Goal: Task Accomplishment & Management: Use online tool/utility

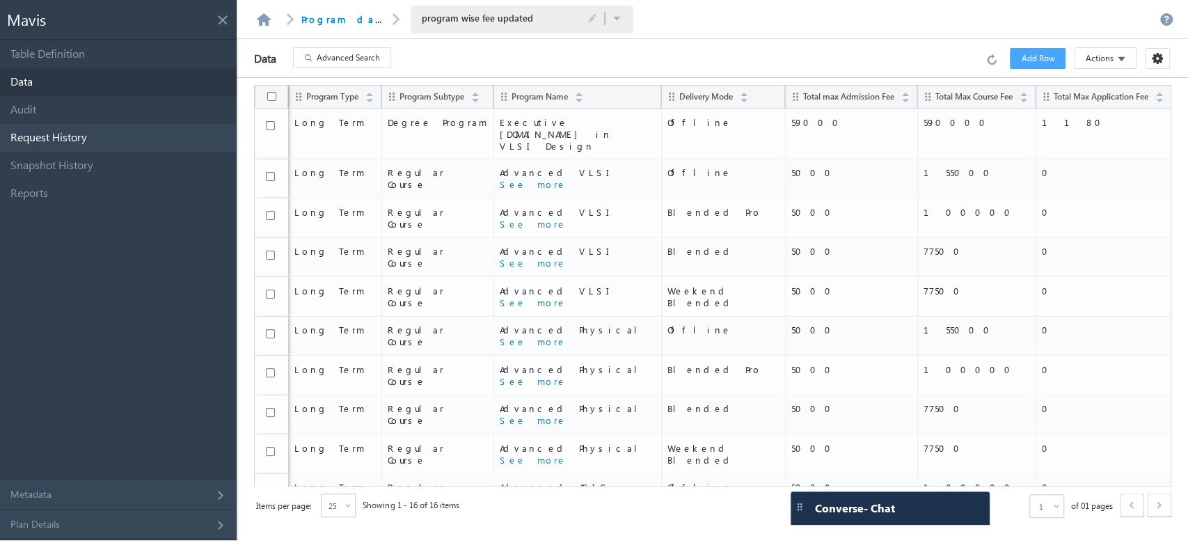
click at [109, 136] on link "Request History" at bounding box center [118, 138] width 237 height 28
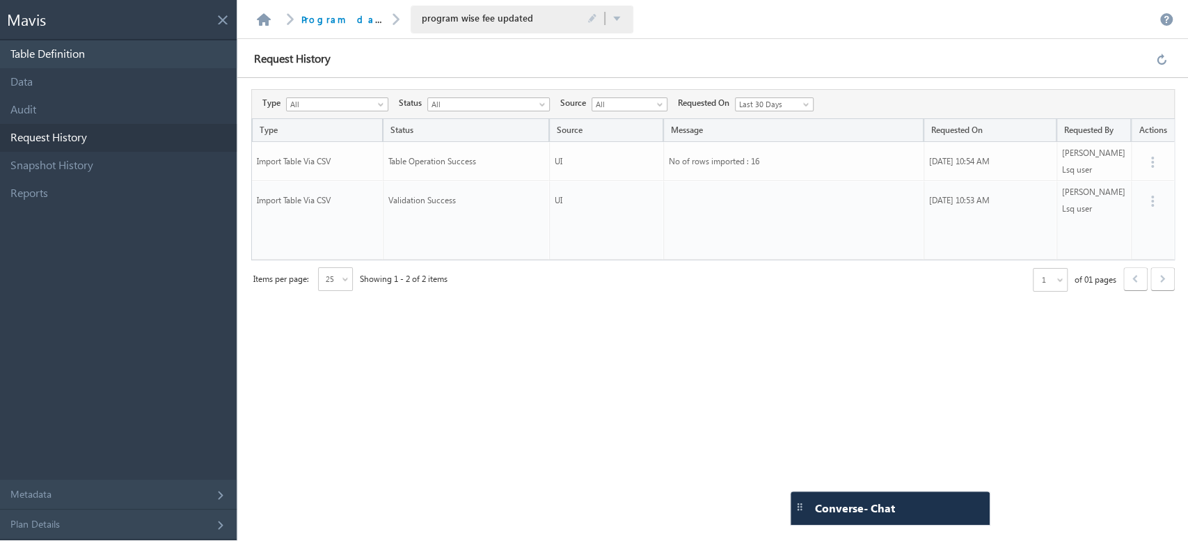
click at [118, 61] on link "Table Definition" at bounding box center [118, 54] width 237 height 28
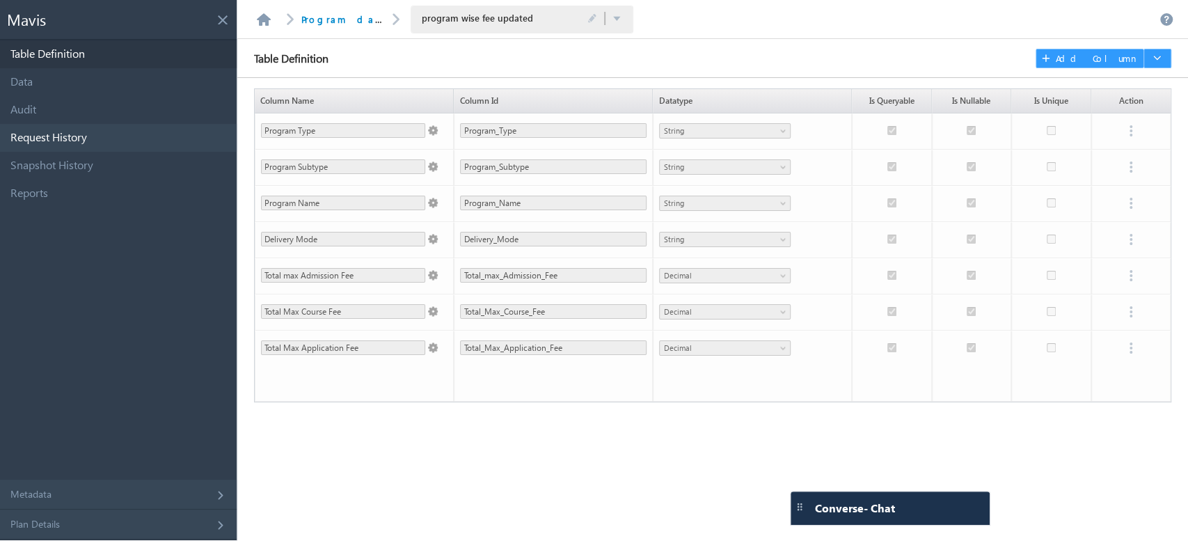
click at [145, 134] on link "Request History" at bounding box center [118, 138] width 237 height 28
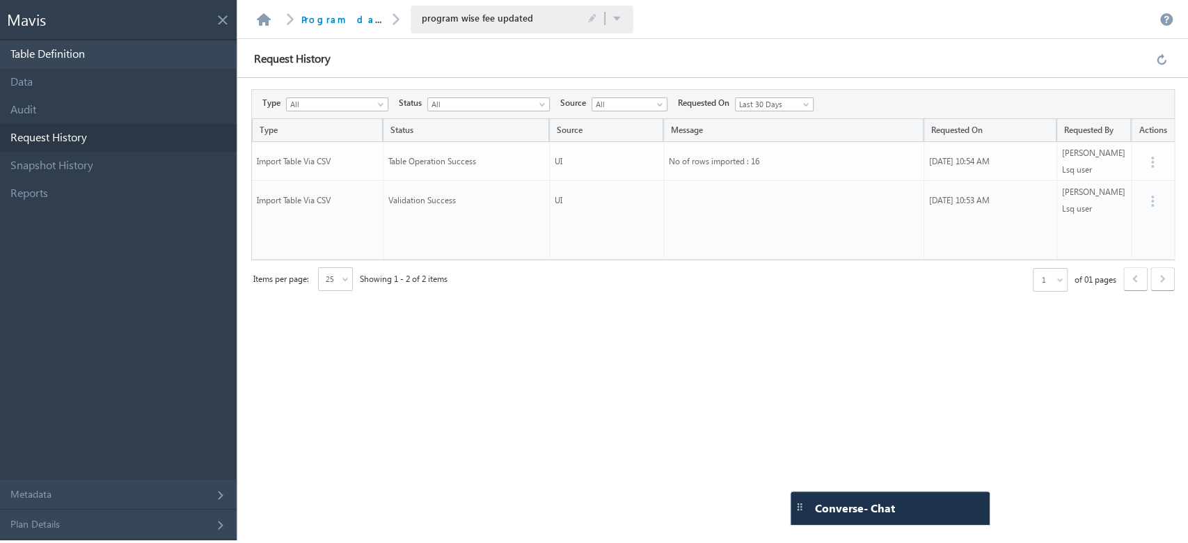
click at [84, 58] on link "Table Definition" at bounding box center [118, 54] width 237 height 28
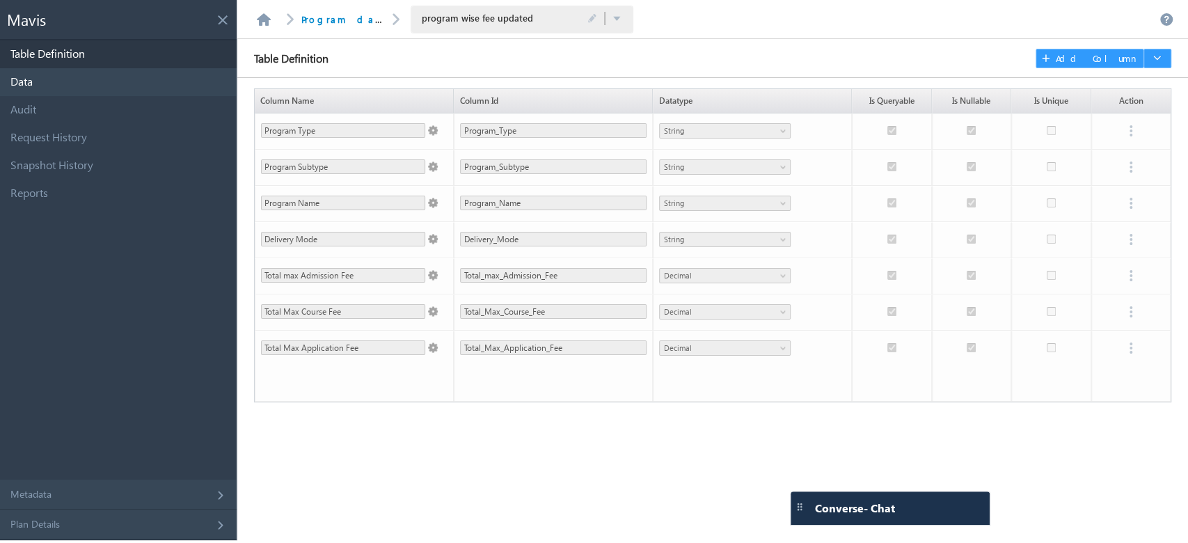
click at [88, 84] on link "Data" at bounding box center [118, 82] width 237 height 28
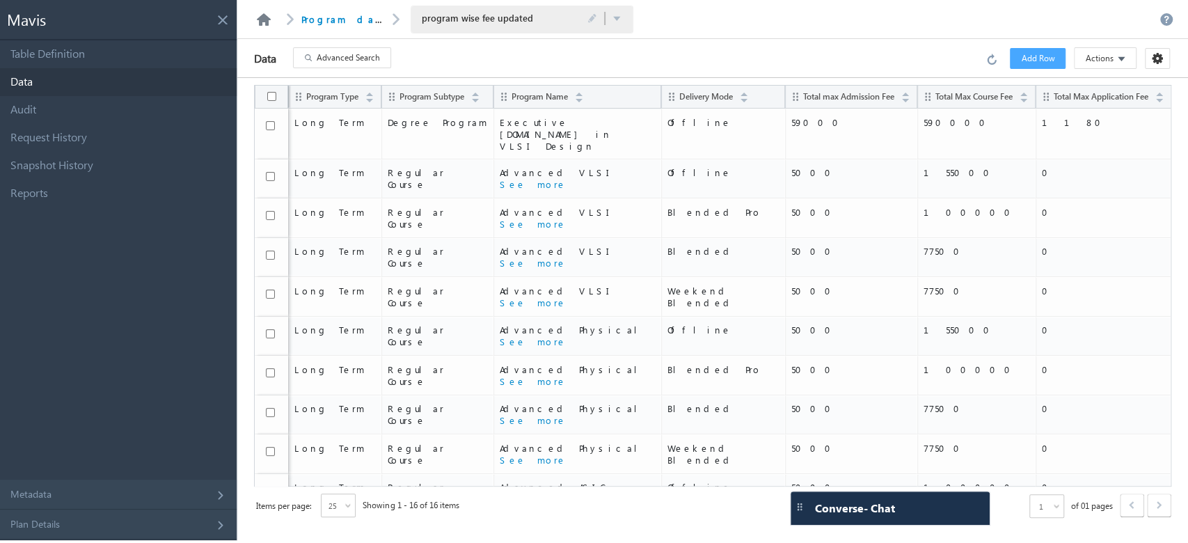
click at [262, 15] on link at bounding box center [263, 19] width 17 height 13
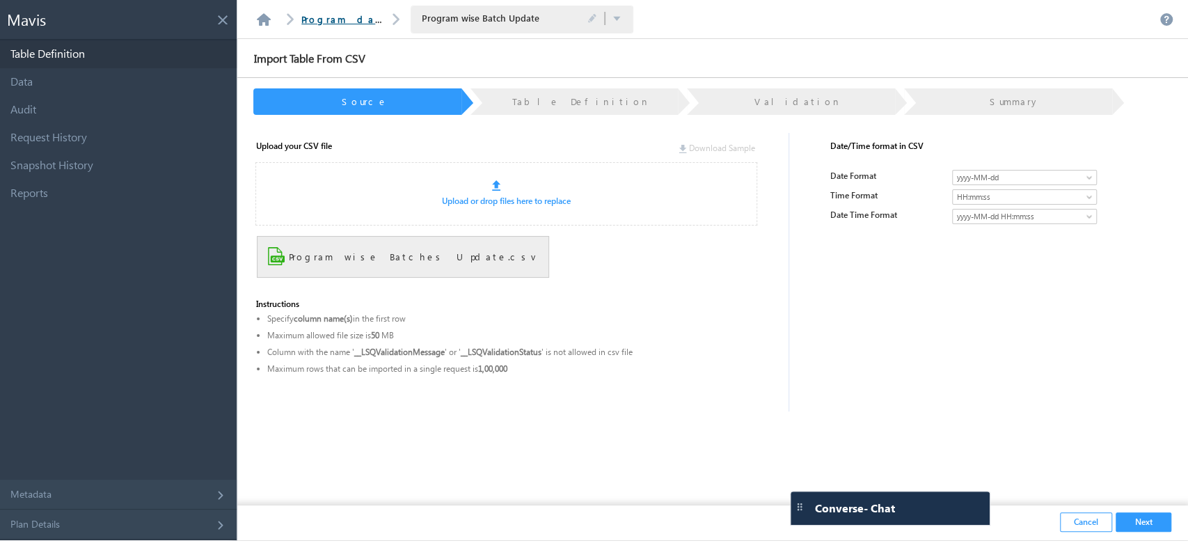
click at [328, 17] on link "Program database" at bounding box center [363, 19] width 125 height 12
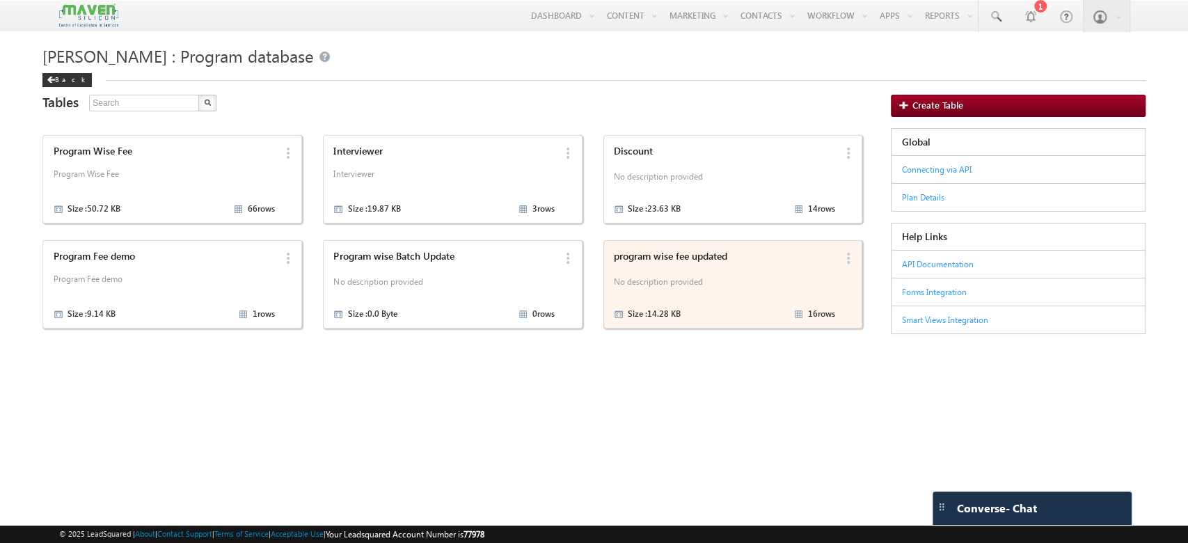
click at [665, 271] on div "program wise fee updated No description provided Size : 14.28 KB 16 rows" at bounding box center [722, 284] width 225 height 76
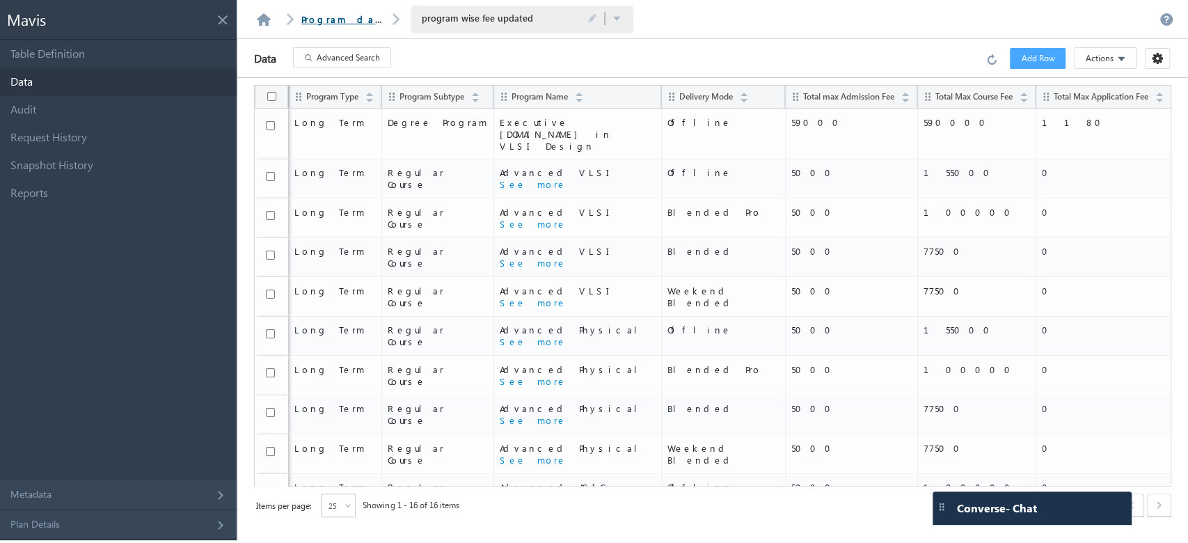
click at [353, 17] on link "Program database" at bounding box center [363, 19] width 125 height 12
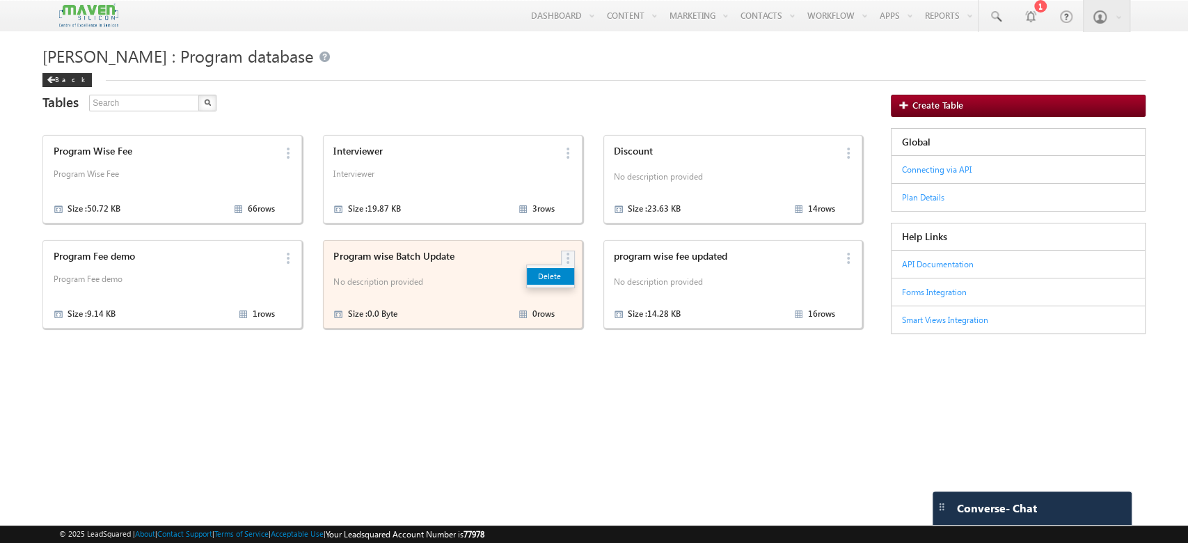
click at [557, 272] on link "Delete" at bounding box center [550, 276] width 47 height 17
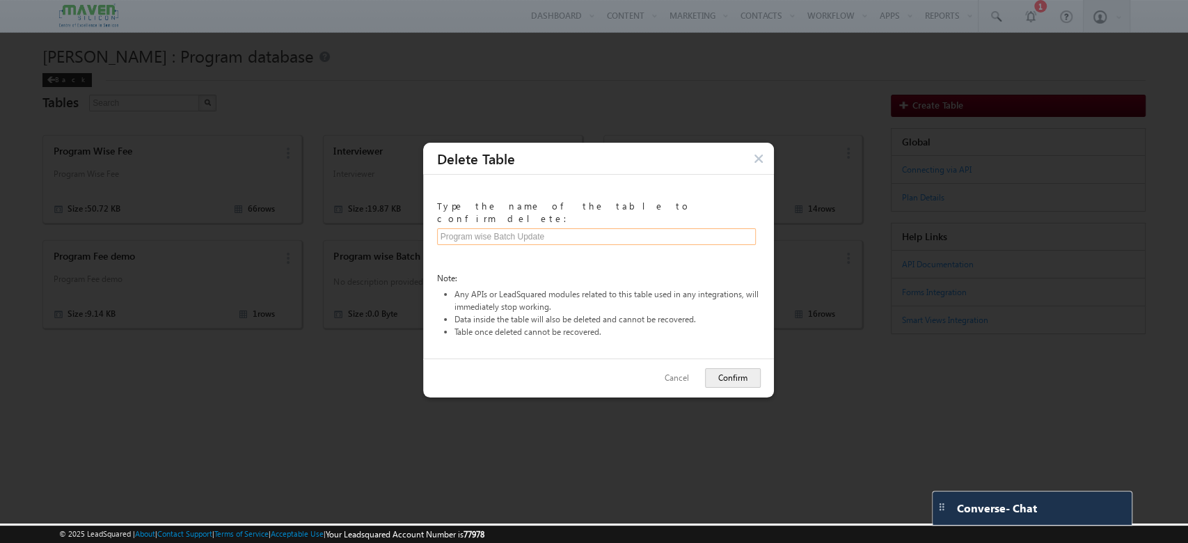
click at [541, 228] on input "text" at bounding box center [596, 236] width 319 height 17
type input "Program wise Batch Update"
click at [740, 368] on button "Confirm" at bounding box center [733, 377] width 56 height 19
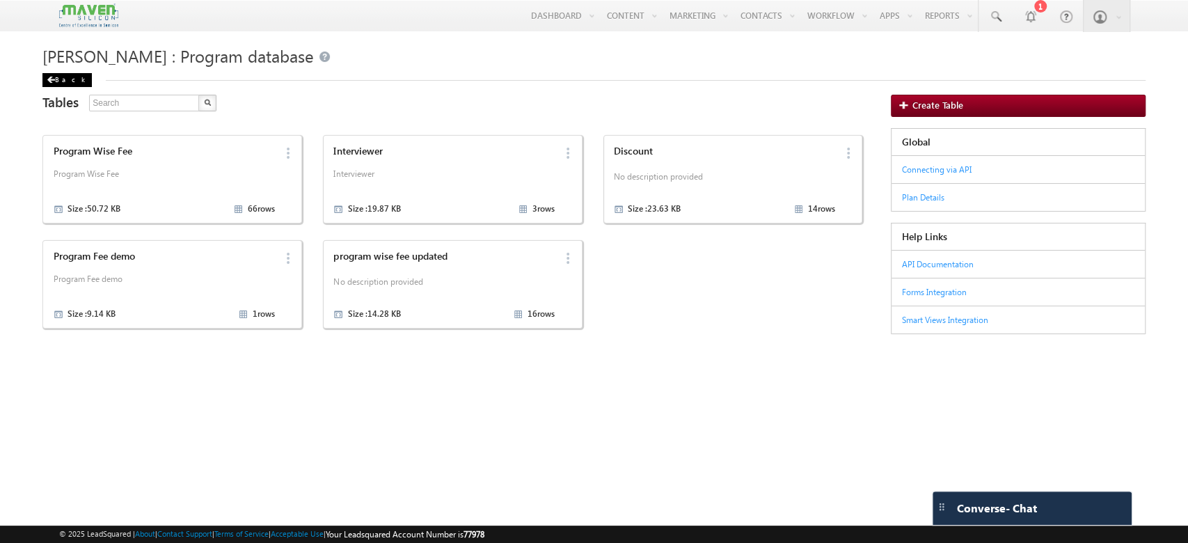
click at [66, 86] on div "Back" at bounding box center [66, 80] width 49 height 14
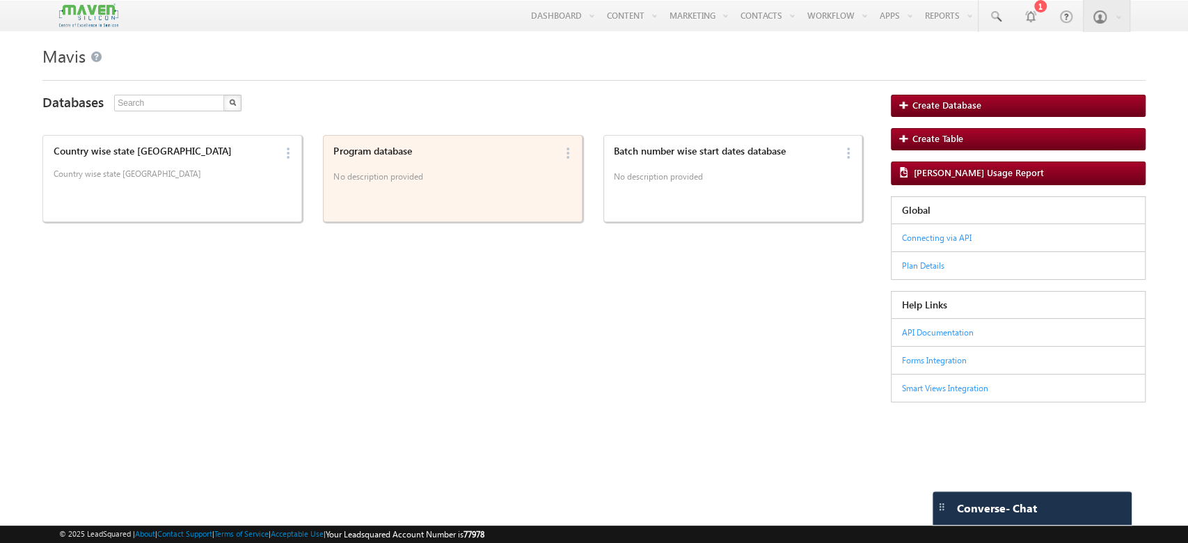
click at [442, 167] on div "Program database No description provided" at bounding box center [441, 165] width 225 height 48
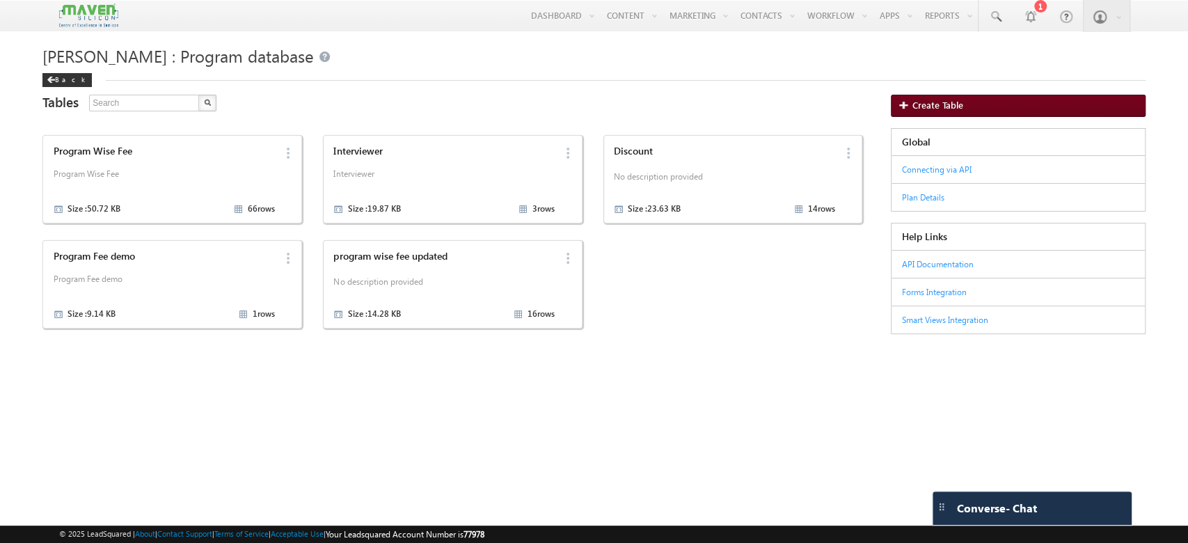
click at [970, 100] on link "Create Table" at bounding box center [1018, 106] width 255 height 22
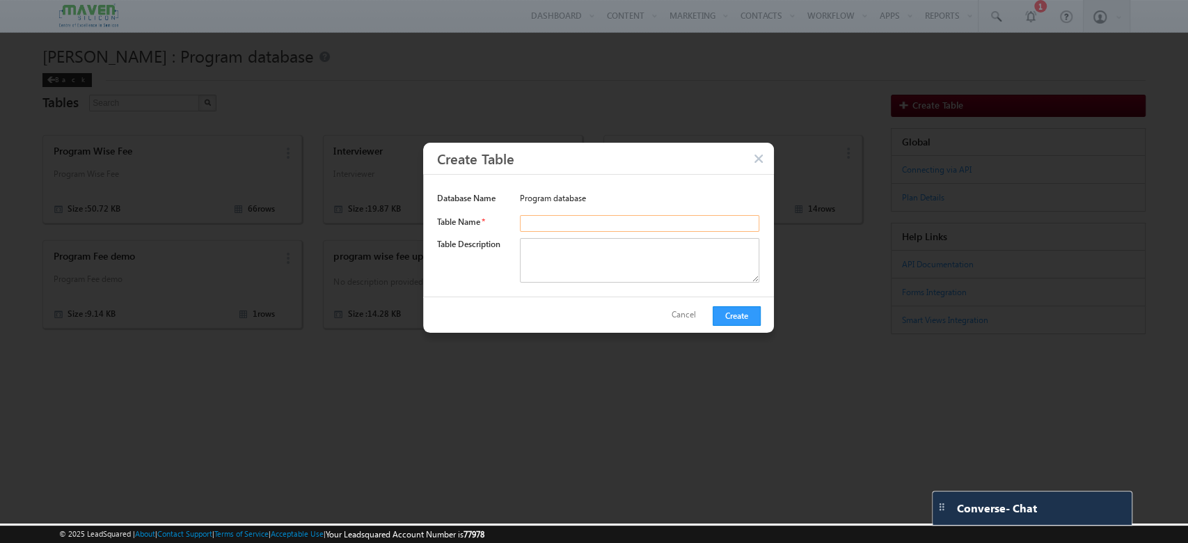
click at [628, 230] on input "text" at bounding box center [640, 223] width 240 height 17
type input "Program wise Batch Update"
click at [724, 319] on button "Create" at bounding box center [737, 315] width 48 height 19
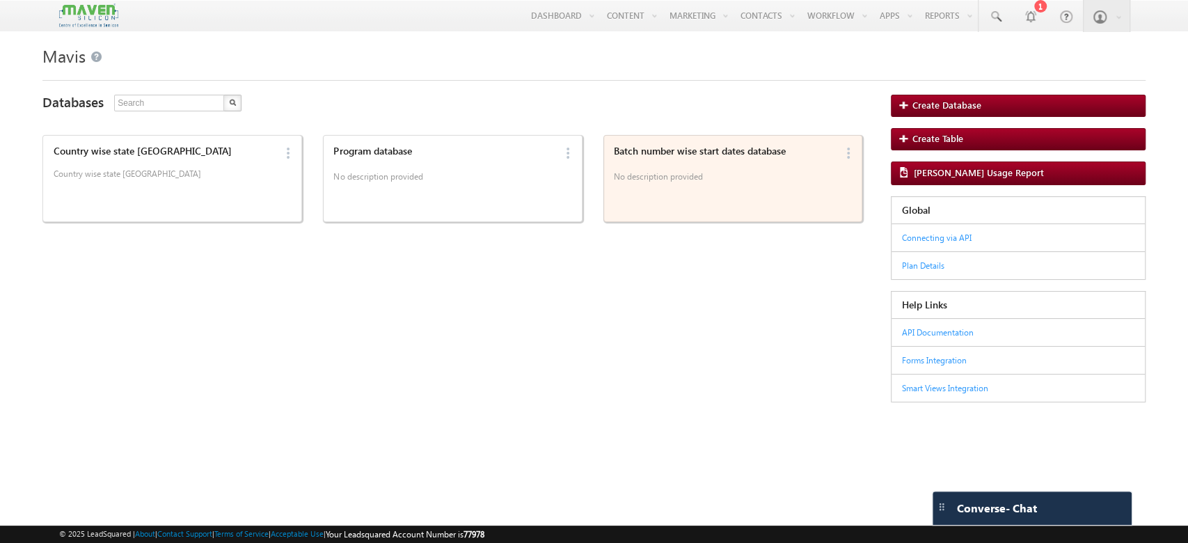
click at [779, 198] on div "Batch number wise start dates database No description provided" at bounding box center [722, 178] width 225 height 74
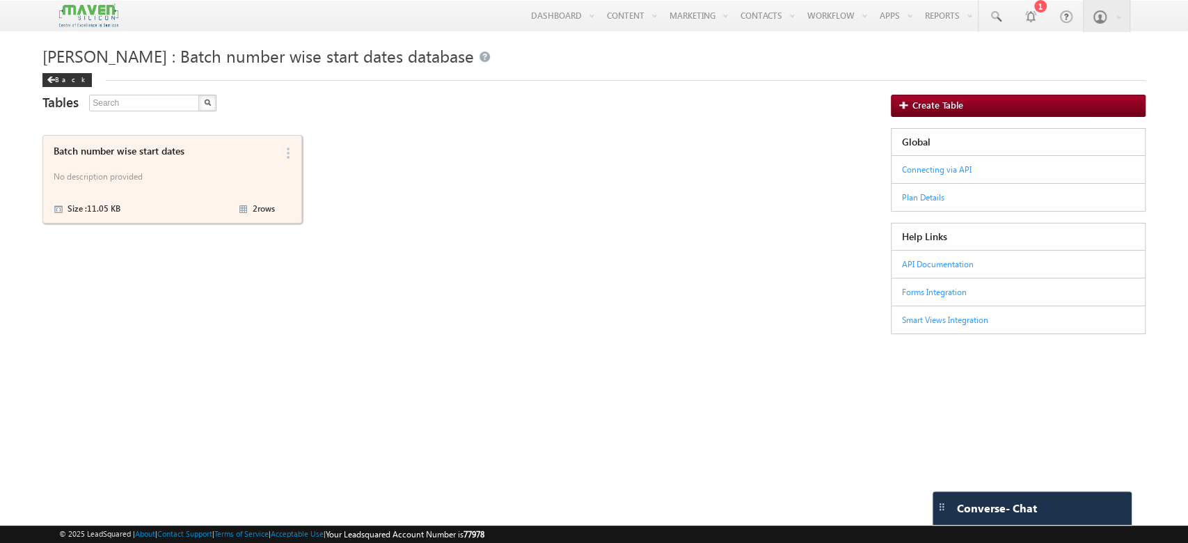
click at [117, 169] on p "No description provided" at bounding box center [164, 178] width 221 height 21
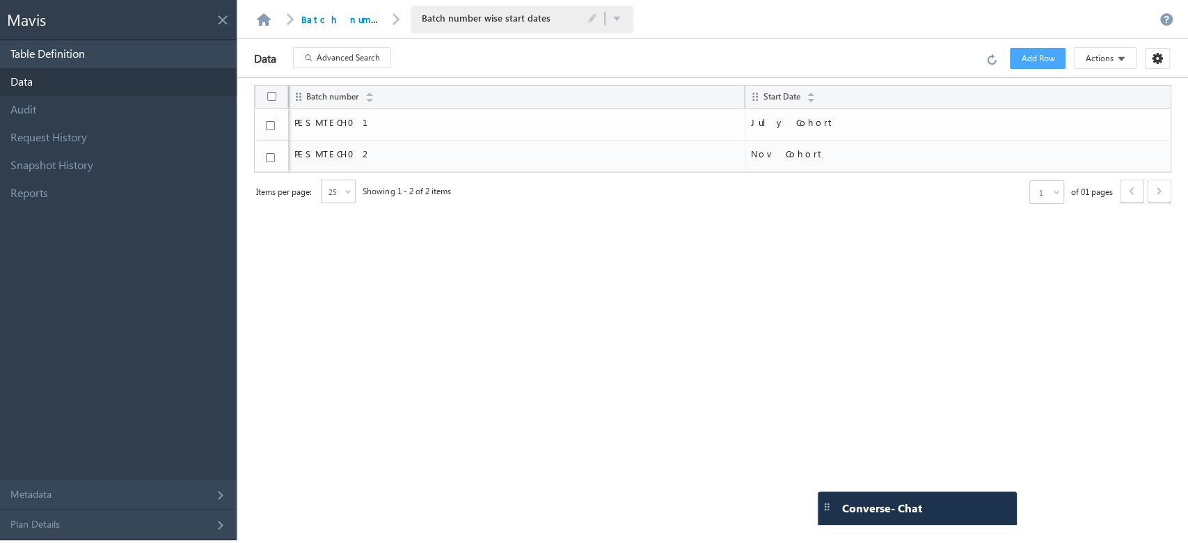
click at [170, 49] on link "Table Definition" at bounding box center [118, 54] width 237 height 28
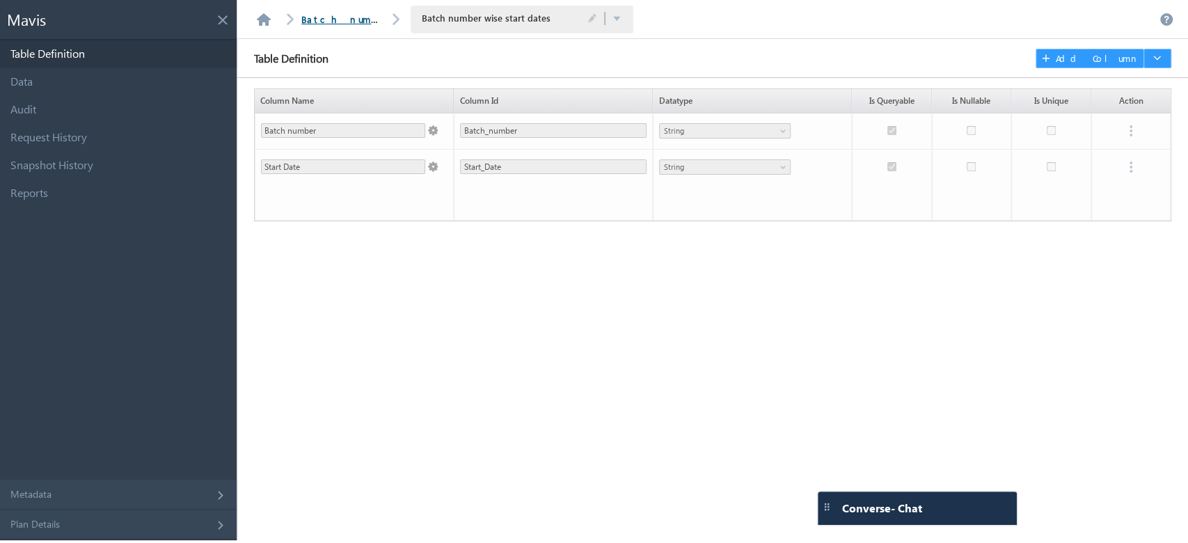
click at [324, 14] on link "Batch number wise start dates database" at bounding box center [460, 19] width 319 height 12
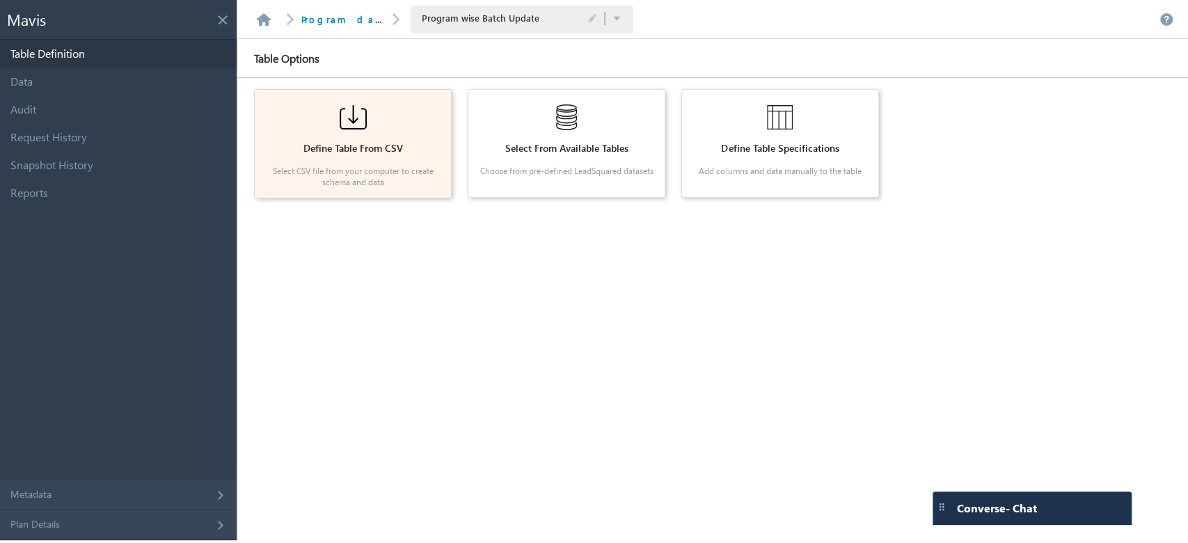
click at [383, 159] on div "Define Table From CSV Select CSV file from your computer to create schema and d…" at bounding box center [352, 143] width 185 height 97
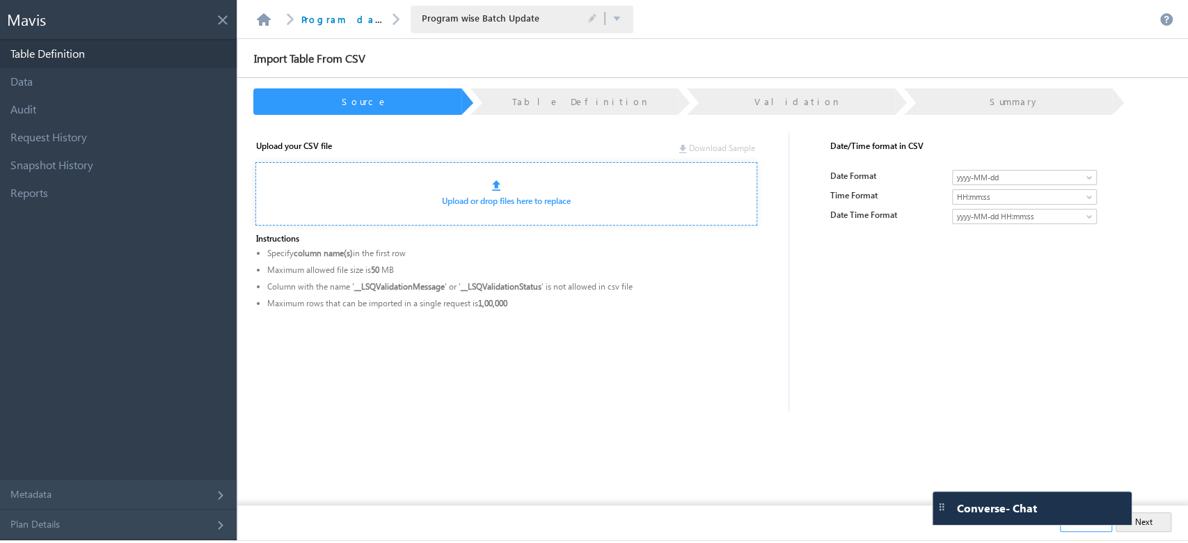
click at [472, 196] on link "Upload or drop files here to replace" at bounding box center [506, 201] width 129 height 10
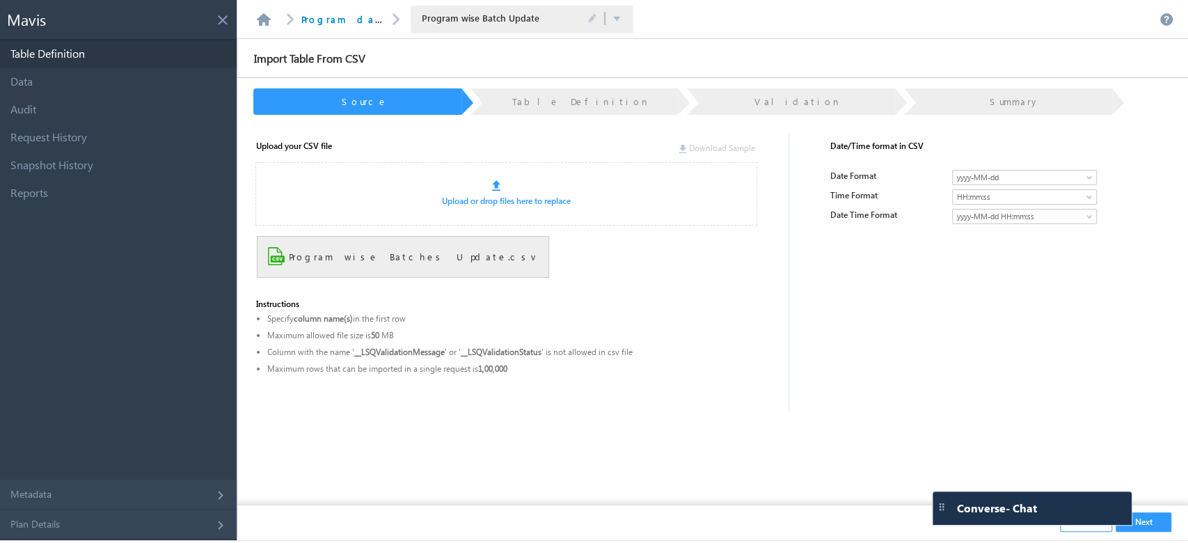
click at [1088, 197] on span at bounding box center [1090, 199] width 11 height 11
click at [1094, 176] on span at bounding box center [1090, 180] width 11 height 11
click at [1027, 343] on div "Upload your CSV file Download Sample Upload or drop files here to replace Progr…" at bounding box center [699, 315] width 919 height 378
click at [1088, 214] on span at bounding box center [1090, 219] width 11 height 11
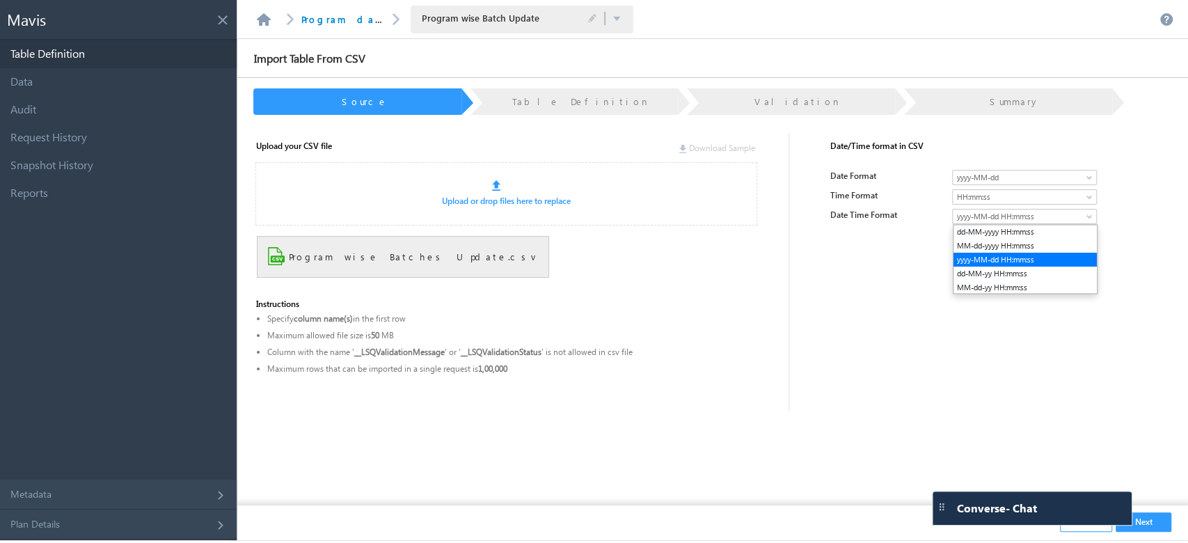
click at [1040, 175] on span "yyyy-MM-dd" at bounding box center [1014, 177] width 122 height 13
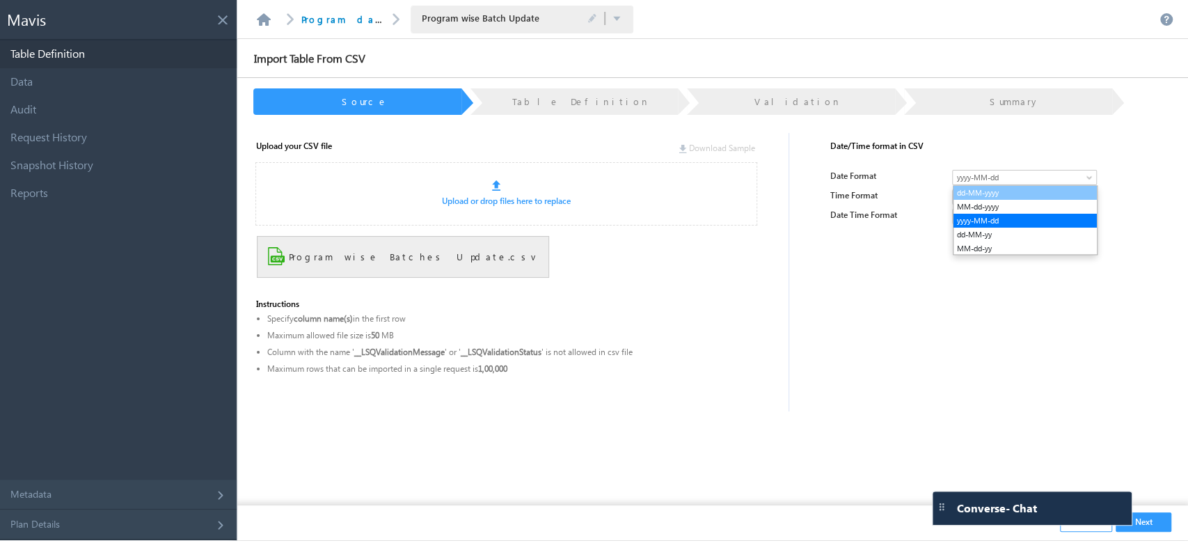
click at [995, 189] on li "dd-MM-yyyy" at bounding box center [1024, 193] width 143 height 14
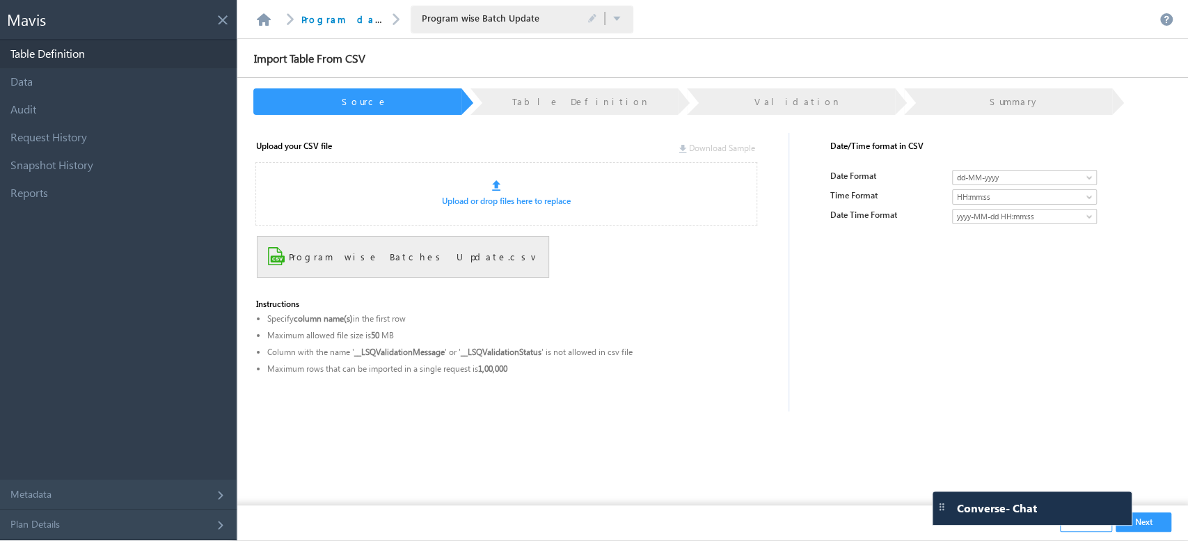
click at [1009, 200] on span "HH:mm:ss" at bounding box center [1014, 197] width 122 height 13
click at [934, 299] on div "Upload your CSV file Download Sample Upload or drop files here to replace Progr…" at bounding box center [699, 315] width 919 height 378
click at [1092, 216] on span at bounding box center [1090, 219] width 11 height 11
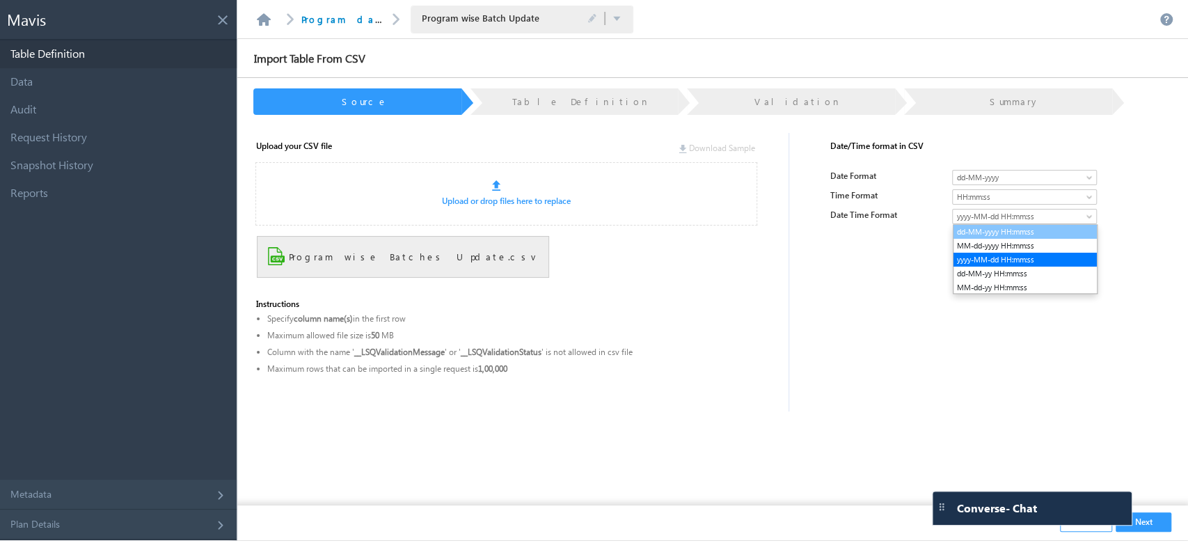
click at [1061, 228] on li "dd-MM-yyyy HH:mm:ss" at bounding box center [1024, 232] width 143 height 14
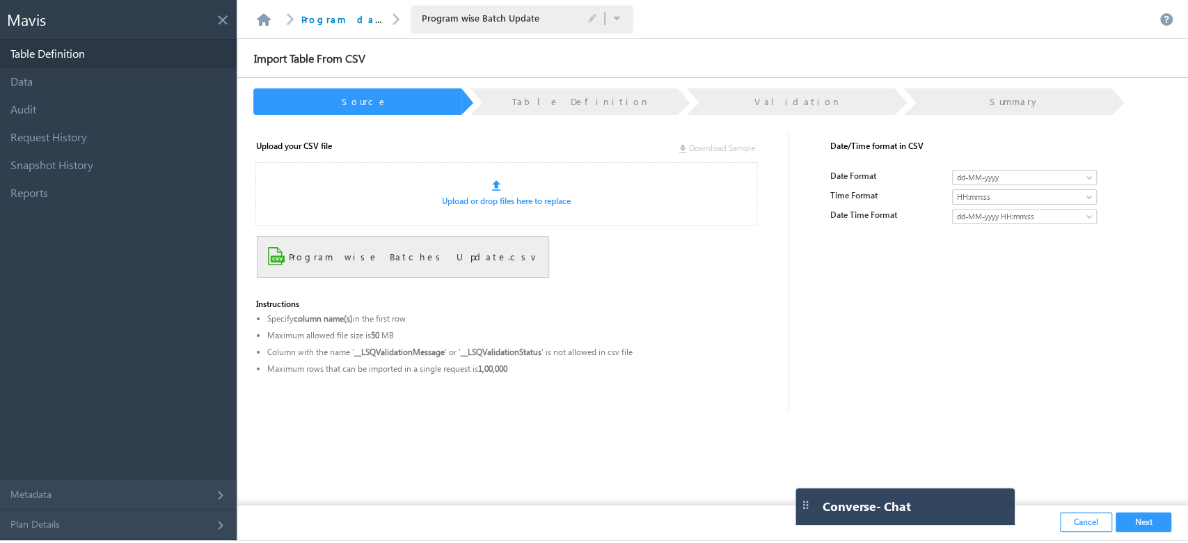
drag, startPoint x: 1070, startPoint y: 504, endPoint x: 943, endPoint y: 585, distance: 150.8
click at [943, 542] on html "Converse - Chat Settings Notification Sound Converse On Off Carter On Off To pi…" at bounding box center [594, 271] width 1188 height 543
drag, startPoint x: 971, startPoint y: 509, endPoint x: 983, endPoint y: 587, distance: 78.8
click at [983, 542] on html "Converse - Chat Settings Notification Sound Converse On Off Carter On Off To pi…" at bounding box center [594, 271] width 1188 height 543
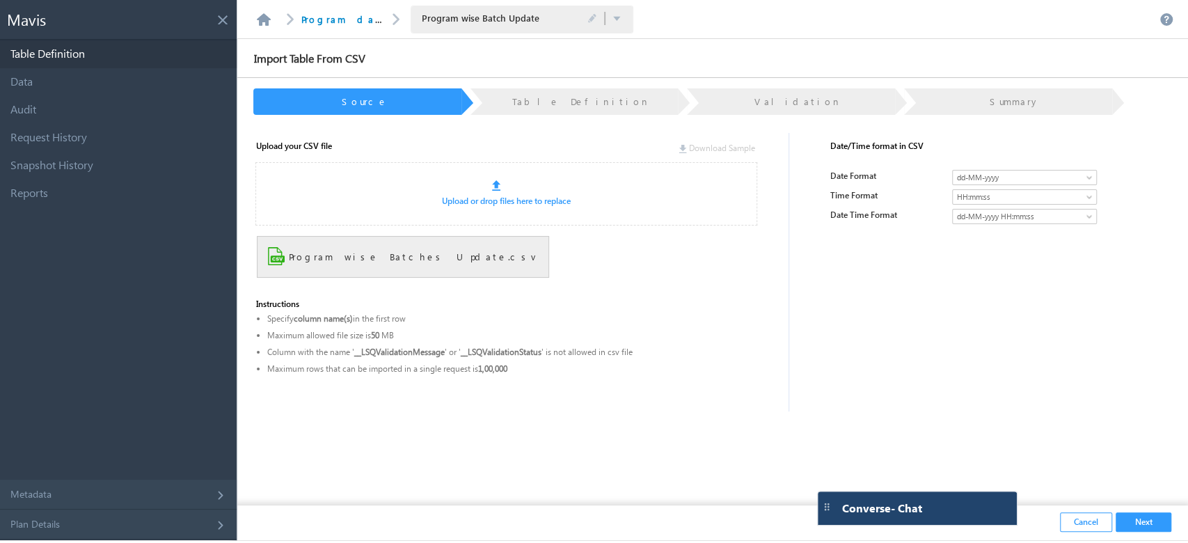
click at [828, 513] on div at bounding box center [828, 508] width 14 height 14
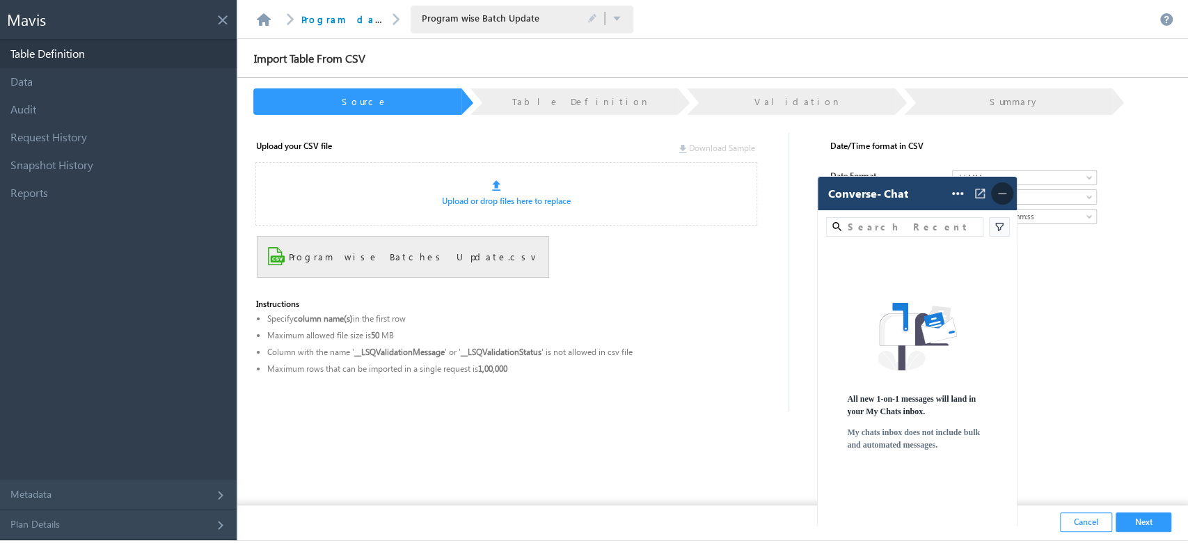
click at [756, 360] on img at bounding box center [511, 368] width 489 height 17
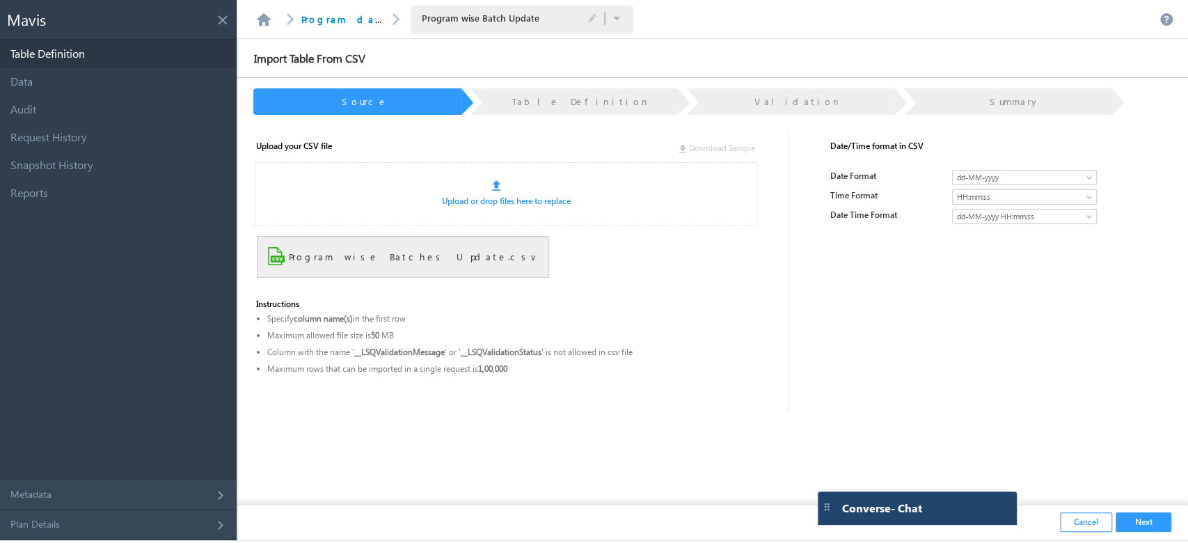
click at [826, 521] on div "Converse - Chat" at bounding box center [917, 507] width 199 height 33
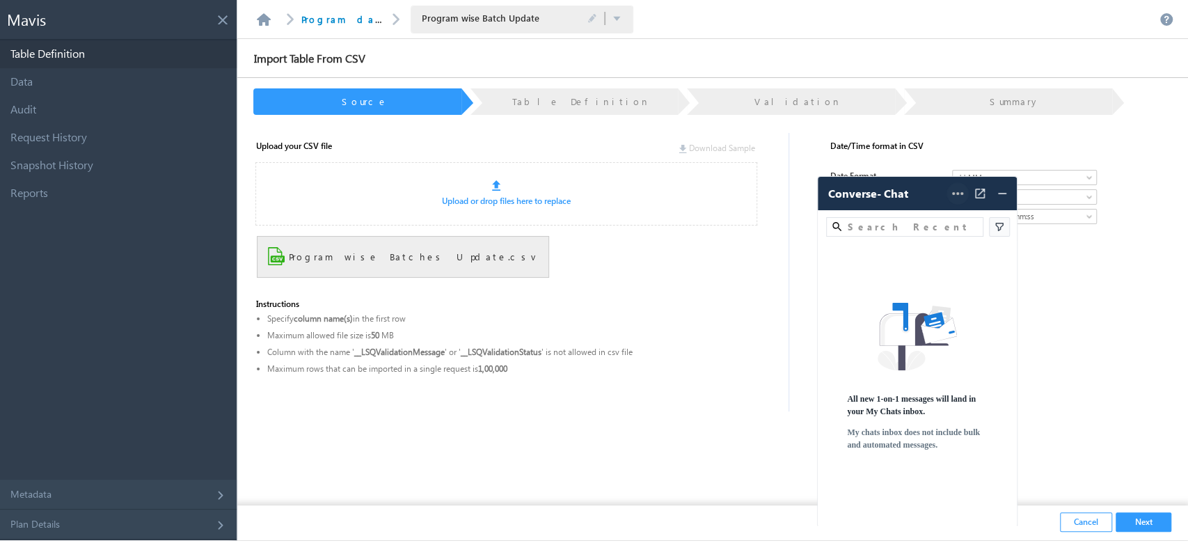
click at [958, 185] on icon at bounding box center [1024, 177] width 145 height 15
click at [945, 209] on img at bounding box center [887, 215] width 115 height 13
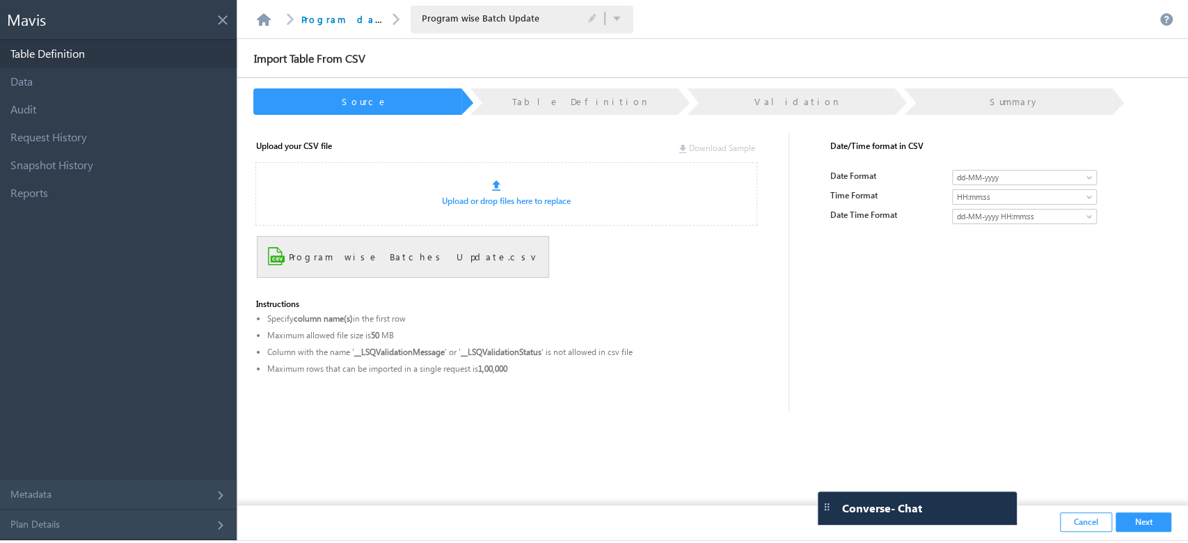
click at [1141, 521] on button "Next" at bounding box center [1143, 521] width 56 height 19
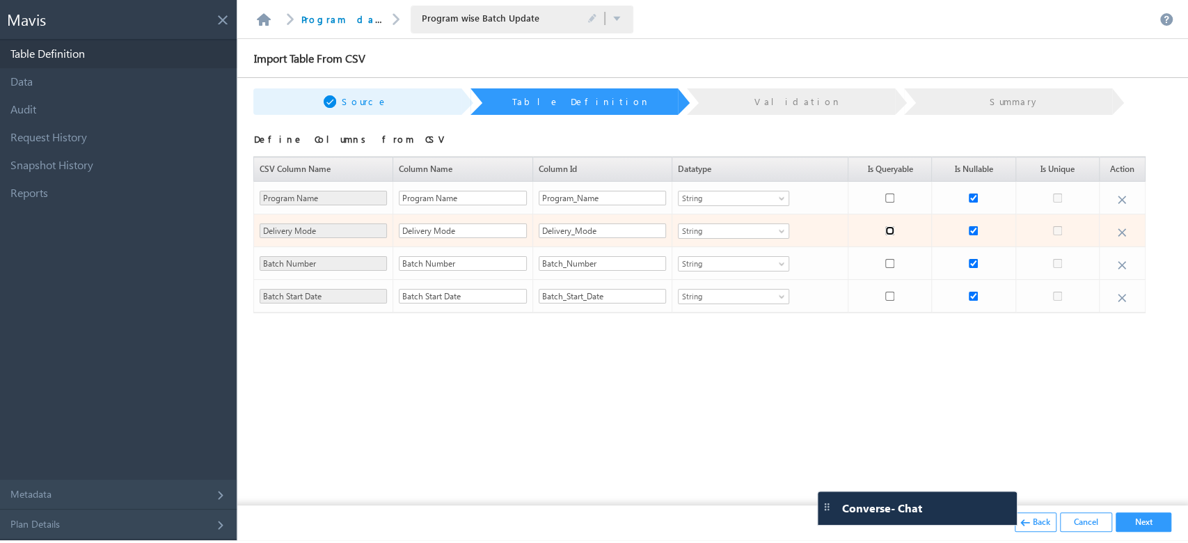
click at [890, 232] on input "checkbox" at bounding box center [889, 230] width 9 height 9
checkbox input "true"
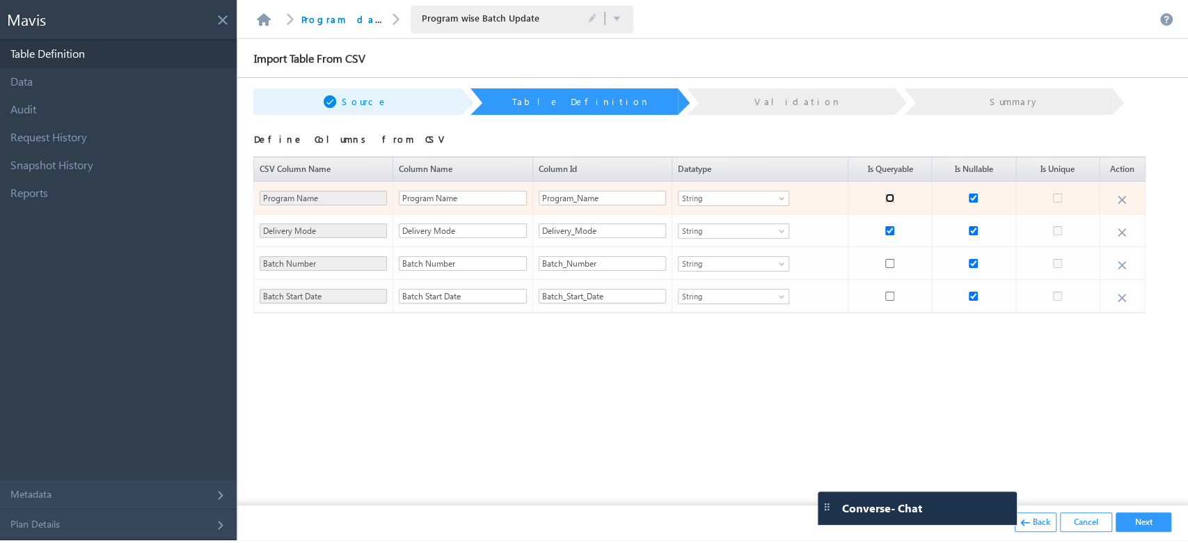
click at [893, 196] on input "checkbox" at bounding box center [889, 197] width 9 height 9
checkbox input "true"
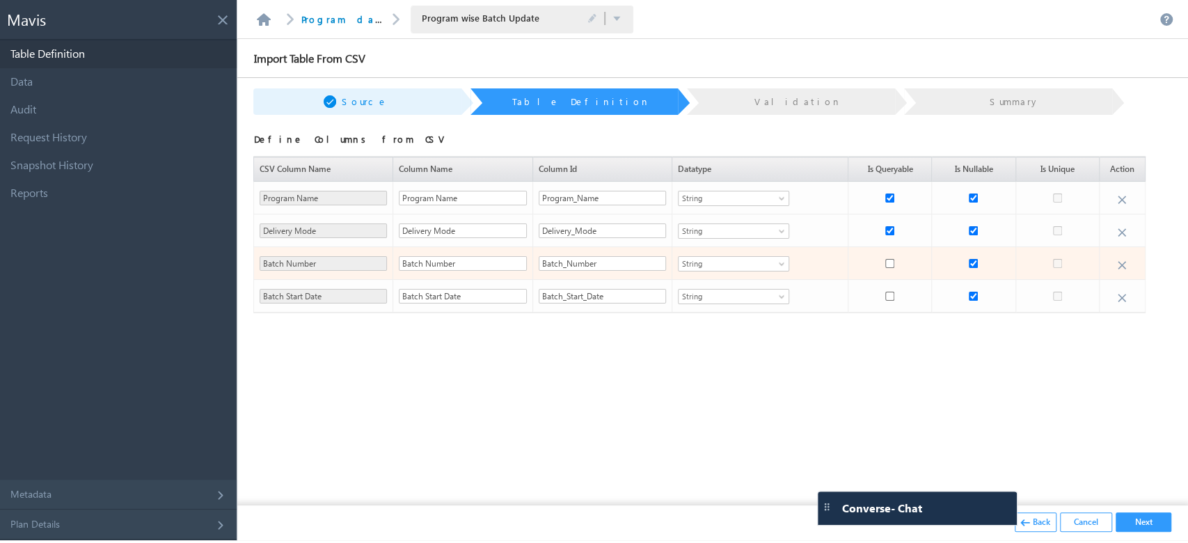
click at [781, 264] on span at bounding box center [782, 266] width 11 height 11
click at [713, 294] on li "Integer" at bounding box center [733, 294] width 110 height 14
click at [756, 266] on span "Integer" at bounding box center [724, 263] width 93 height 13
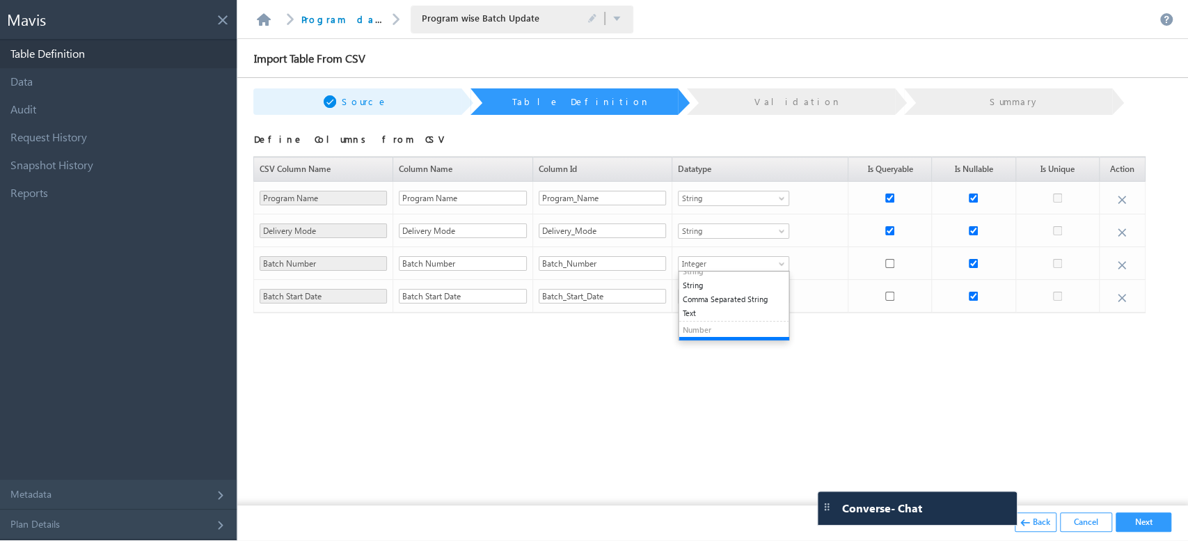
scroll to position [0, 0]
click at [698, 292] on li "String" at bounding box center [733, 292] width 110 height 14
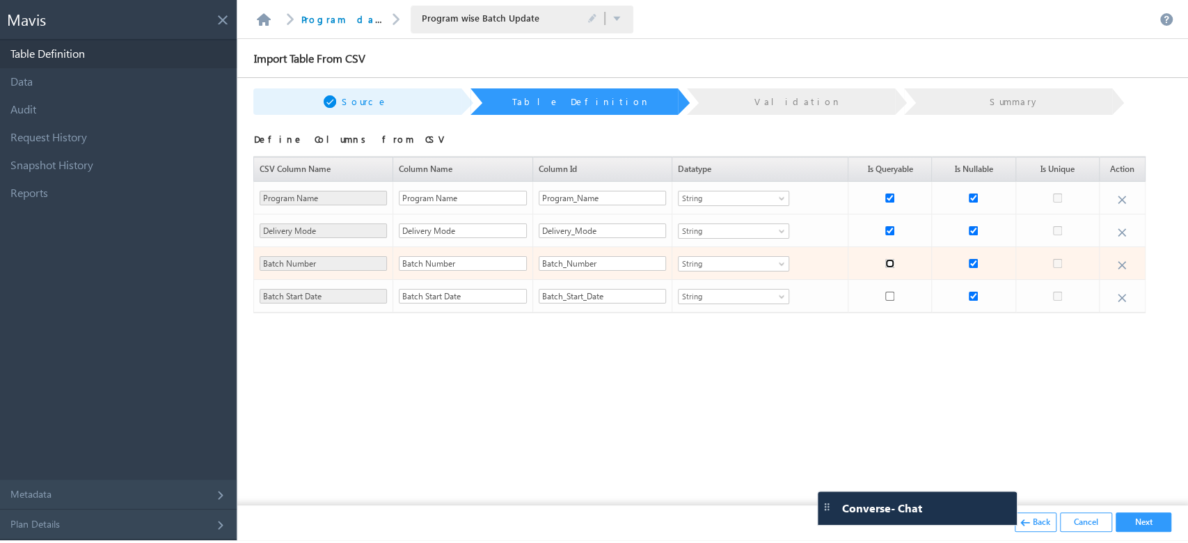
click at [891, 263] on input "checkbox" at bounding box center [889, 263] width 9 height 9
checkbox input "true"
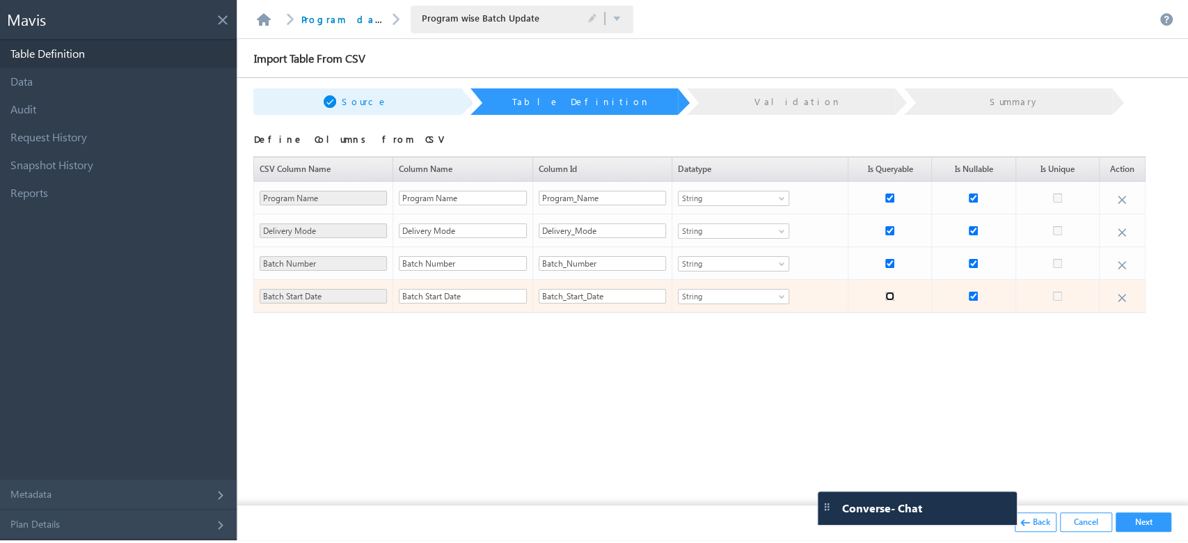
click at [892, 297] on input "checkbox" at bounding box center [889, 296] width 9 height 9
checkbox input "true"
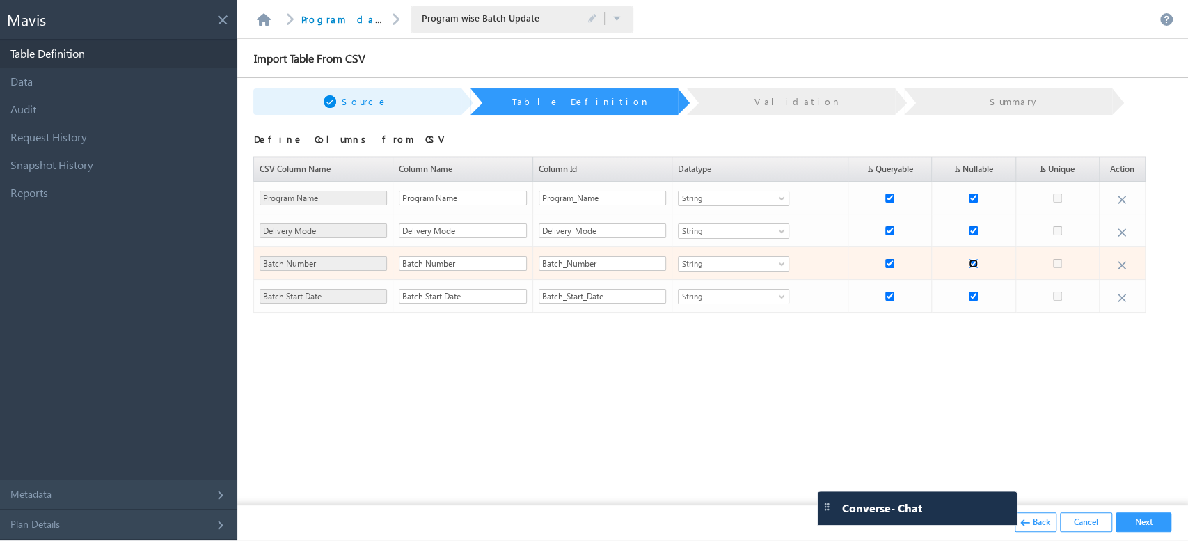
click at [975, 259] on input "checkbox" at bounding box center [973, 263] width 9 height 9
checkbox input "false"
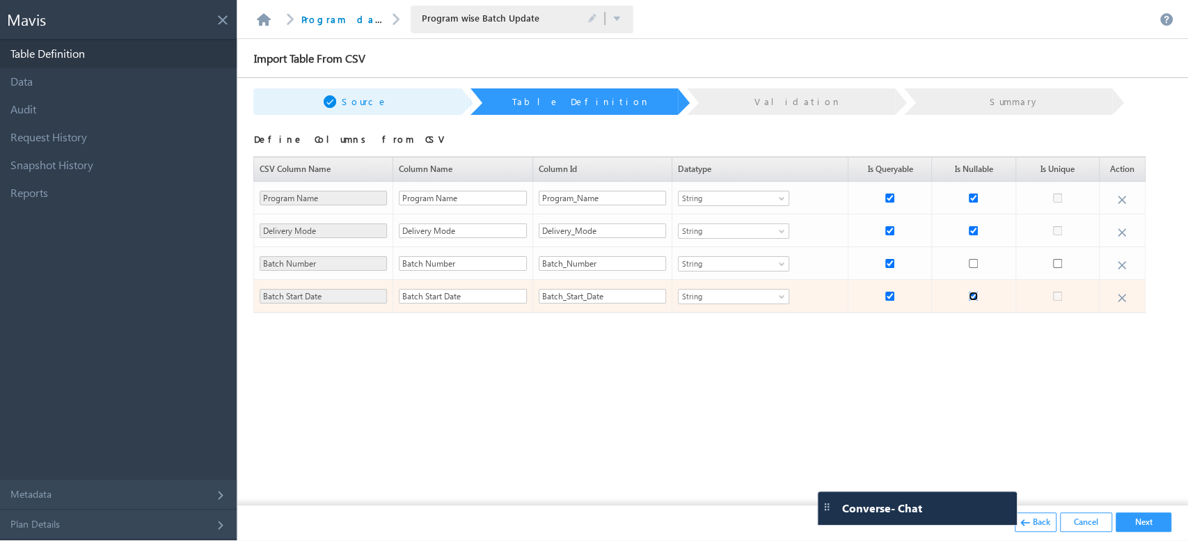
click at [975, 299] on input "checkbox" at bounding box center [973, 296] width 9 height 9
checkbox input "false"
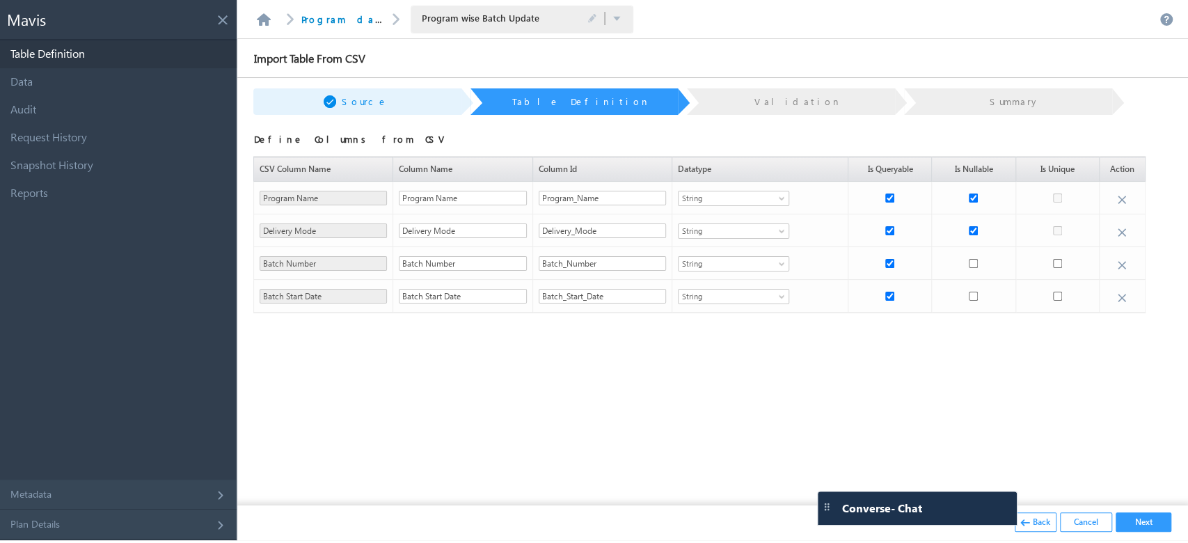
click at [1134, 521] on button "Next" at bounding box center [1143, 521] width 56 height 19
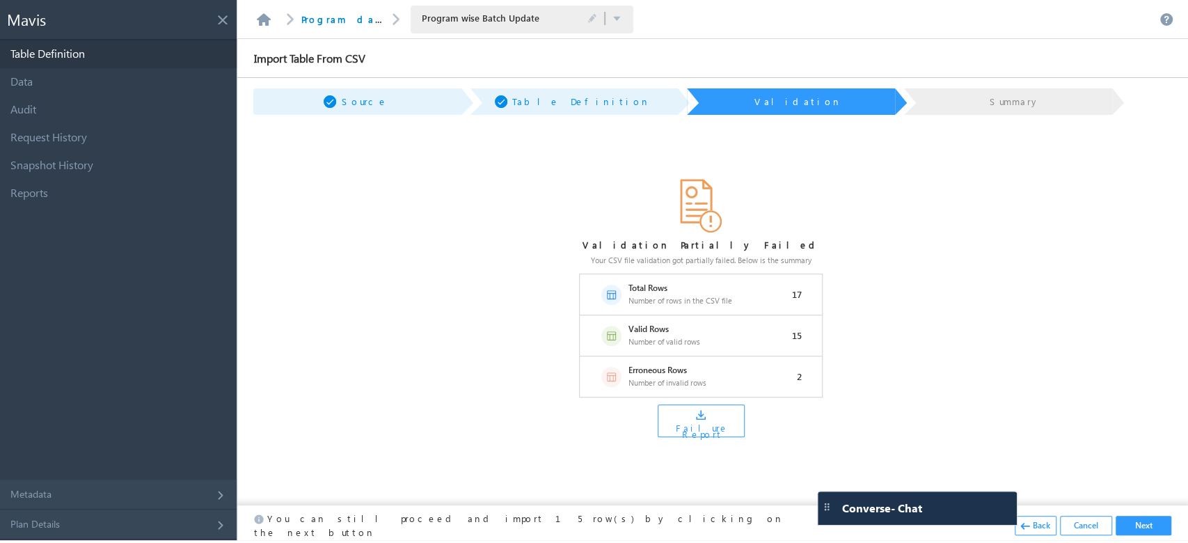
click at [1129, 521] on button "Next" at bounding box center [1143, 525] width 56 height 19
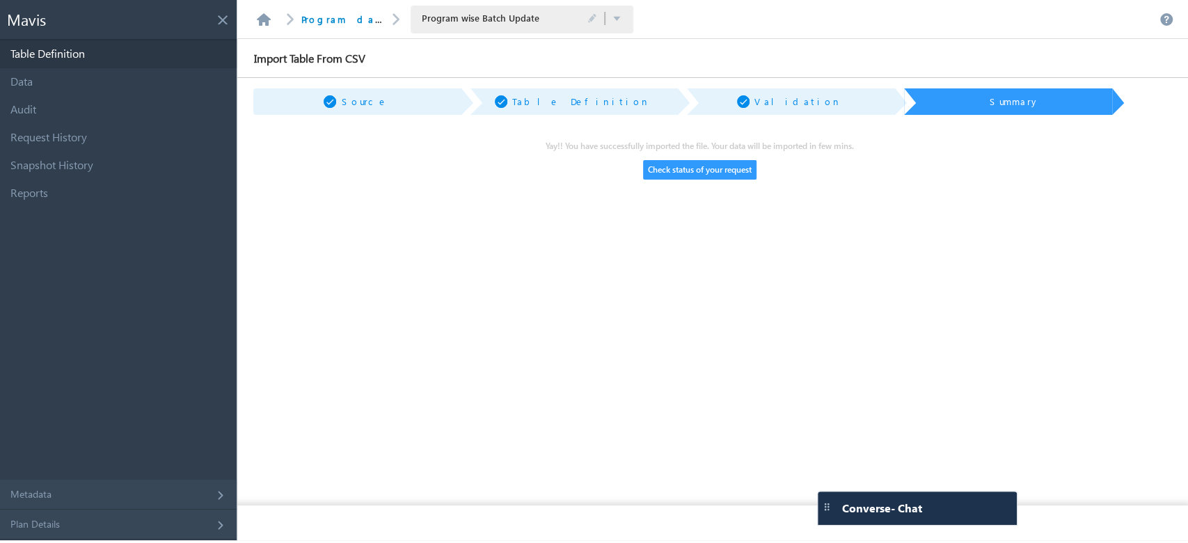
click at [690, 163] on button "Check status of your request" at bounding box center [699, 169] width 113 height 19
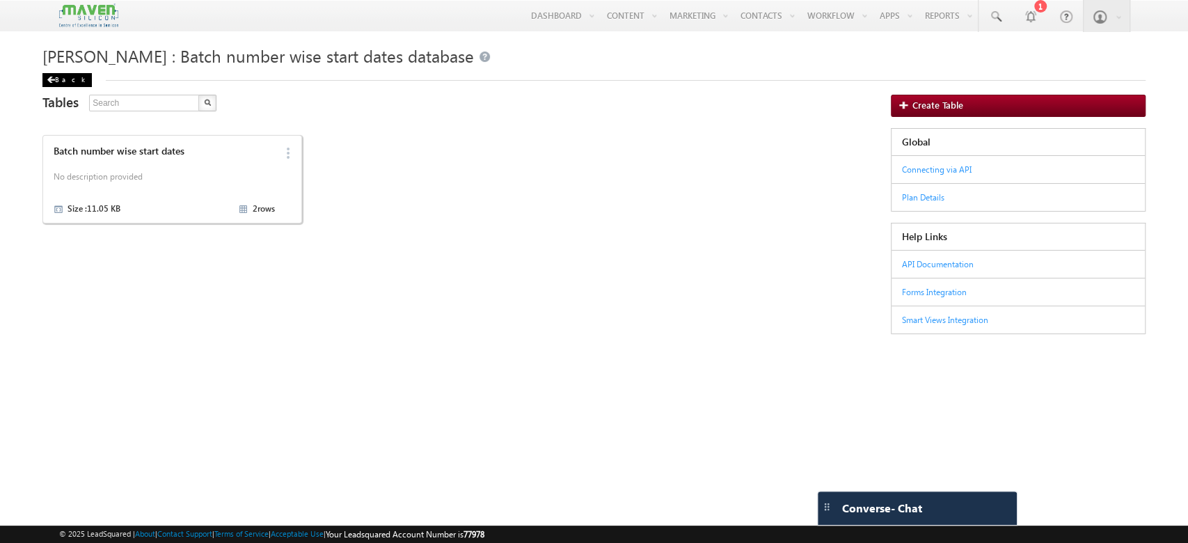
click at [55, 79] on div "Back" at bounding box center [66, 80] width 49 height 14
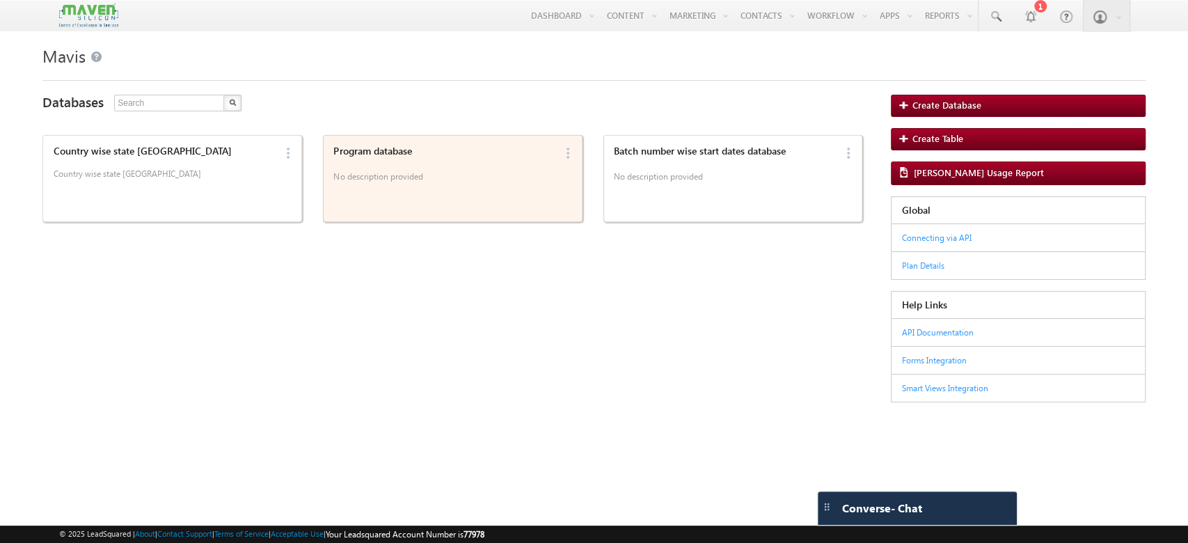
click at [511, 193] on div "Program database No description provided" at bounding box center [441, 178] width 225 height 74
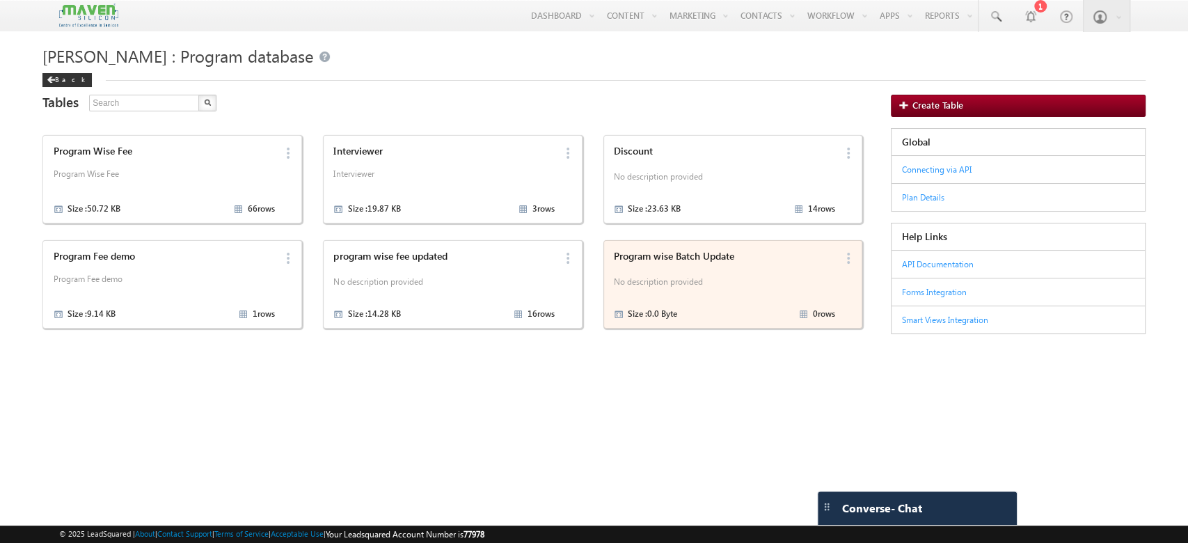
click at [726, 306] on div "Size : 0.0 Byte 0 rows" at bounding box center [724, 313] width 221 height 17
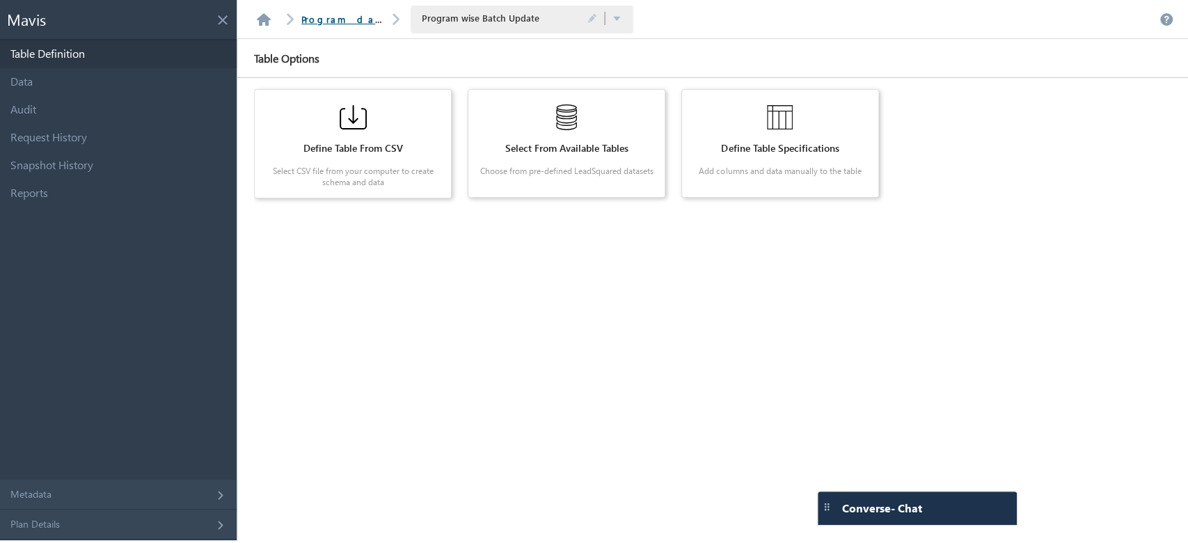
click at [329, 18] on link "Program database" at bounding box center [363, 19] width 125 height 12
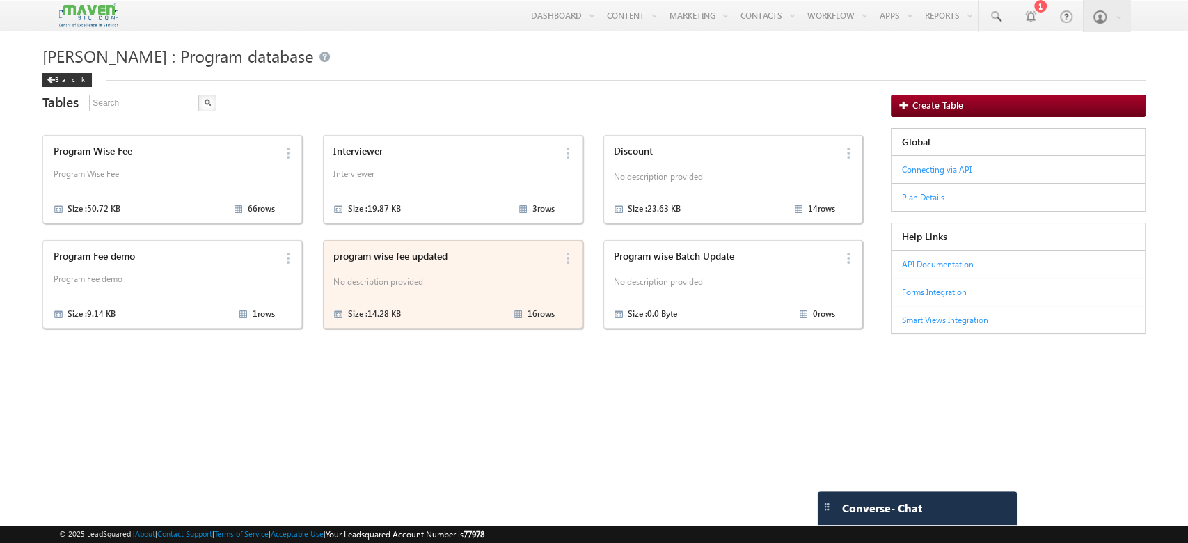
click at [470, 290] on p "No description provided" at bounding box center [443, 283] width 221 height 21
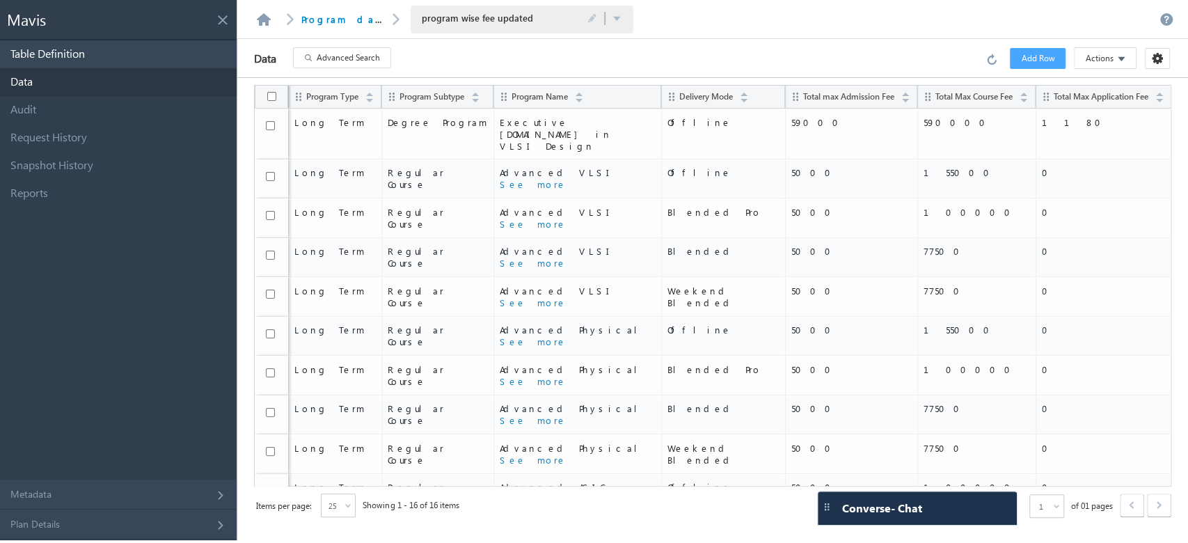
click at [137, 51] on link "Table Definition" at bounding box center [118, 54] width 237 height 28
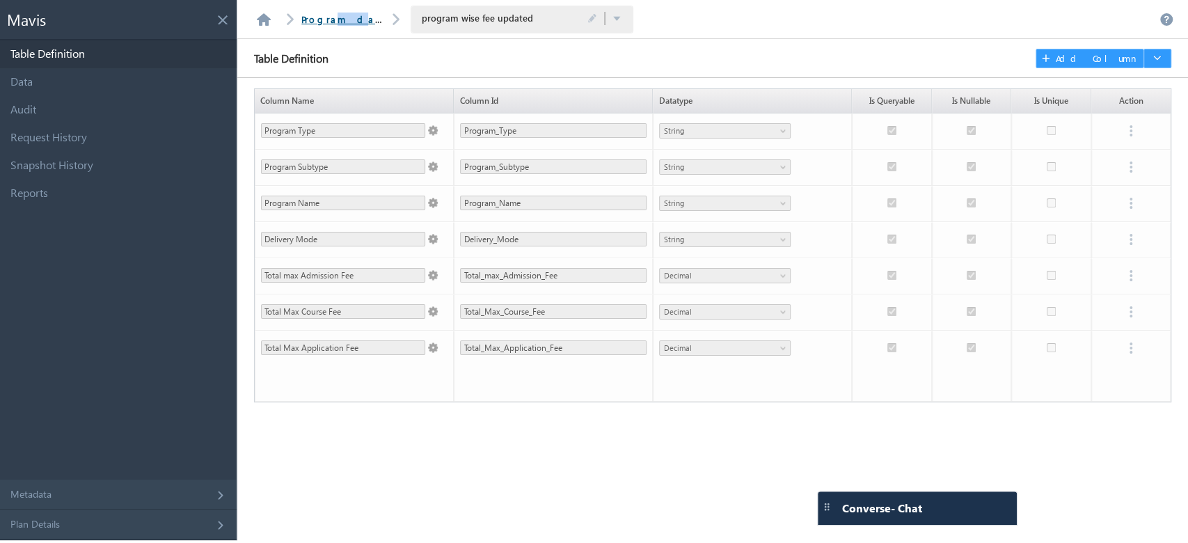
drag, startPoint x: 331, startPoint y: 26, endPoint x: 343, endPoint y: 19, distance: 13.4
click at [343, 19] on section "Program database" at bounding box center [343, 19] width 114 height 16
click at [343, 19] on link "Program database" at bounding box center [363, 19] width 125 height 12
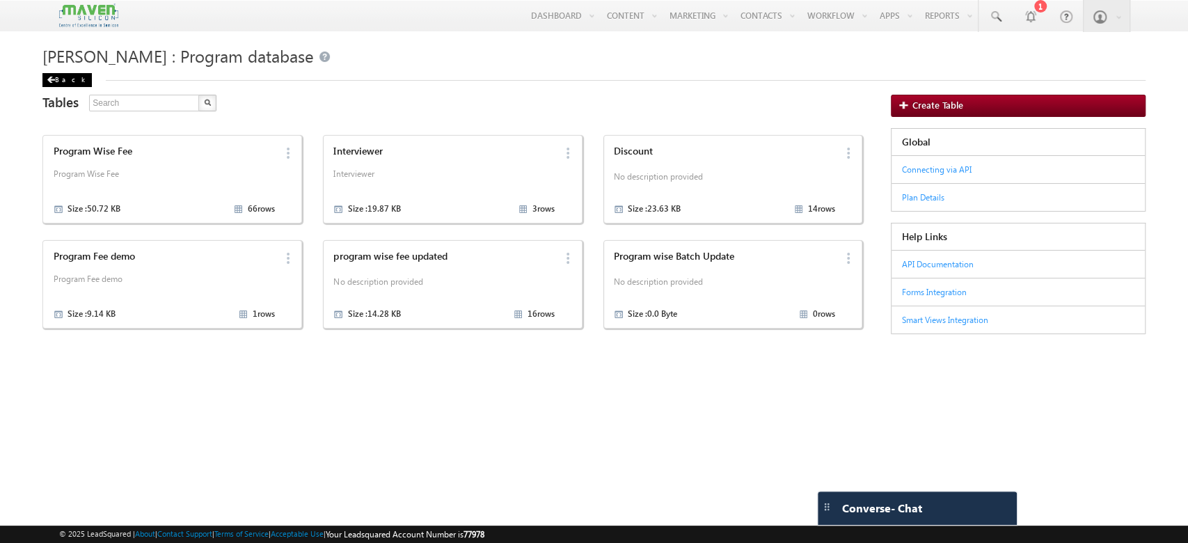
click at [56, 81] on div "Back" at bounding box center [66, 80] width 49 height 14
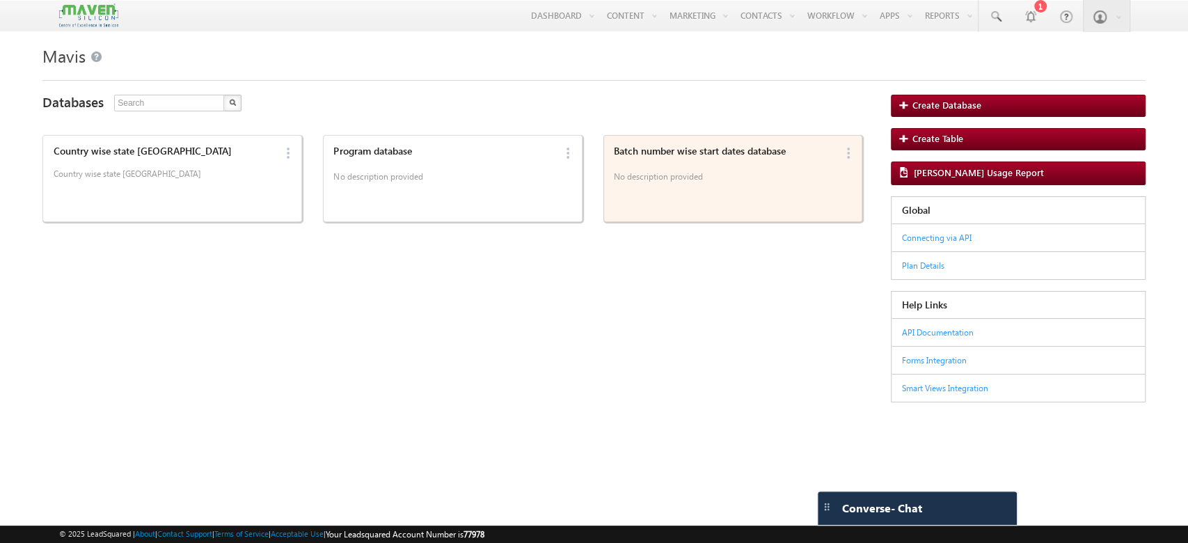
click at [688, 160] on div "Batch number wise start dates database No description provided" at bounding box center [722, 165] width 225 height 48
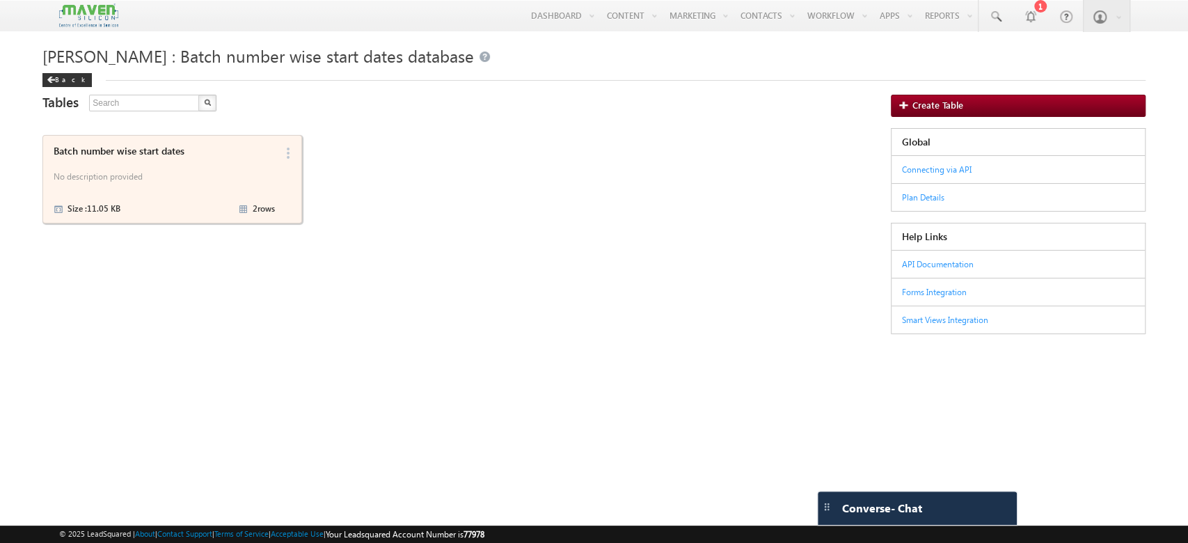
click at [221, 192] on div "Batch number wise start dates No description provided Size : 11.05 KB 2 rows" at bounding box center [161, 179] width 225 height 76
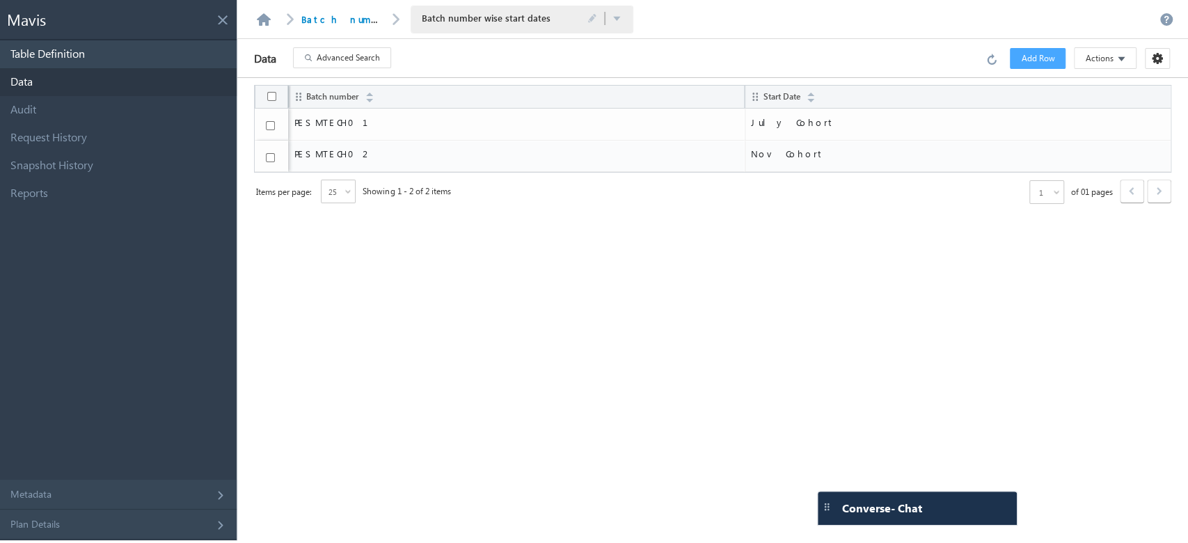
click at [154, 48] on link "Table Definition" at bounding box center [118, 54] width 237 height 28
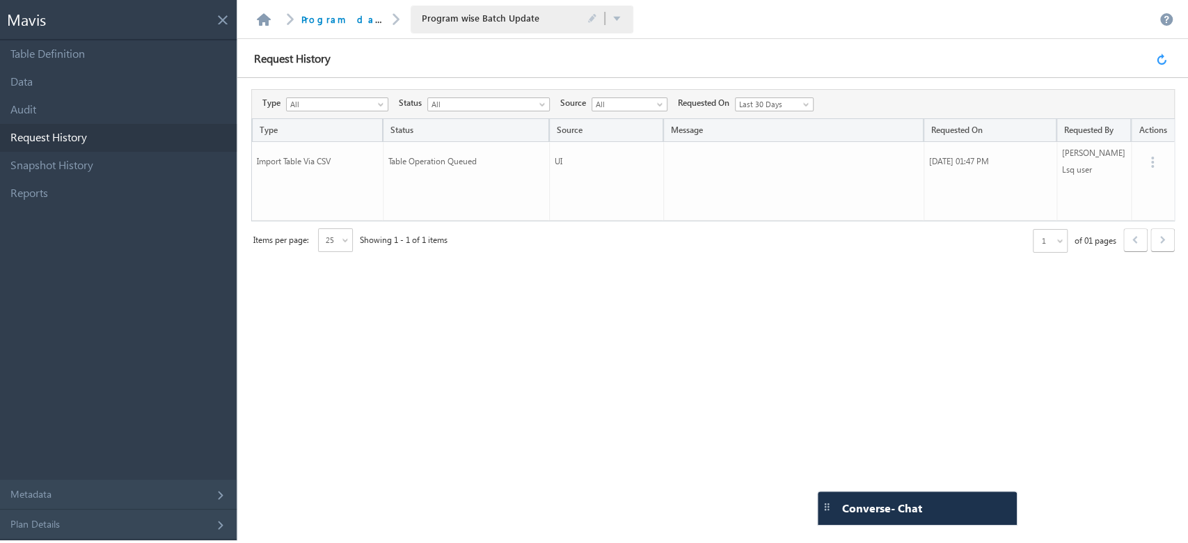
click at [1164, 55] on link at bounding box center [1163, 58] width 15 height 13
click at [1161, 59] on link at bounding box center [1163, 58] width 15 height 13
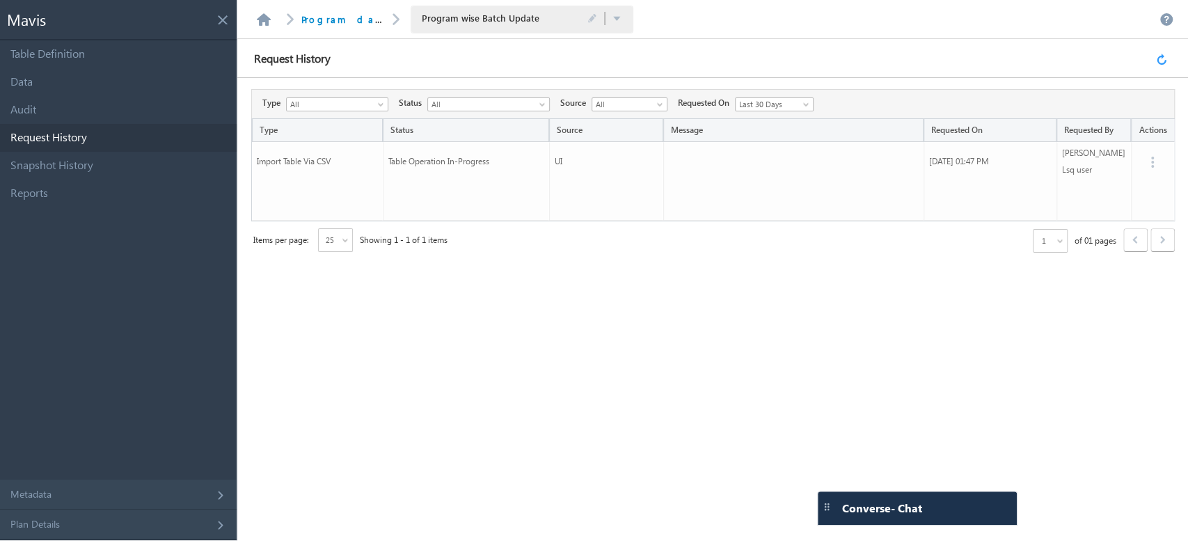
click at [1161, 59] on link at bounding box center [1163, 58] width 15 height 13
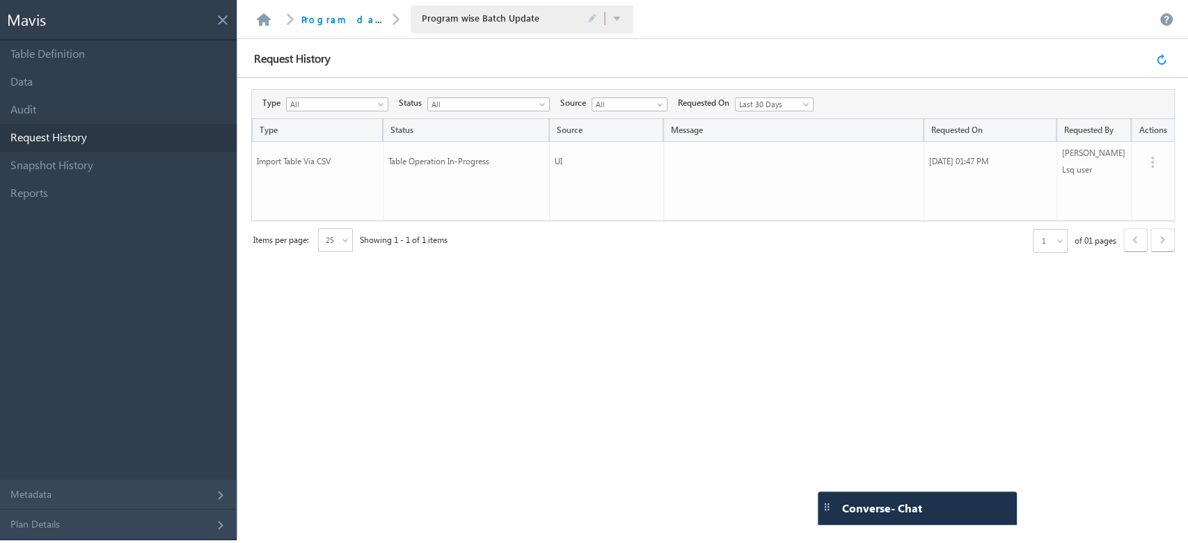
click at [1161, 59] on link at bounding box center [1163, 58] width 15 height 13
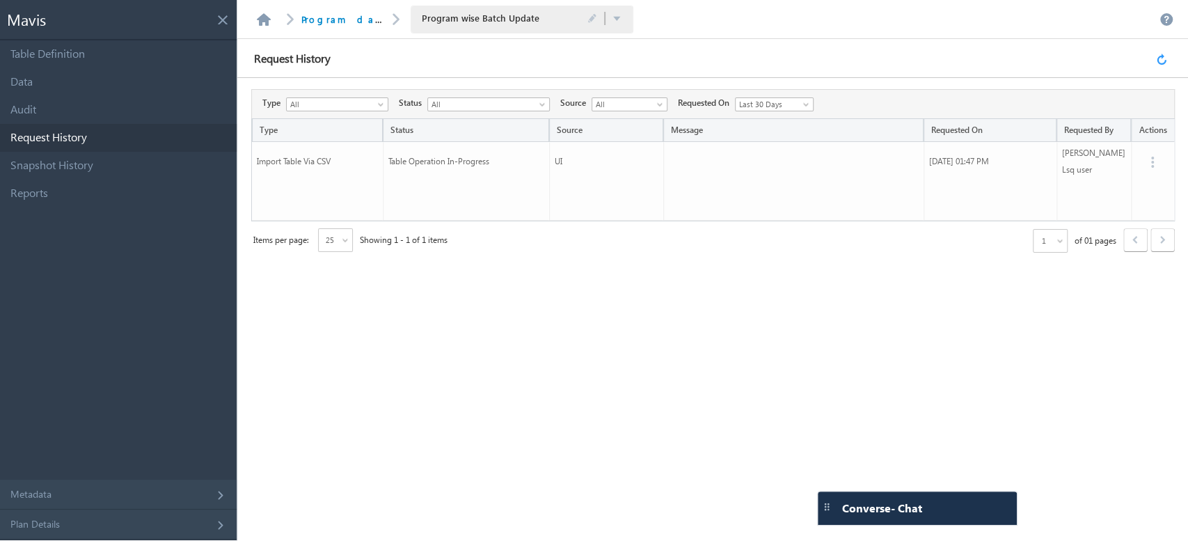
click at [1161, 59] on link at bounding box center [1163, 58] width 15 height 13
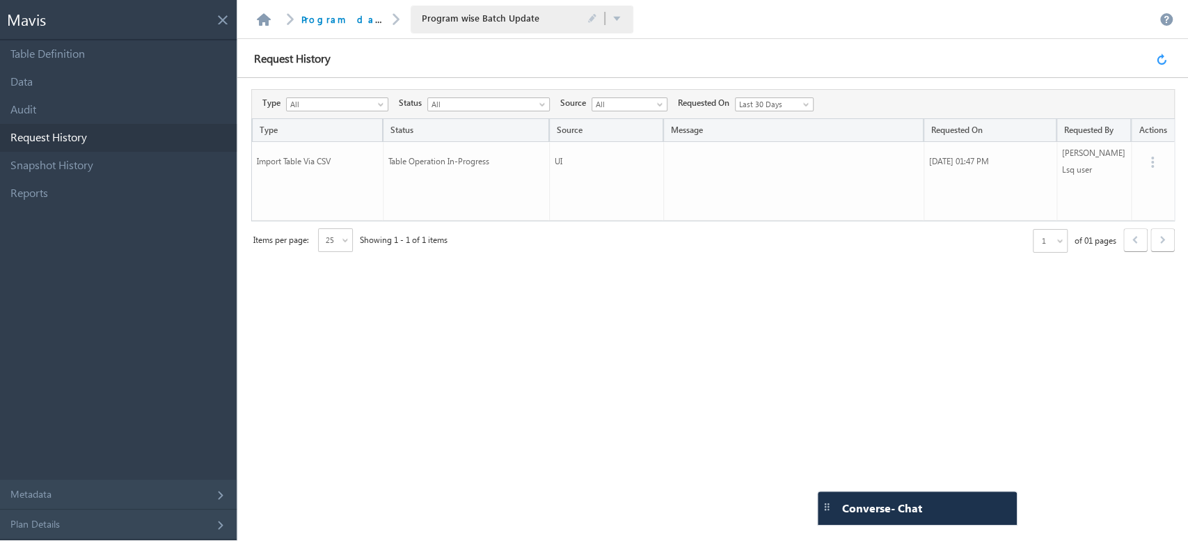
click at [1161, 59] on link at bounding box center [1163, 58] width 15 height 13
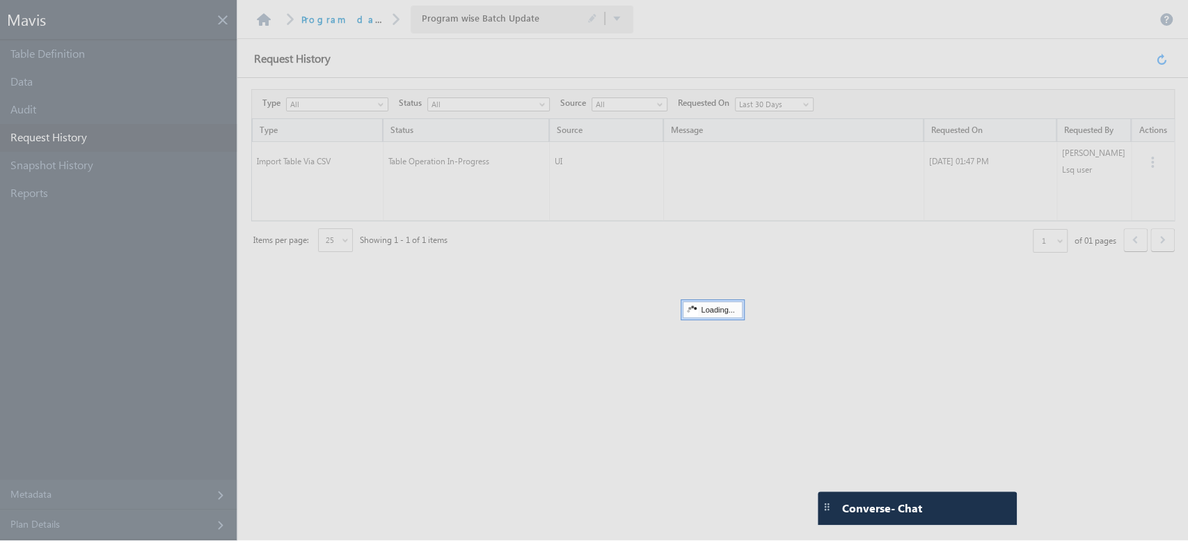
click at [1161, 59] on div at bounding box center [594, 270] width 1188 height 540
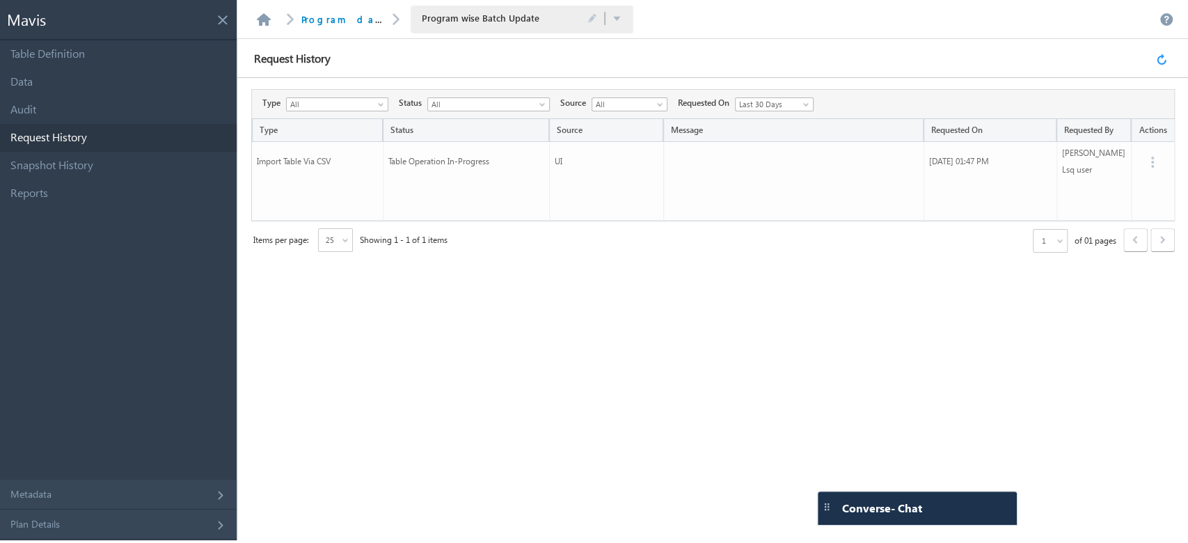
click at [1161, 59] on link at bounding box center [1163, 58] width 15 height 13
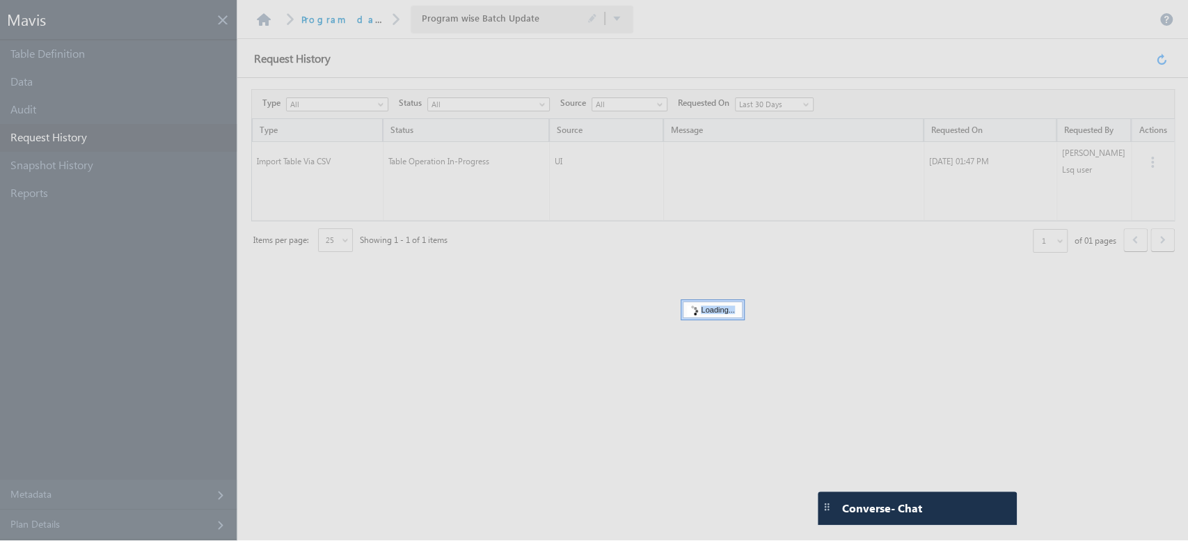
click at [1161, 59] on div at bounding box center [594, 270] width 1188 height 540
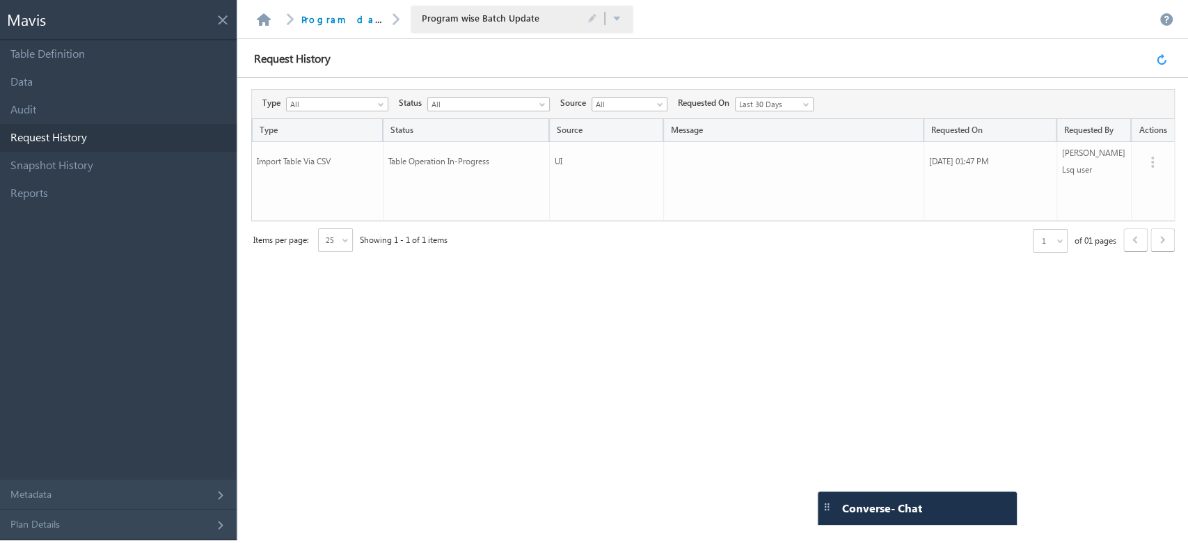
click at [1161, 59] on link at bounding box center [1163, 58] width 15 height 13
click at [142, 51] on link "Table Definition" at bounding box center [118, 54] width 237 height 28
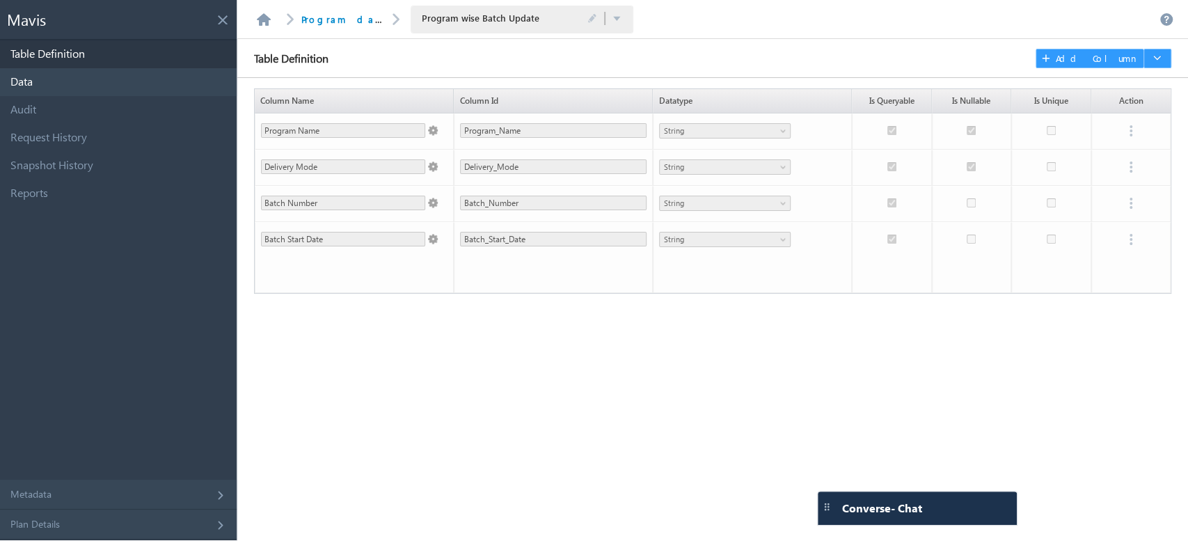
click at [131, 85] on link "Data" at bounding box center [118, 82] width 237 height 28
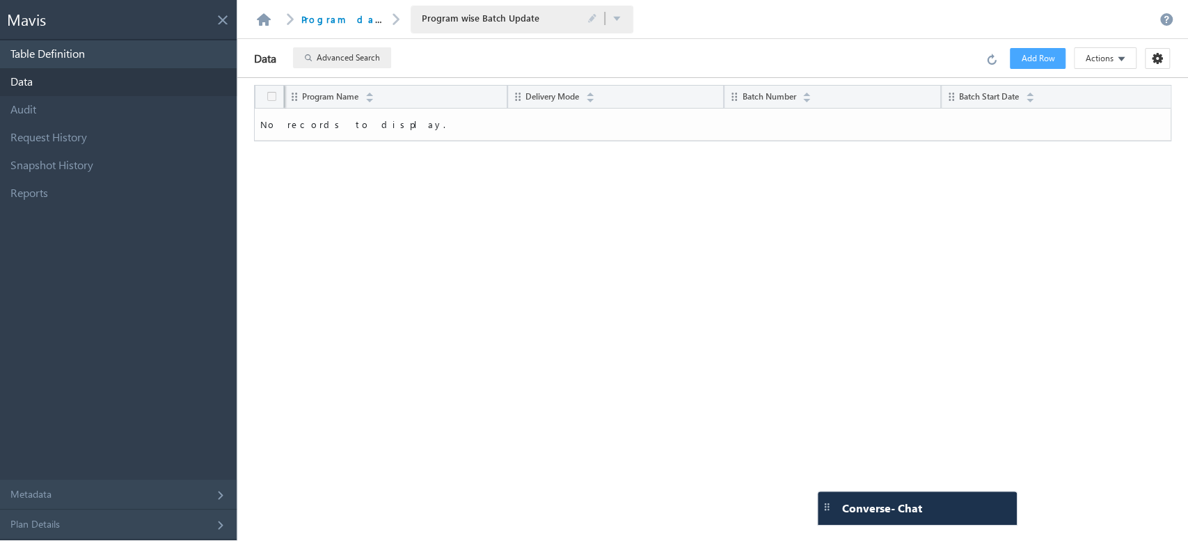
click at [129, 47] on link "Table Definition" at bounding box center [118, 54] width 237 height 28
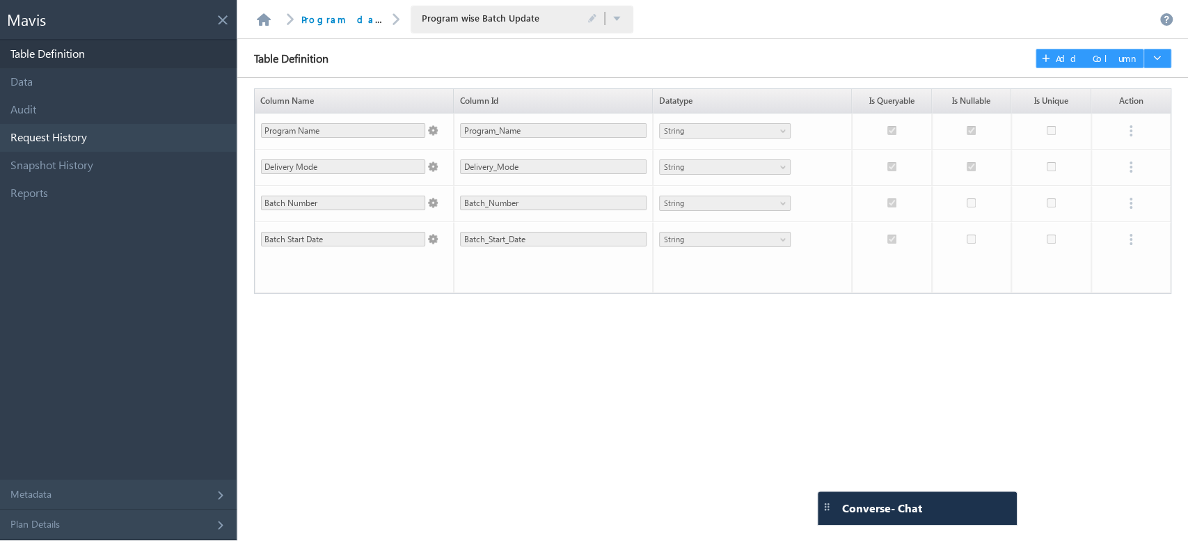
click at [88, 148] on link "Request History" at bounding box center [118, 138] width 237 height 28
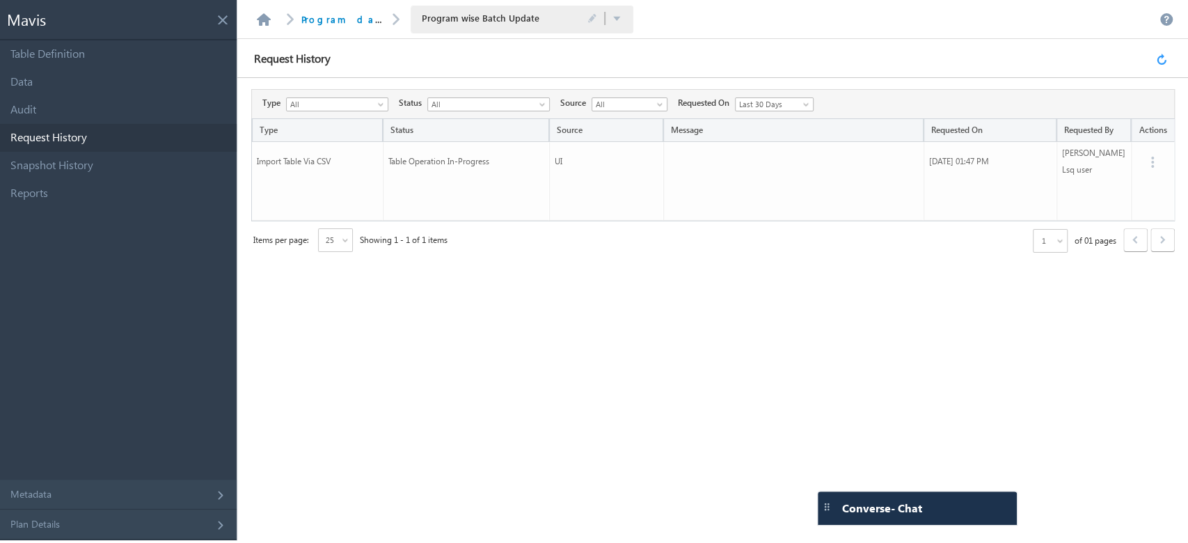
click at [1159, 63] on link at bounding box center [1163, 58] width 15 height 13
click at [1164, 59] on link at bounding box center [1163, 58] width 15 height 13
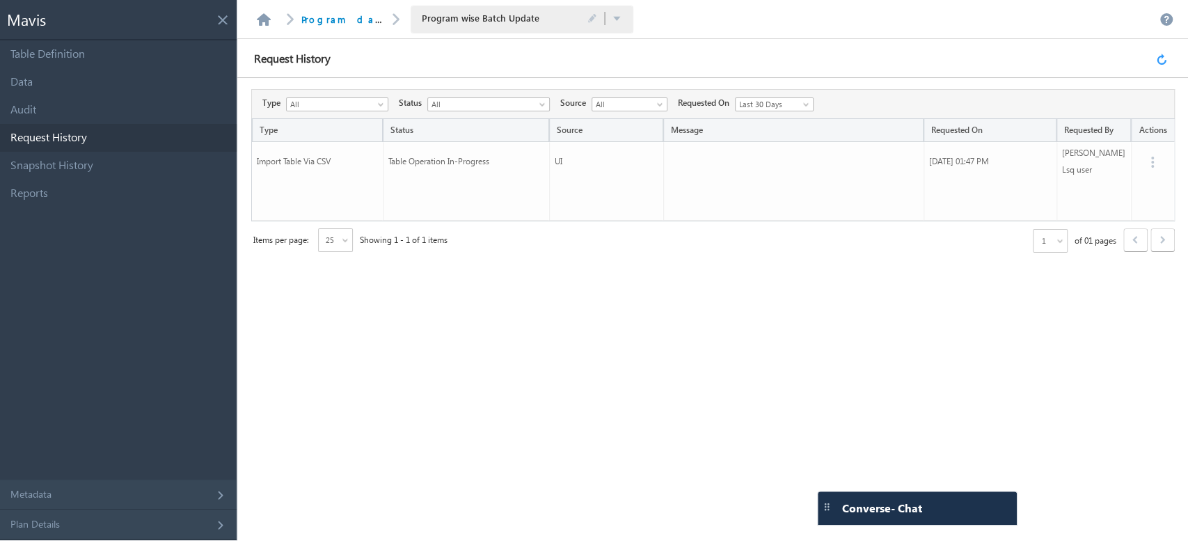
click at [1161, 60] on link at bounding box center [1163, 58] width 15 height 13
click at [1161, 58] on link at bounding box center [1163, 58] width 15 height 13
click at [1158, 56] on link at bounding box center [1163, 58] width 15 height 13
click at [1163, 56] on link at bounding box center [1163, 58] width 15 height 13
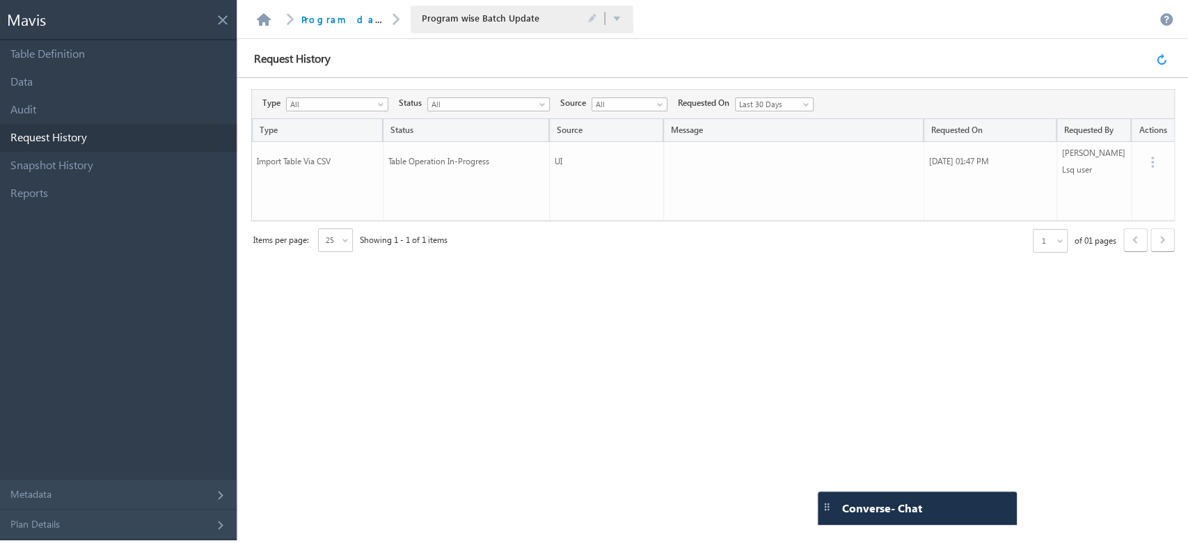
click at [1161, 56] on link at bounding box center [1163, 58] width 15 height 13
click at [1162, 58] on link at bounding box center [1163, 58] width 15 height 13
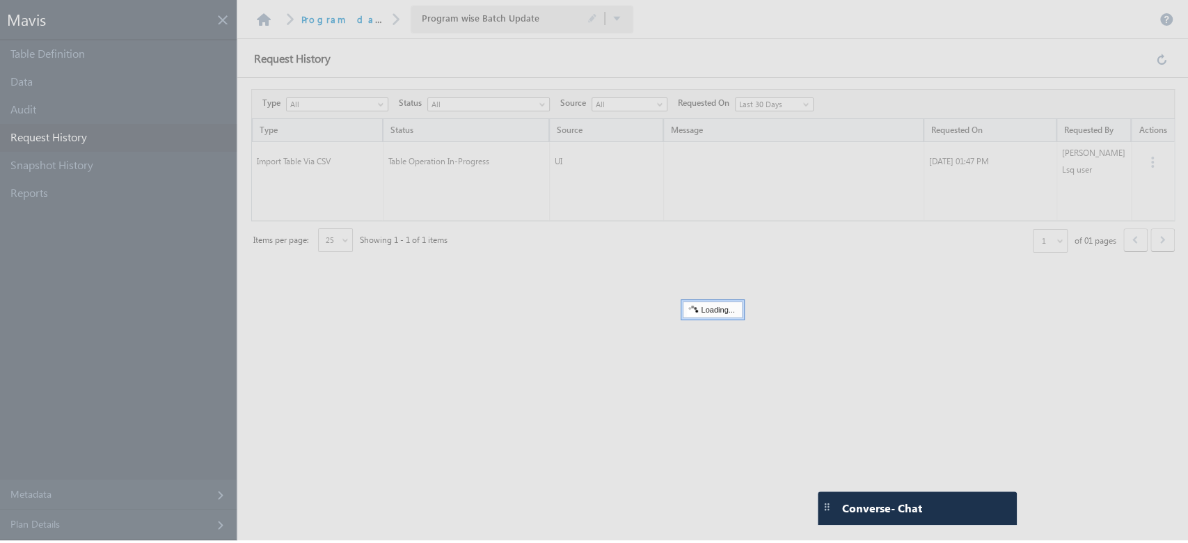
click at [1156, 56] on div at bounding box center [594, 270] width 1188 height 540
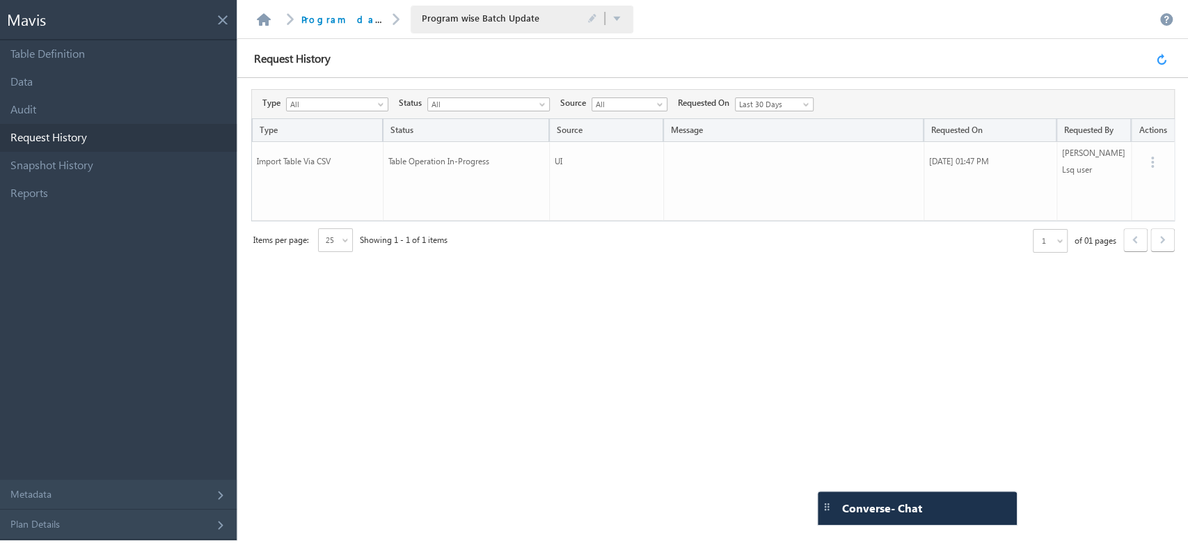
click at [1162, 59] on link at bounding box center [1163, 58] width 15 height 13
click at [1159, 59] on link at bounding box center [1163, 58] width 15 height 13
click at [1163, 59] on link at bounding box center [1163, 58] width 15 height 13
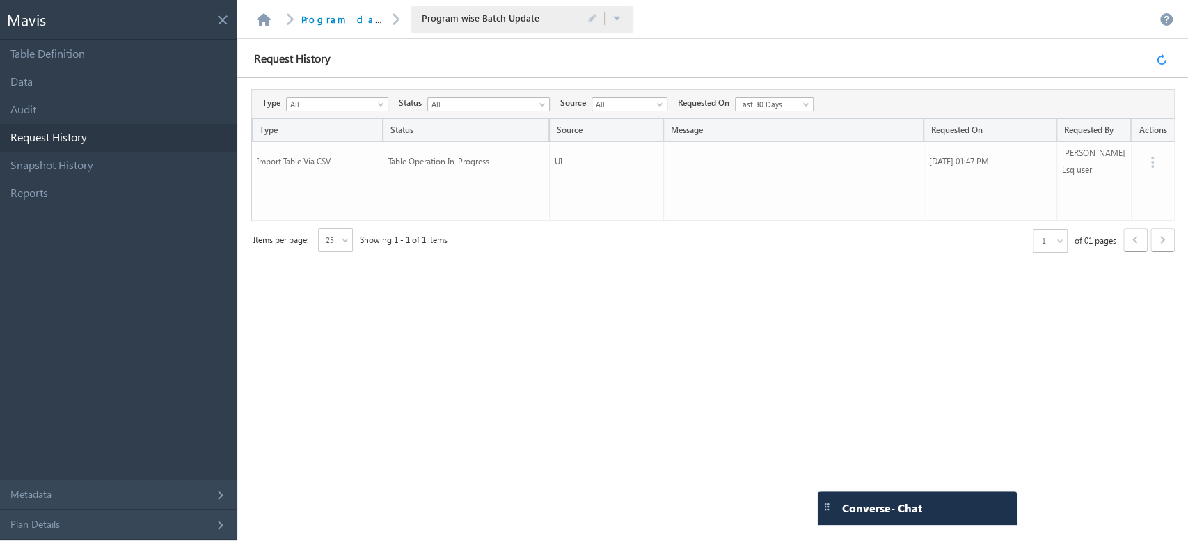
click at [1160, 58] on link at bounding box center [1163, 58] width 15 height 13
click at [192, 88] on link "Data" at bounding box center [118, 82] width 237 height 28
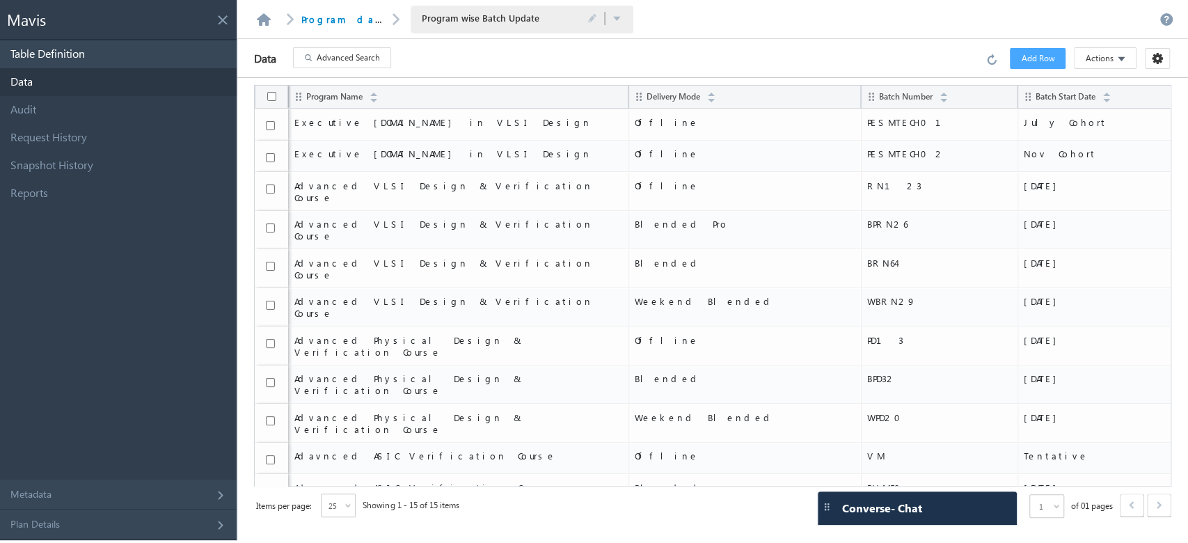
click at [77, 58] on link "Table Definition" at bounding box center [118, 54] width 237 height 28
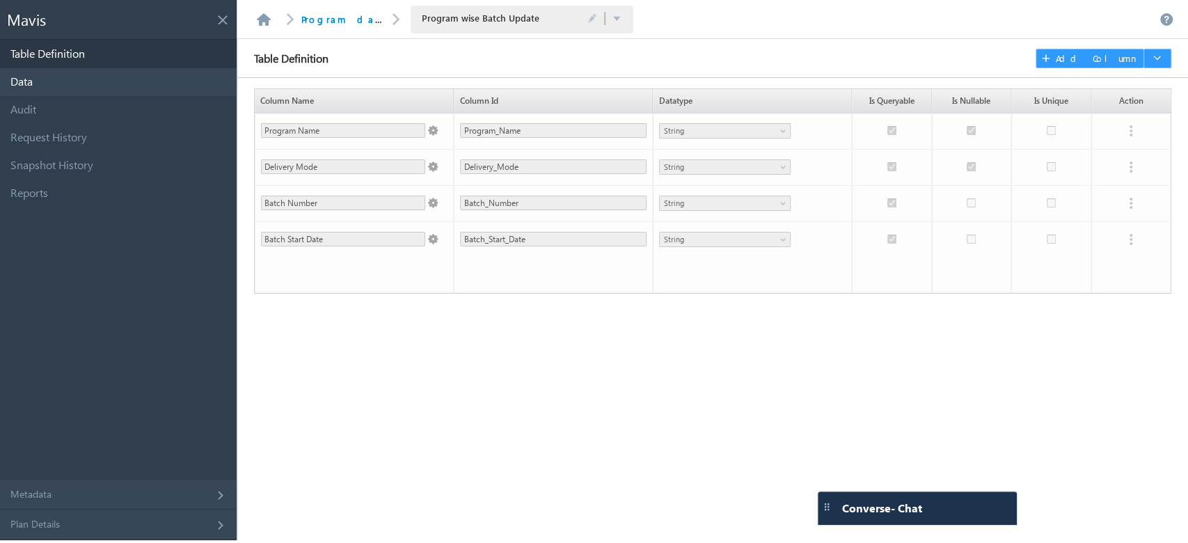
click at [64, 76] on link "Data" at bounding box center [118, 82] width 237 height 28
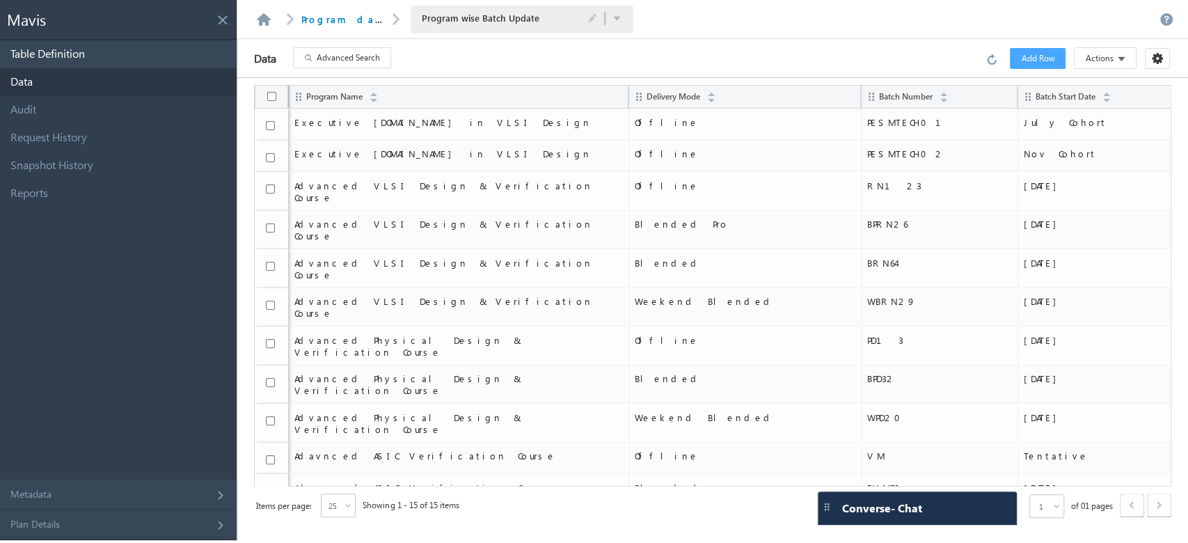
click at [141, 53] on link "Table Definition" at bounding box center [118, 54] width 237 height 28
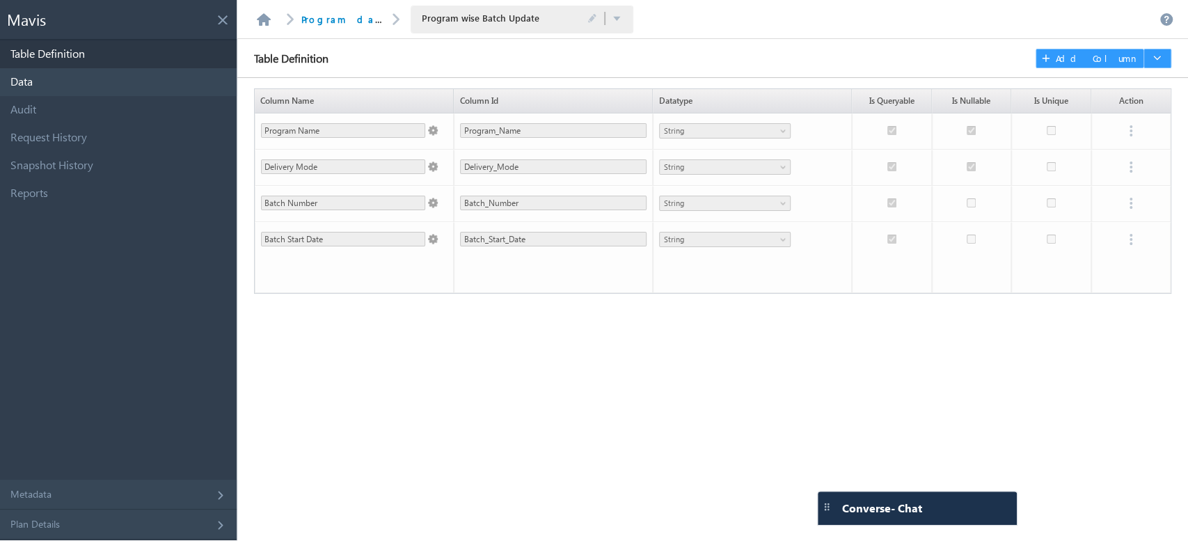
click at [63, 85] on link "Data" at bounding box center [118, 82] width 237 height 28
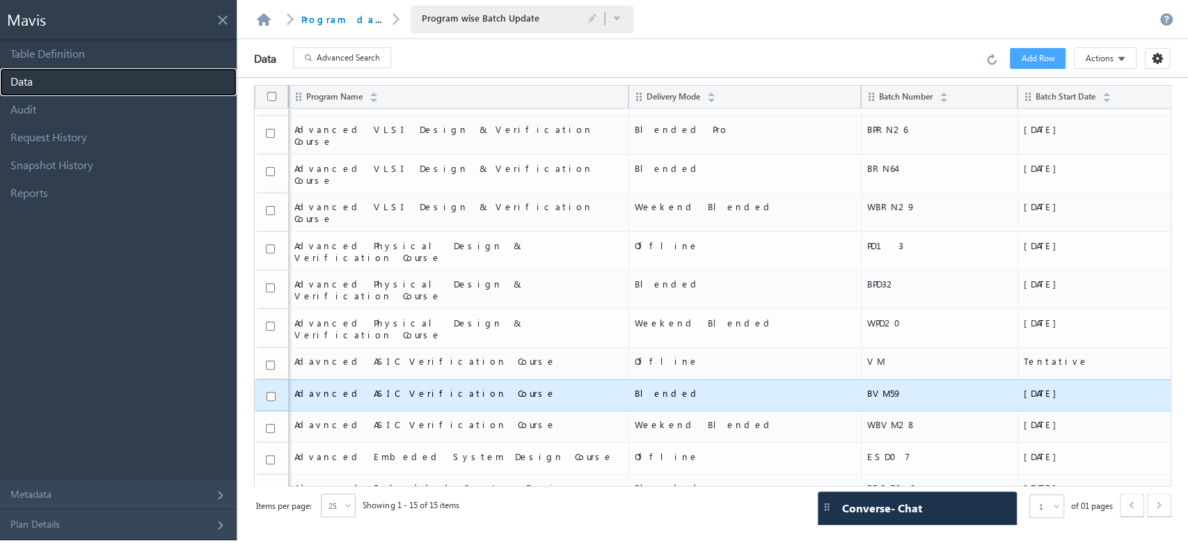
scroll to position [95, 0]
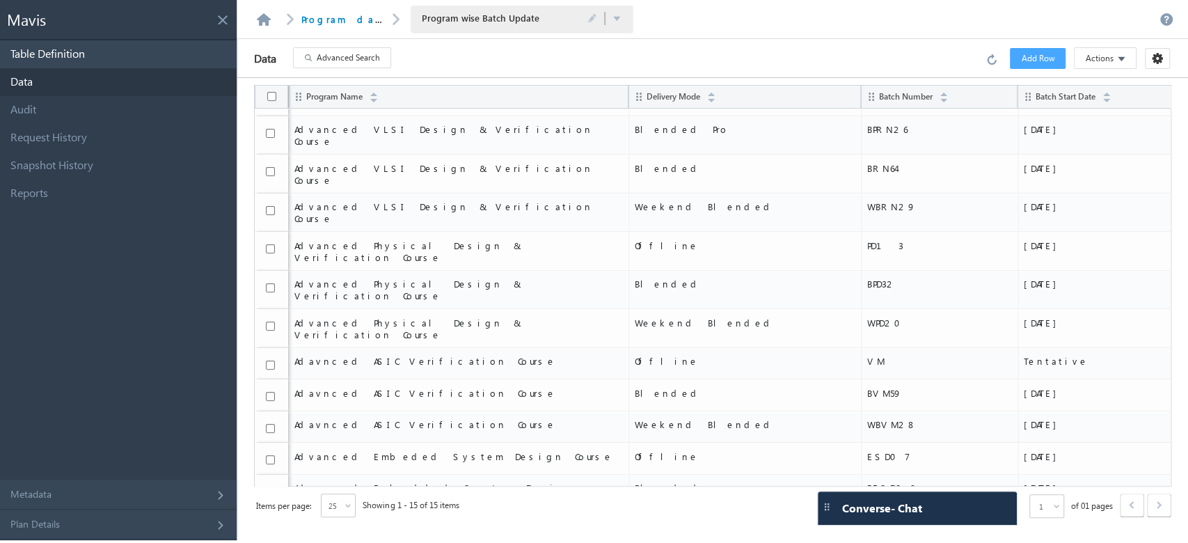
click at [148, 42] on link "Table Definition" at bounding box center [118, 54] width 237 height 28
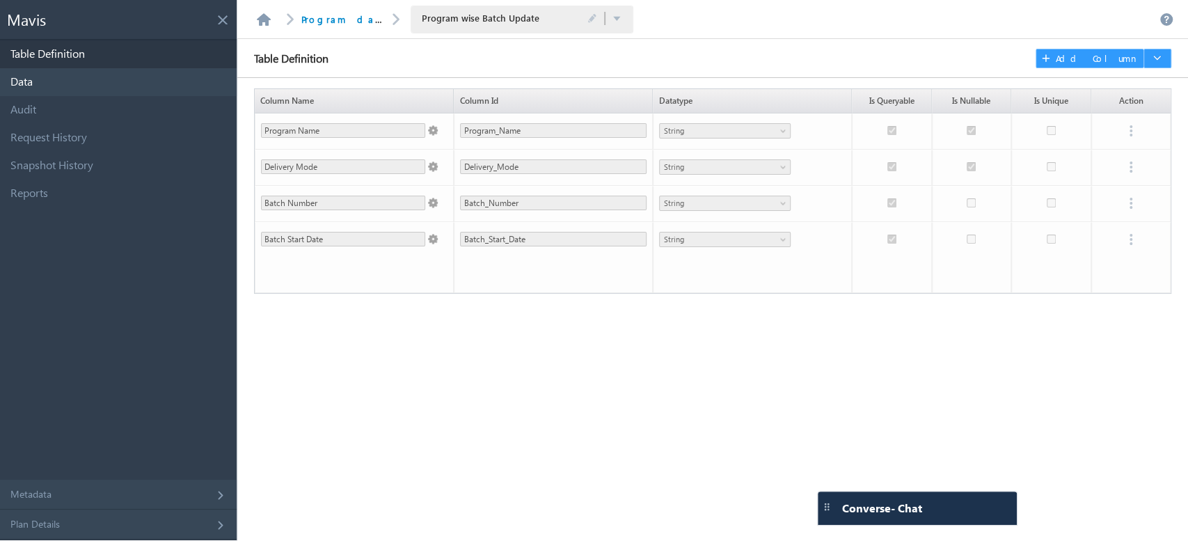
click at [56, 77] on link "Data" at bounding box center [118, 82] width 237 height 28
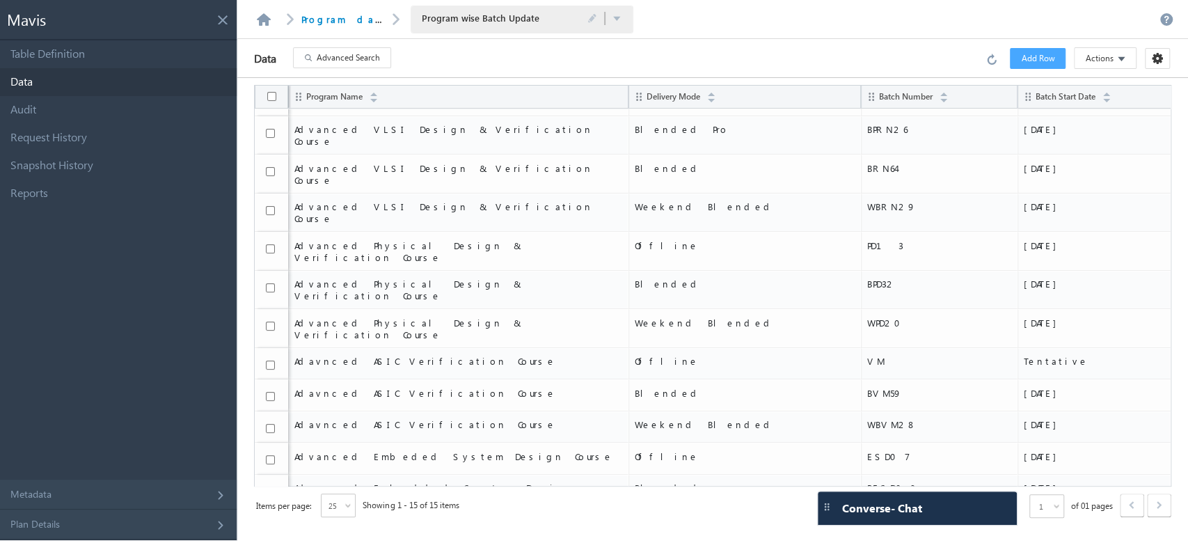
click at [348, 514] on span at bounding box center [349, 507] width 11 height 11
click at [342, 469] on li "100" at bounding box center [339, 472] width 33 height 14
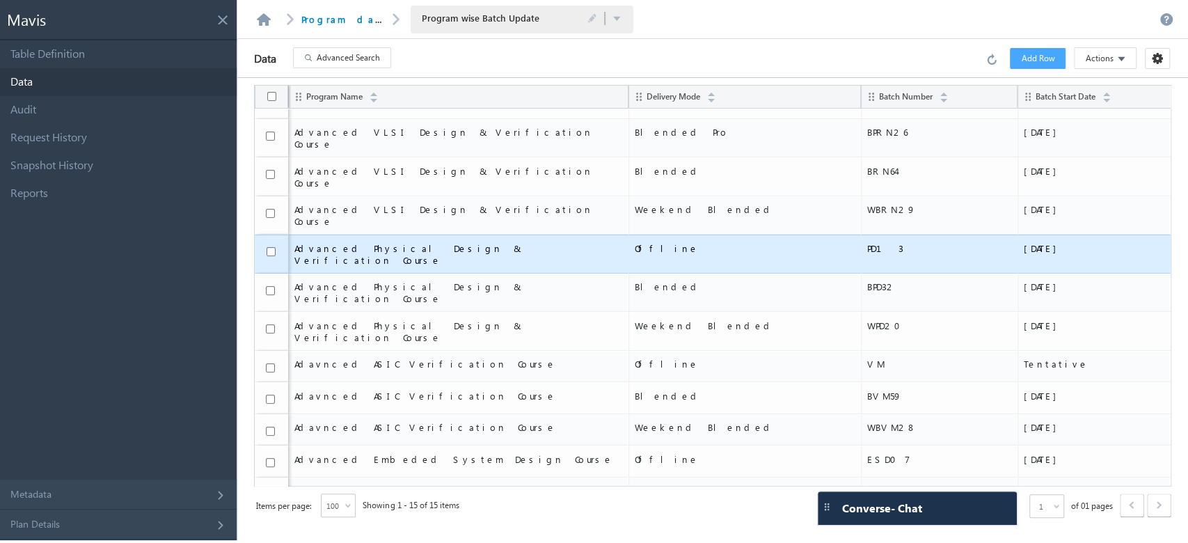
scroll to position [93, 0]
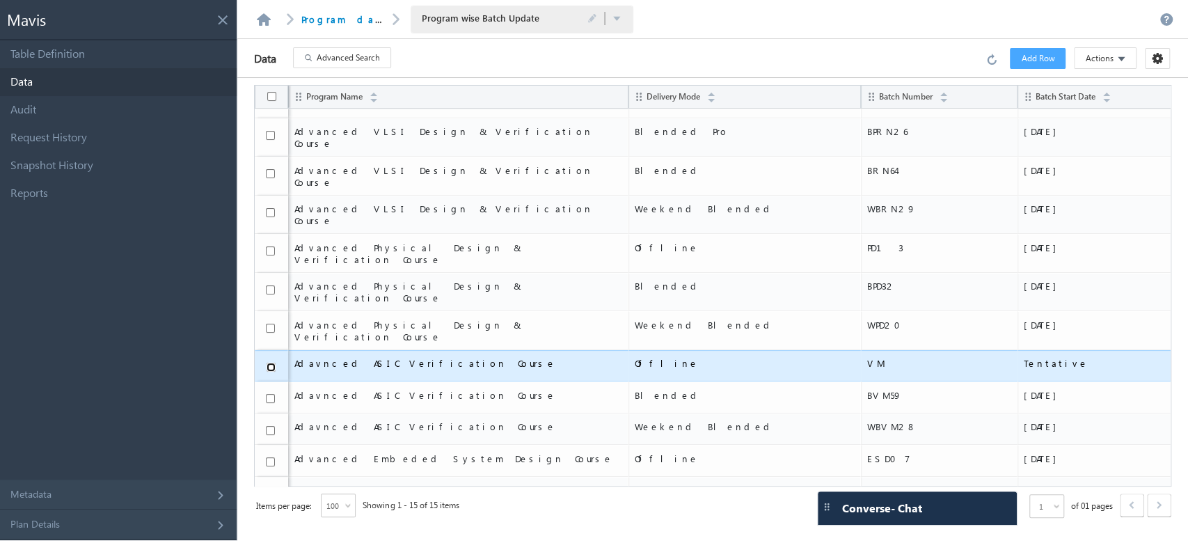
click at [269, 363] on input "checkbox" at bounding box center [271, 367] width 9 height 9
checkbox input "true"
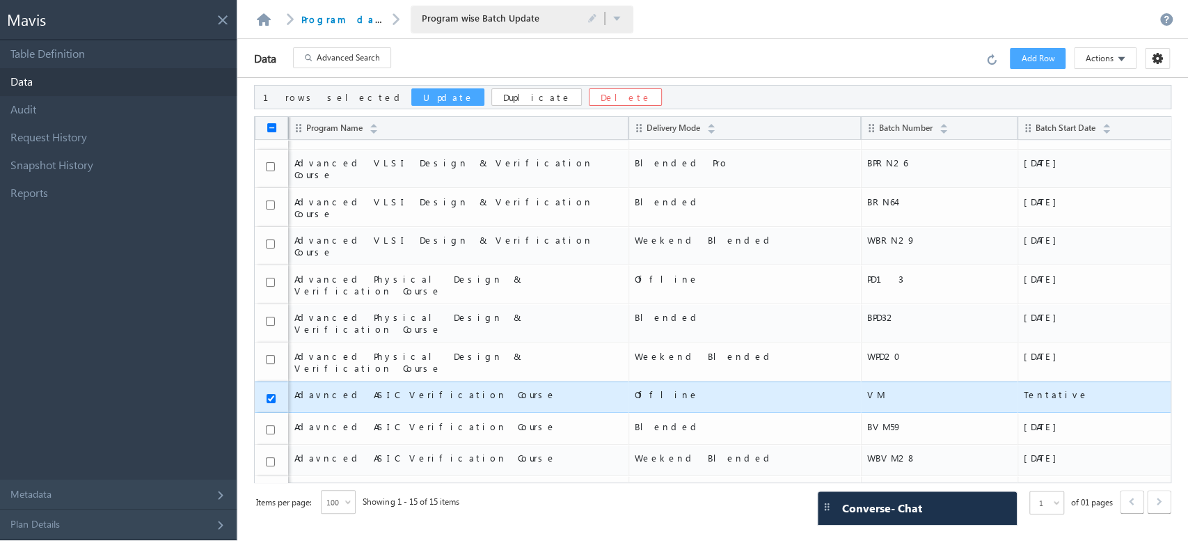
click at [411, 93] on button "Update" at bounding box center [447, 96] width 73 height 17
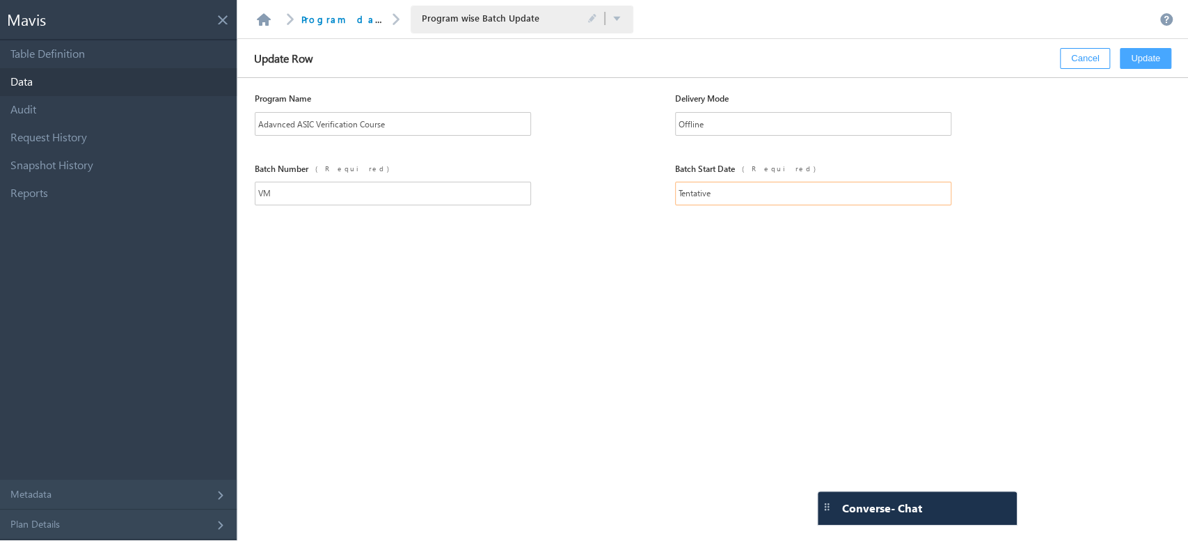
click at [775, 200] on input "Tentative" at bounding box center [813, 194] width 276 height 24
click at [1088, 58] on button "Cancel" at bounding box center [1085, 58] width 50 height 21
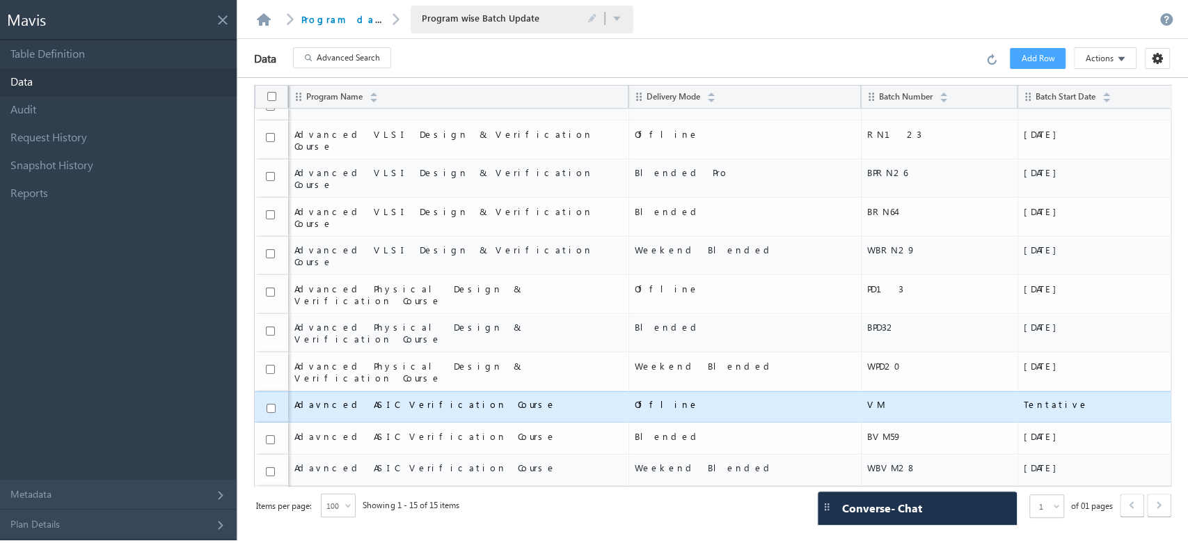
scroll to position [95, 0]
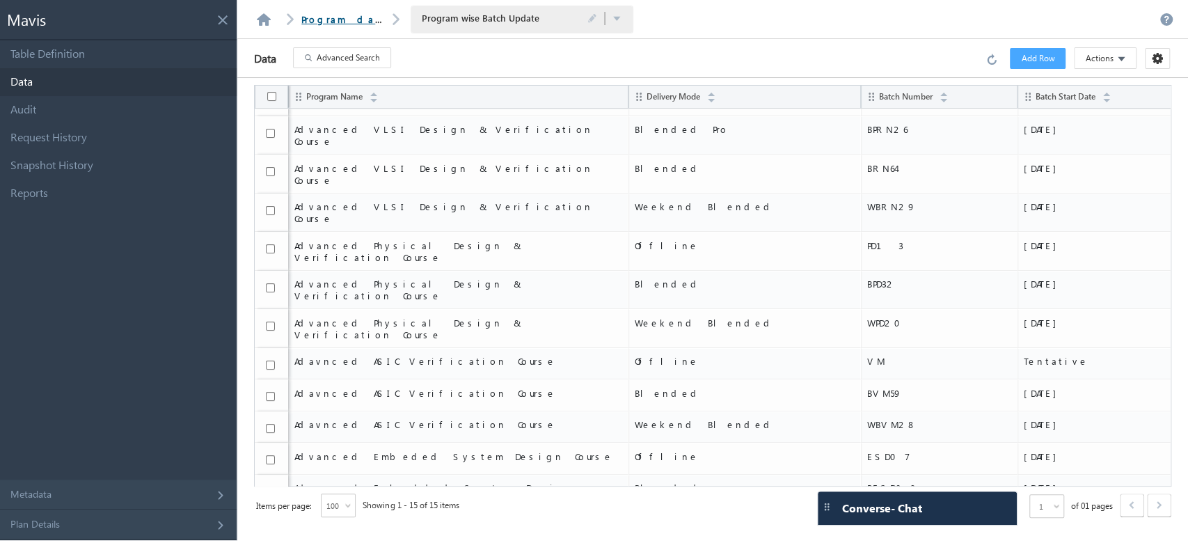
click at [334, 23] on link "Program database" at bounding box center [363, 19] width 125 height 12
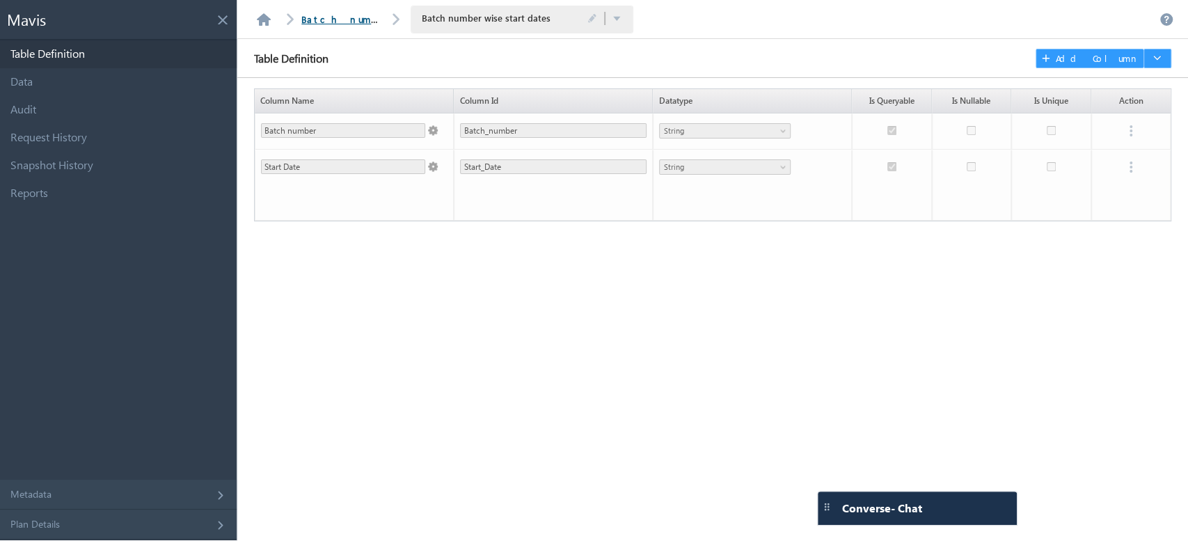
click at [330, 17] on link "Batch number wise start dates database" at bounding box center [460, 19] width 319 height 12
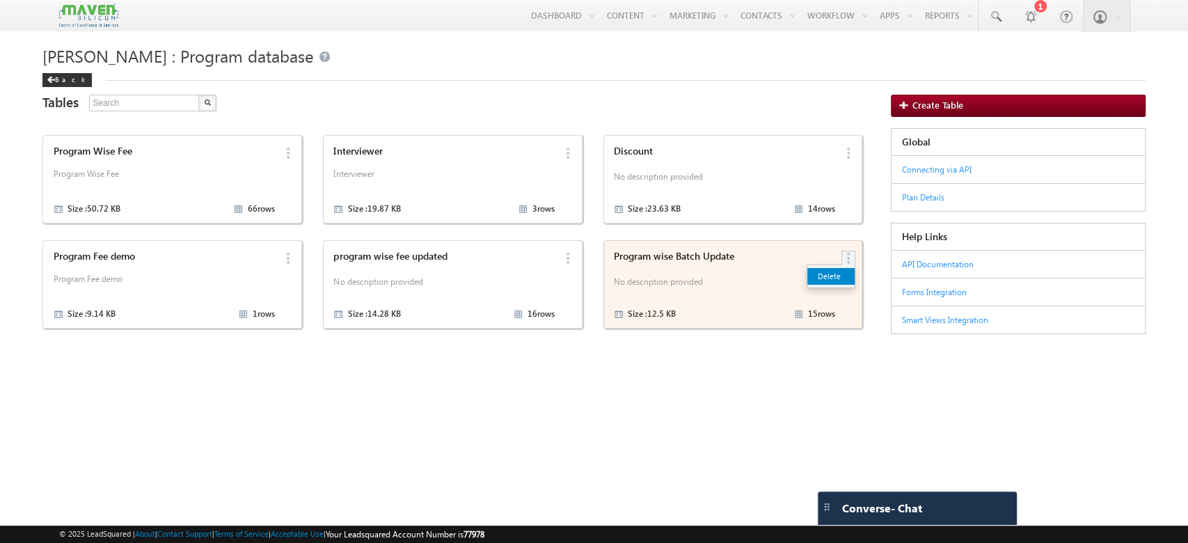
click at [841, 276] on link "Delete" at bounding box center [830, 276] width 47 height 17
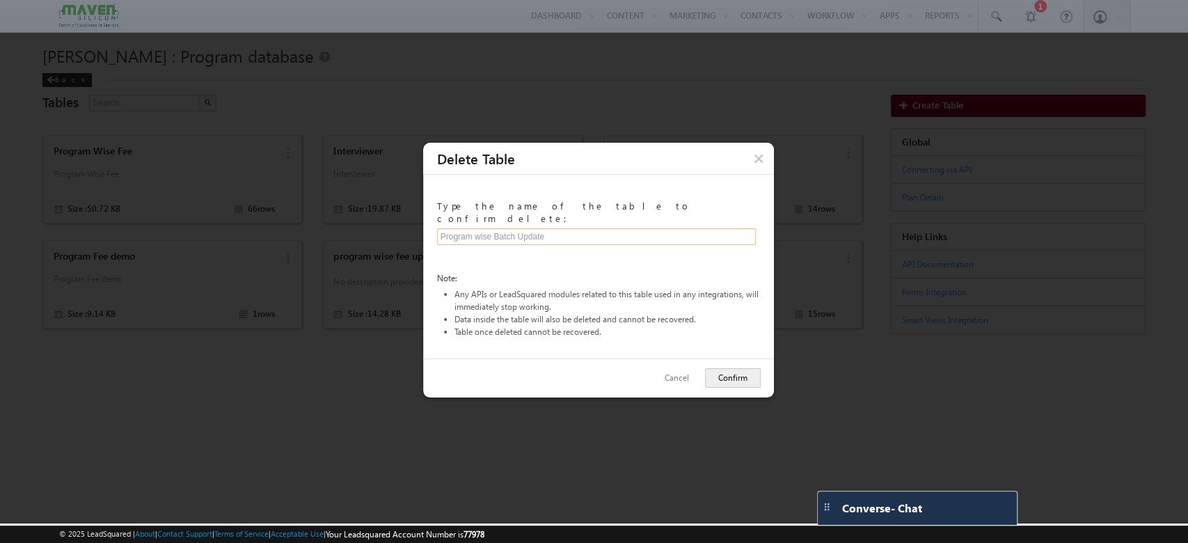
click at [653, 230] on input "text" at bounding box center [596, 236] width 319 height 17
type input "Program wise Batch Update"
click at [709, 368] on button "Confirm" at bounding box center [733, 377] width 56 height 19
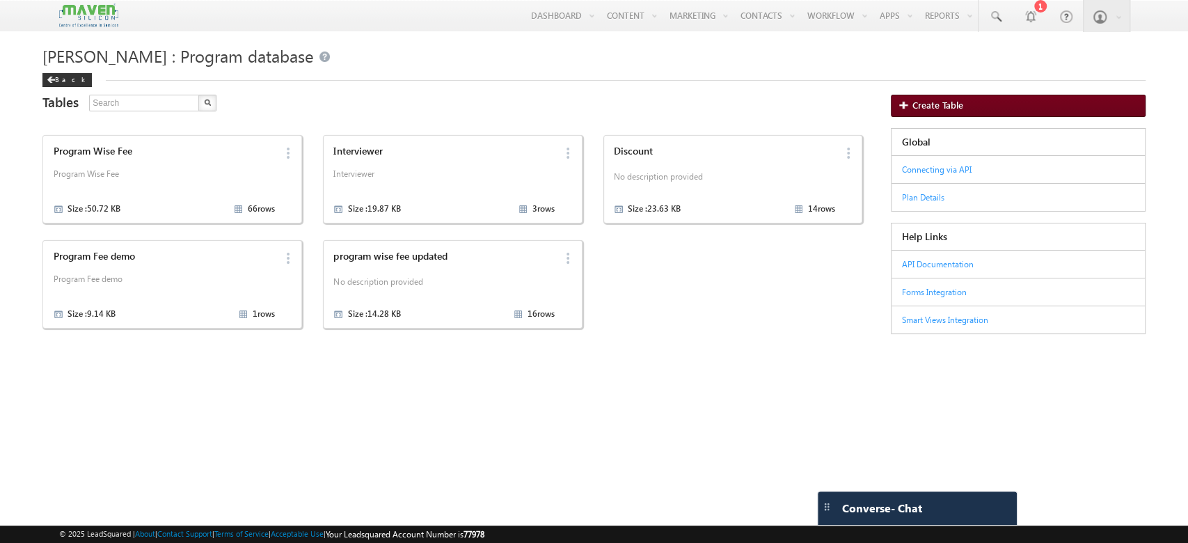
click at [934, 104] on span "Create Table" at bounding box center [937, 106] width 51 height 10
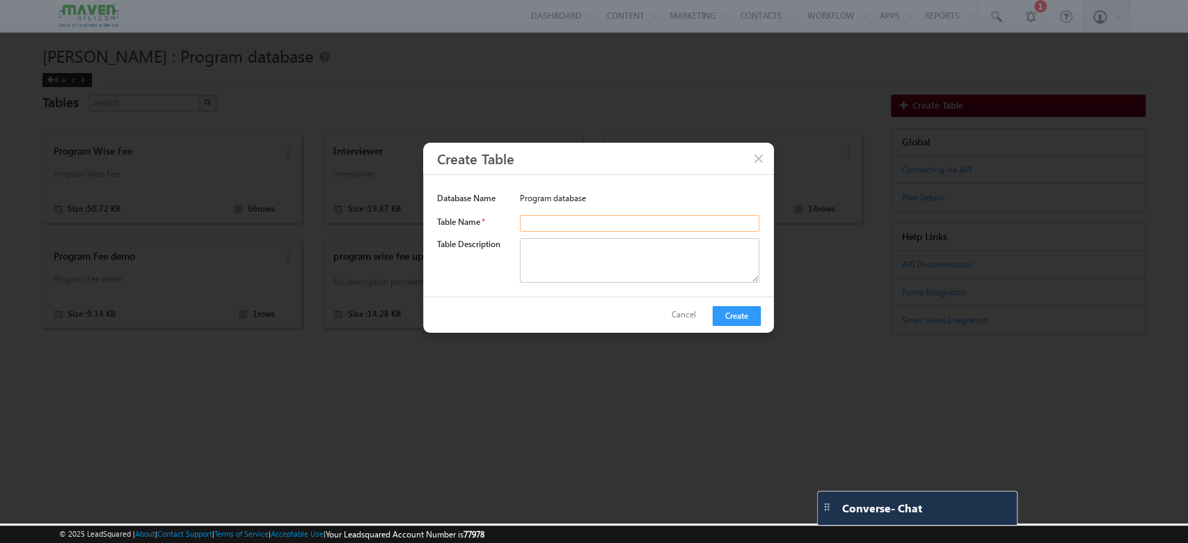
click at [576, 222] on input "text" at bounding box center [640, 223] width 240 height 17
type input "Program wise Batch Update"
click at [738, 315] on button "Create" at bounding box center [737, 315] width 48 height 19
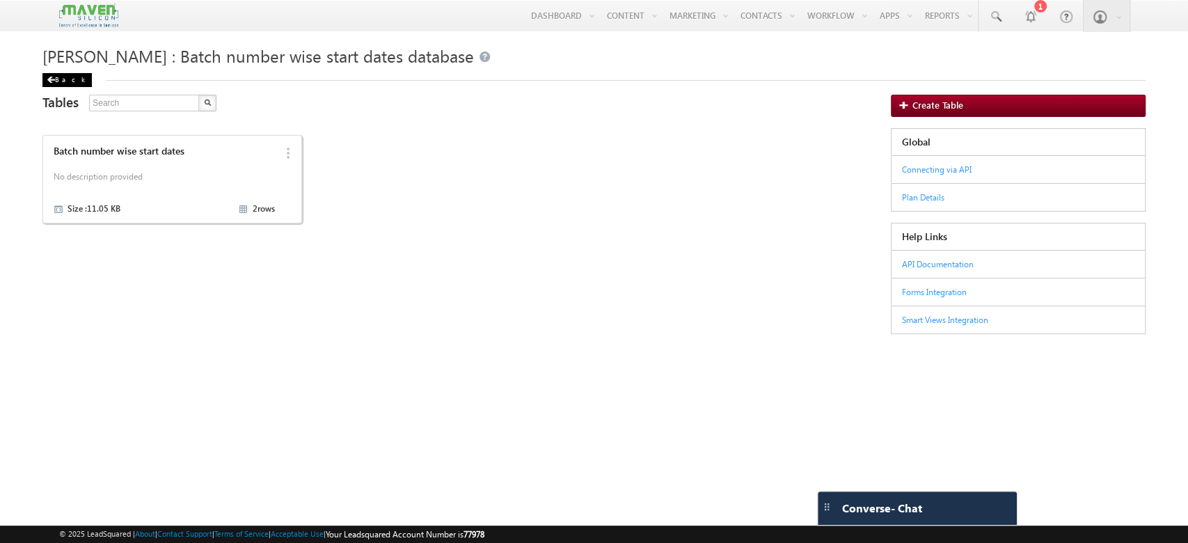
click at [58, 77] on div "Back" at bounding box center [66, 80] width 49 height 14
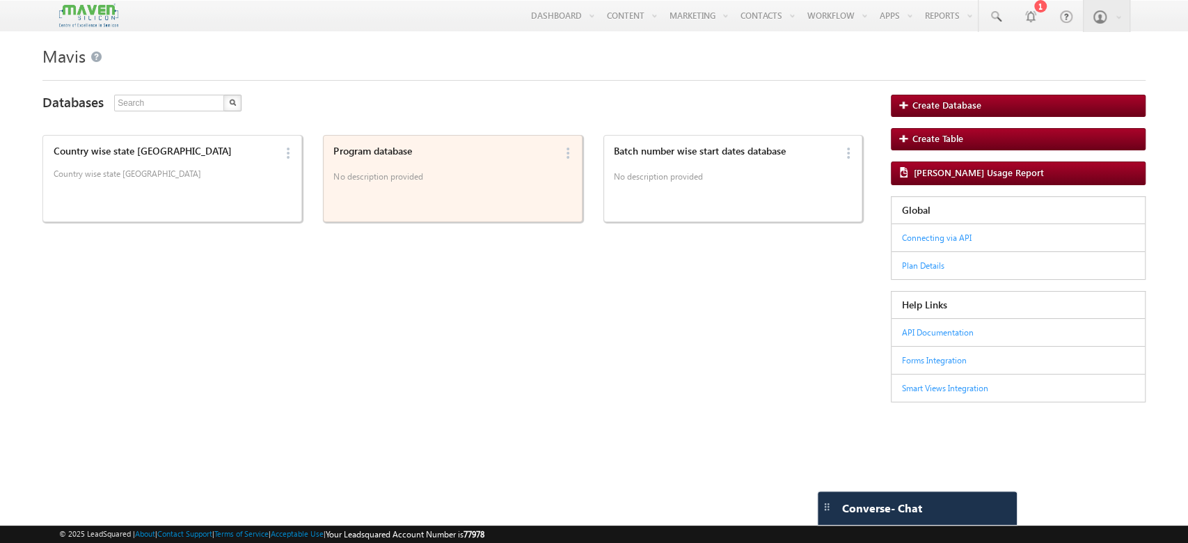
click at [511, 180] on p "No description provided" at bounding box center [443, 178] width 221 height 21
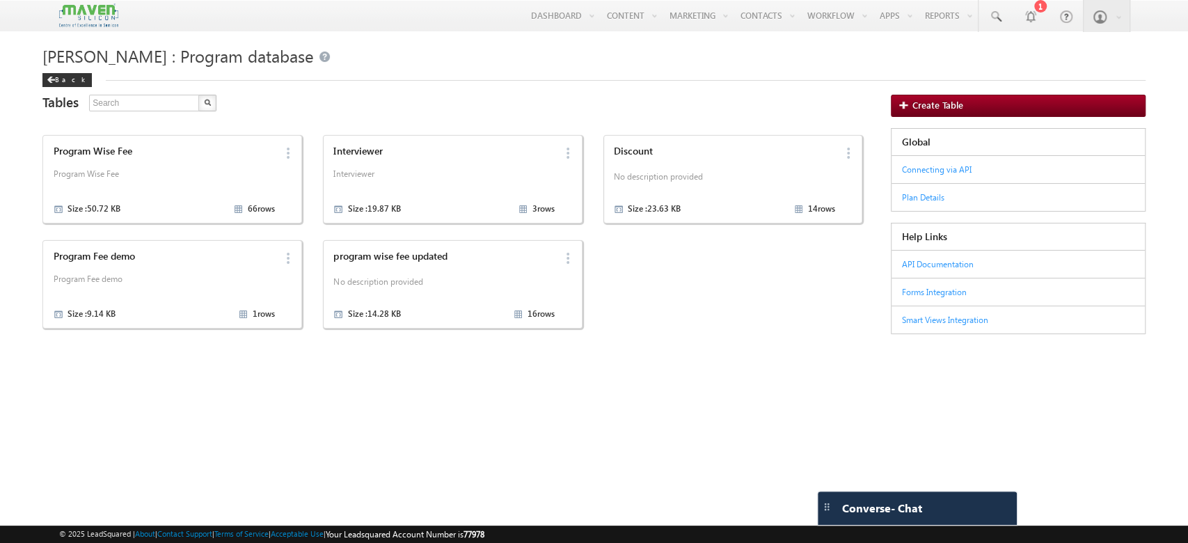
click at [61, 70] on div "[PERSON_NAME] : Program database Back" at bounding box center [593, 59] width 1103 height 42
click at [40, 106] on div "[PERSON_NAME] : Program database Back Tables 5 results found Program Wise Fee P…" at bounding box center [593, 205] width 1117 height 348
click at [50, 85] on div "Back" at bounding box center [66, 80] width 49 height 14
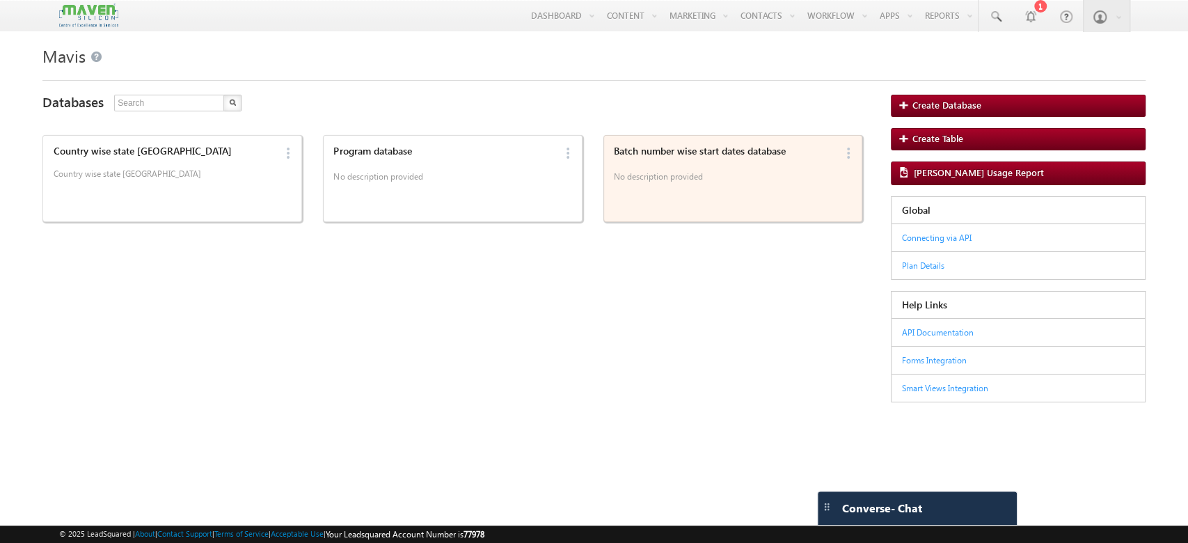
click at [622, 171] on p "No description provided" at bounding box center [724, 178] width 221 height 21
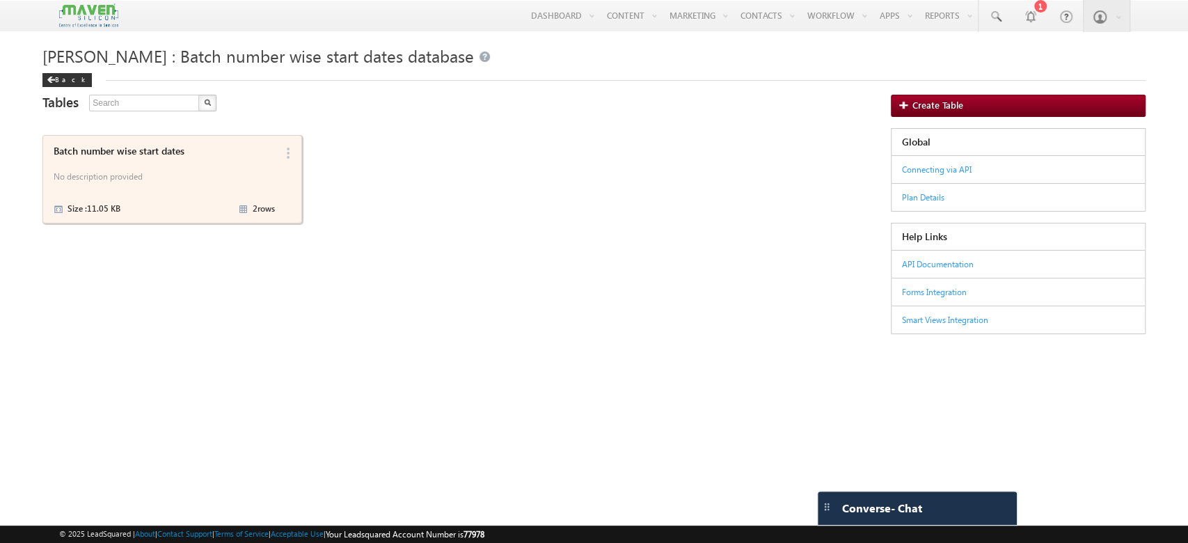
click at [235, 175] on p "No description provided" at bounding box center [164, 178] width 221 height 21
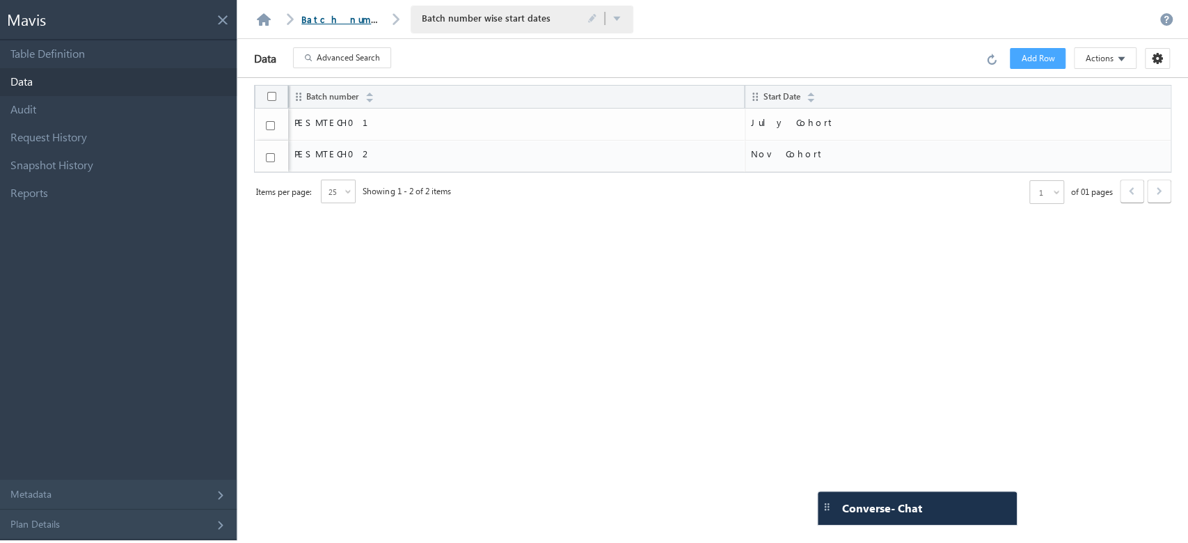
click at [338, 20] on link "Batch number wise start dates database" at bounding box center [460, 19] width 319 height 12
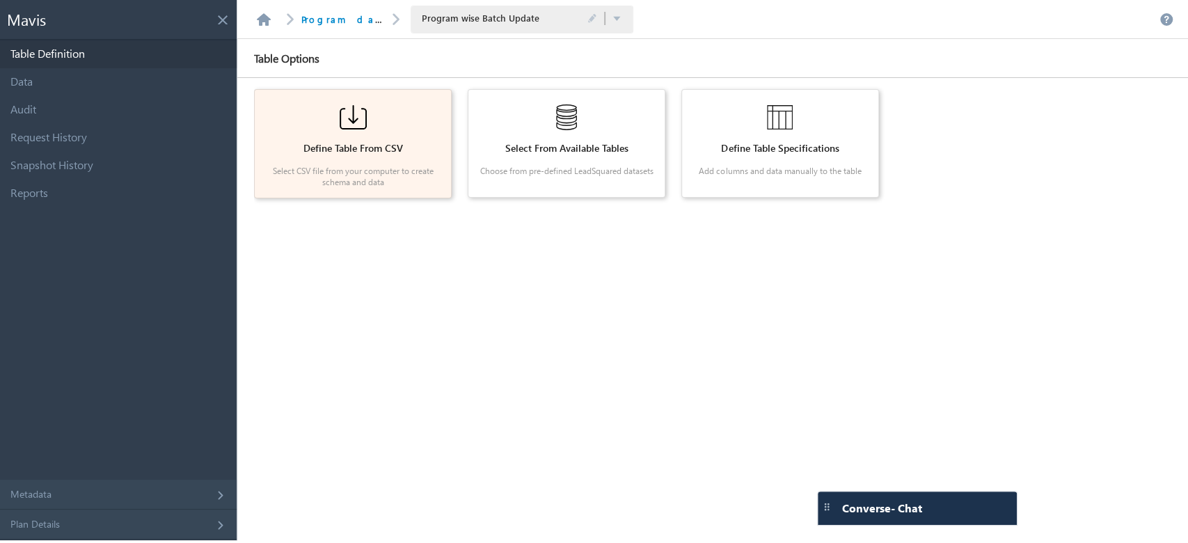
click at [351, 134] on div at bounding box center [353, 117] width 176 height 35
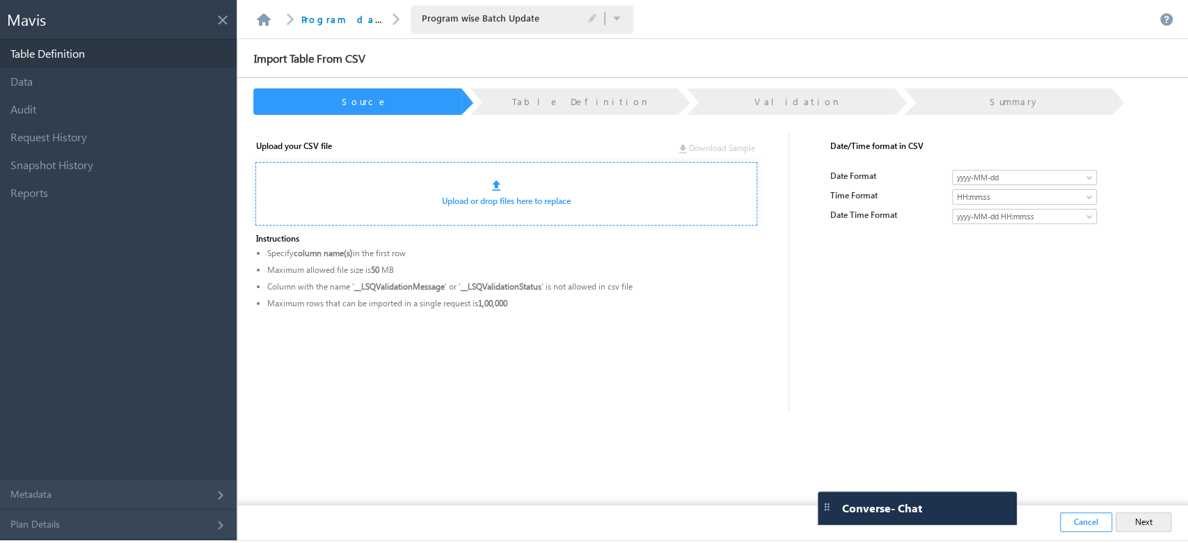
click at [479, 205] on link "Upload or drop files here to replace" at bounding box center [506, 201] width 129 height 10
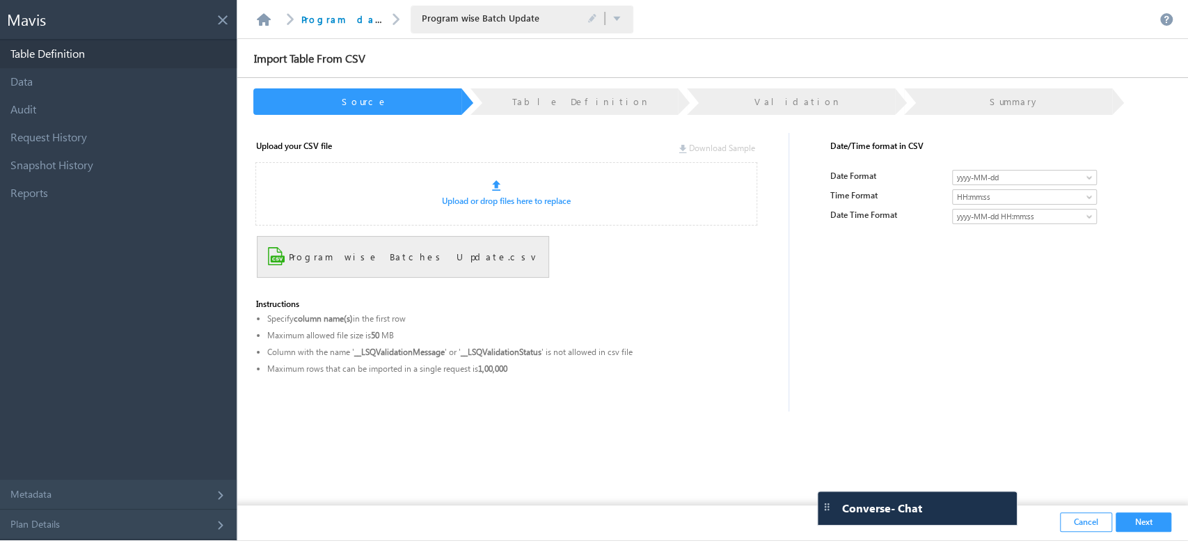
click at [1142, 517] on button "Next" at bounding box center [1143, 521] width 56 height 19
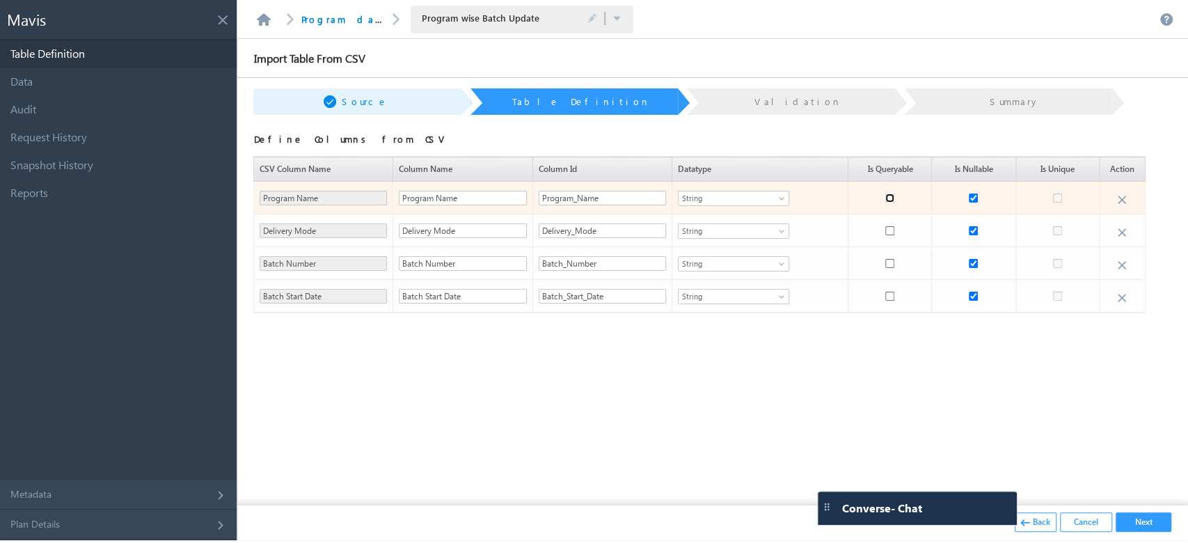
click at [891, 193] on input "checkbox" at bounding box center [889, 197] width 9 height 9
checkbox input "true"
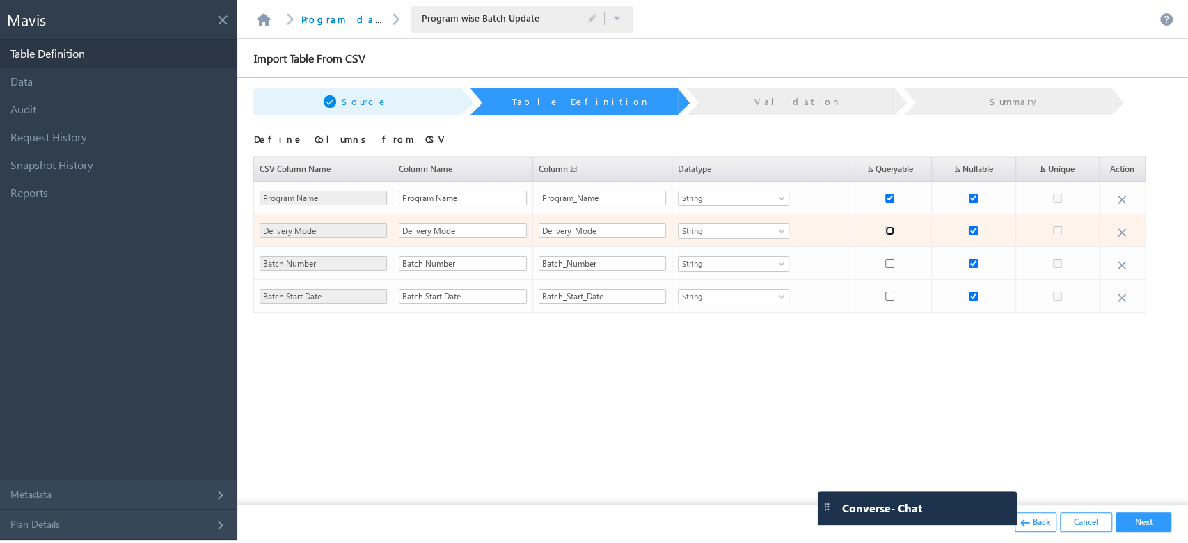
click at [889, 232] on input "checkbox" at bounding box center [889, 230] width 9 height 9
checkbox input "true"
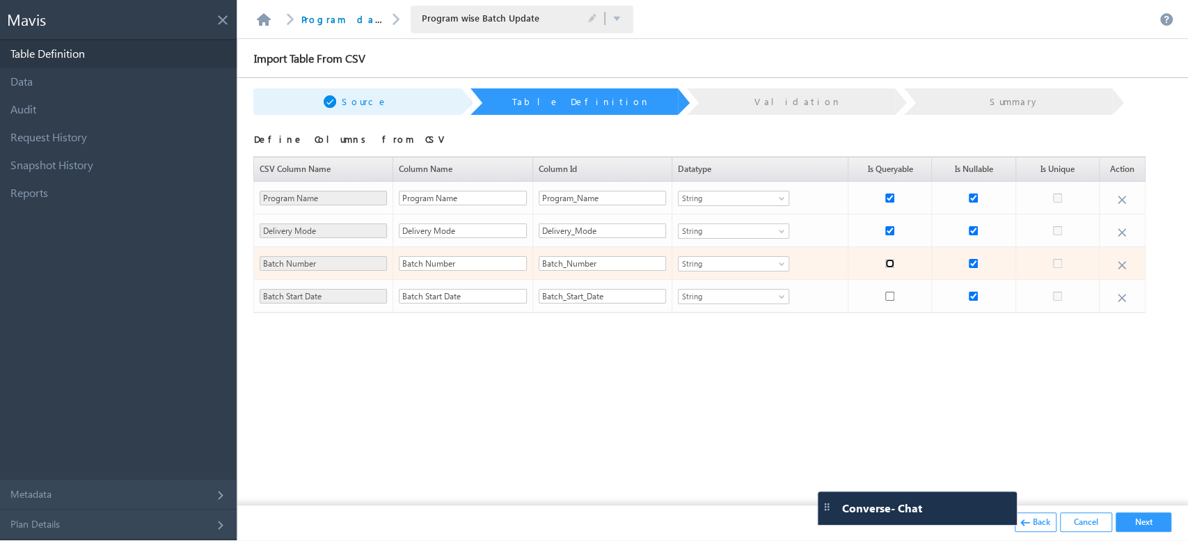
click at [889, 263] on input "checkbox" at bounding box center [889, 263] width 9 height 9
checkbox input "true"
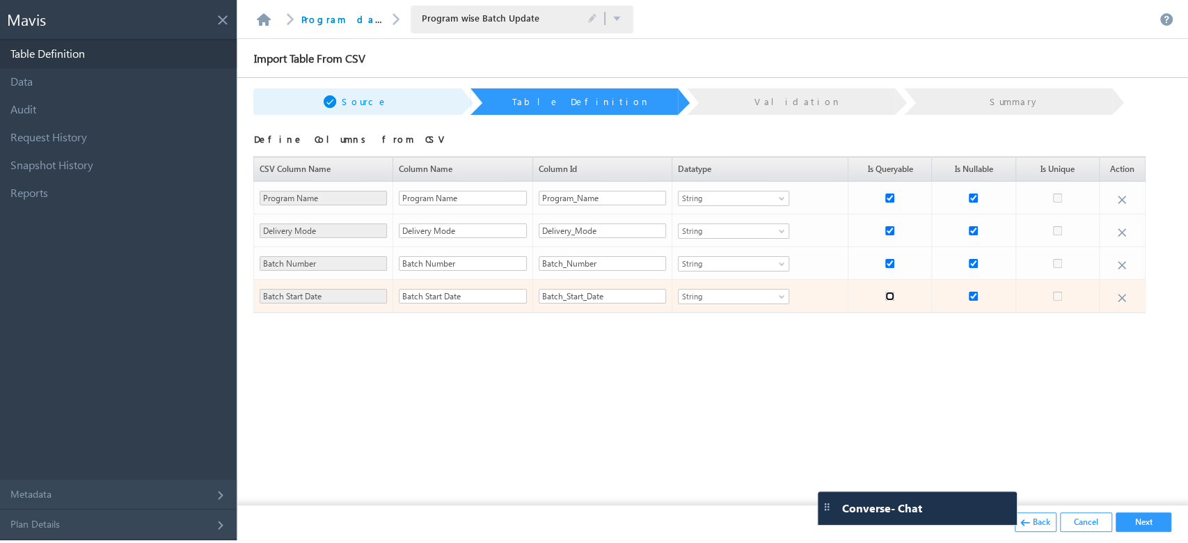
click at [891, 296] on input "checkbox" at bounding box center [889, 296] width 9 height 9
checkbox input "true"
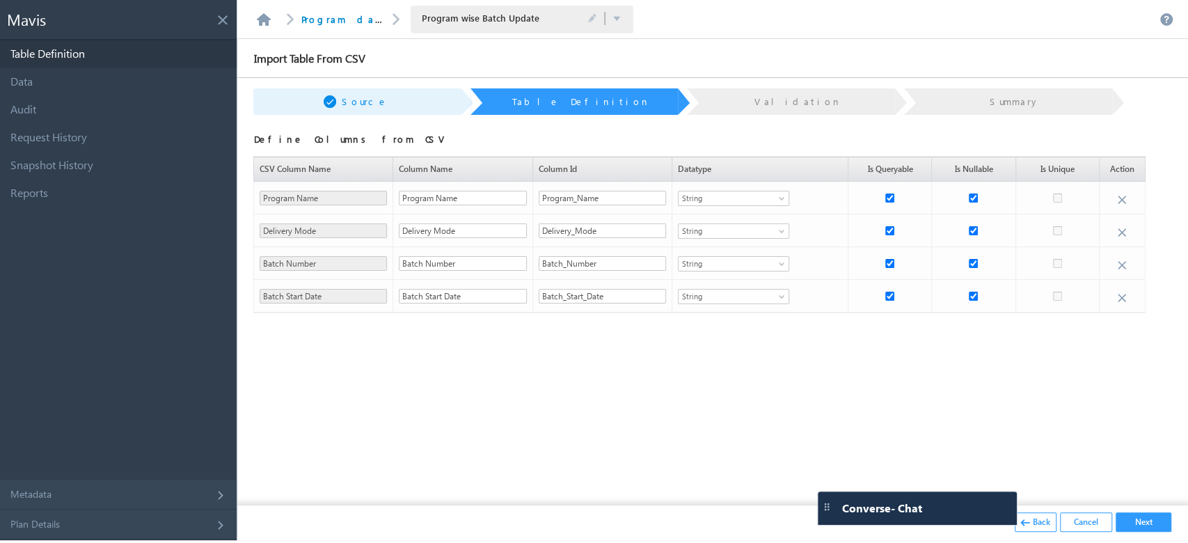
click at [1138, 515] on button "Next" at bounding box center [1143, 521] width 56 height 19
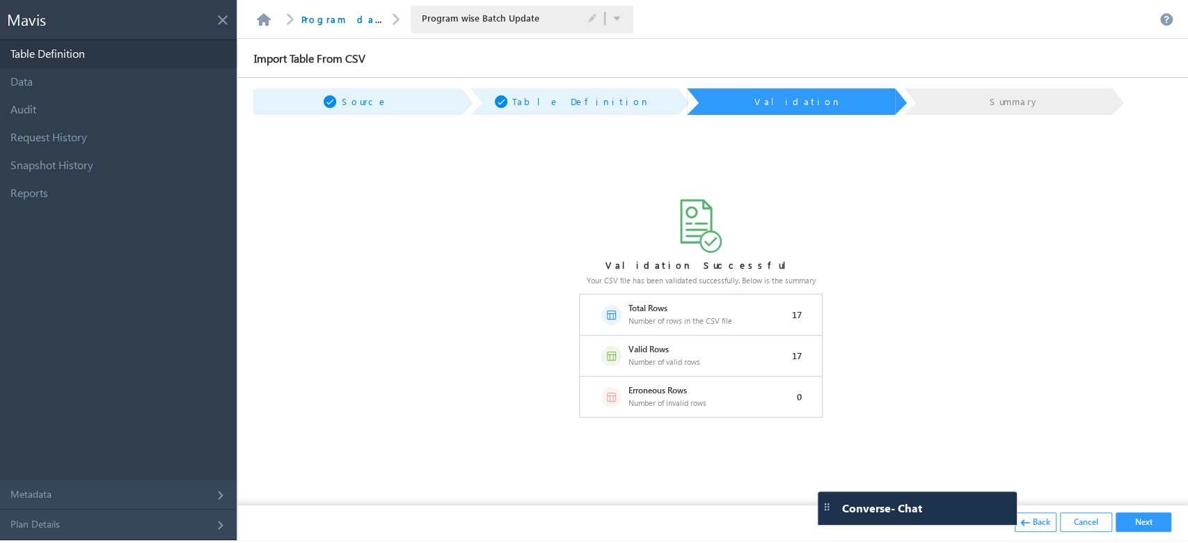
click at [1128, 518] on button "Next" at bounding box center [1143, 521] width 56 height 19
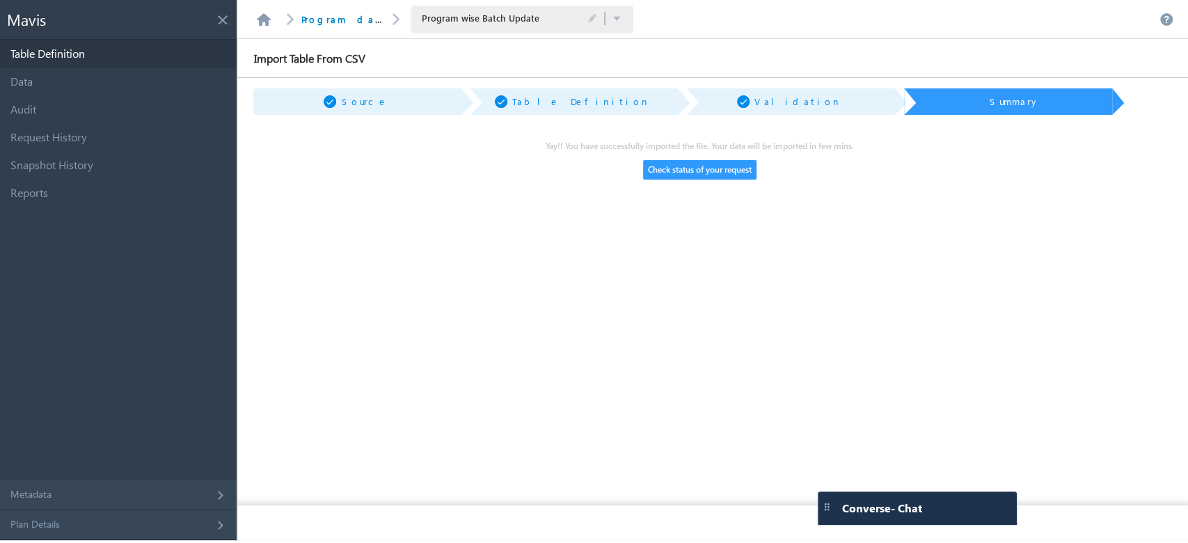
click at [703, 178] on button "Check status of your request" at bounding box center [699, 169] width 113 height 19
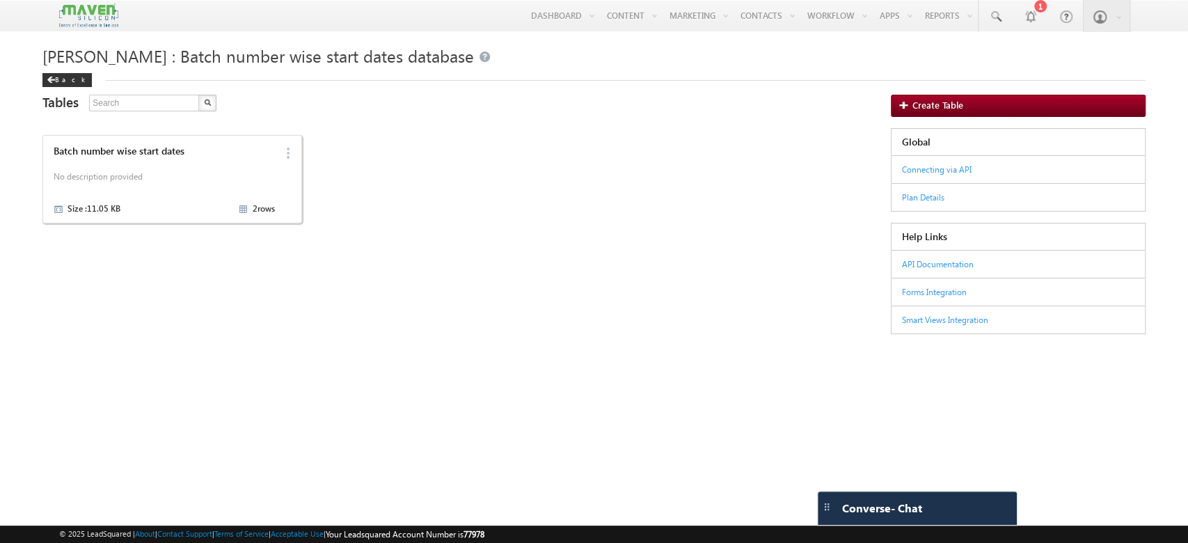
click at [482, 176] on div "Batch number wise start dates No description provided Size : 11.05 KB 2 rows De…" at bounding box center [452, 176] width 820 height 94
click at [61, 79] on div "Back" at bounding box center [66, 80] width 49 height 14
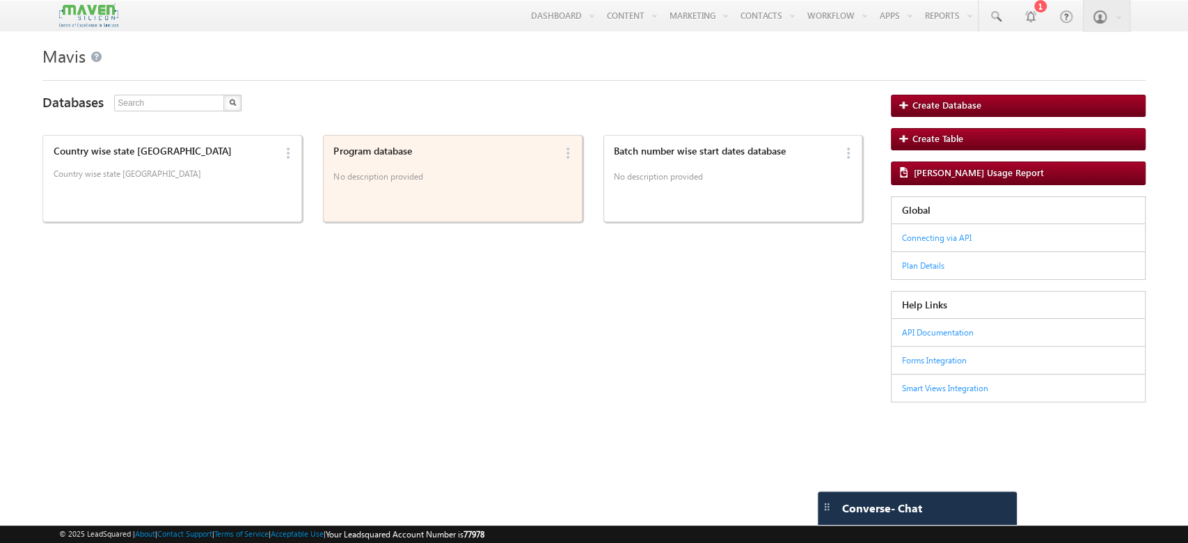
click at [495, 191] on div "Program database No description provided" at bounding box center [441, 178] width 225 height 74
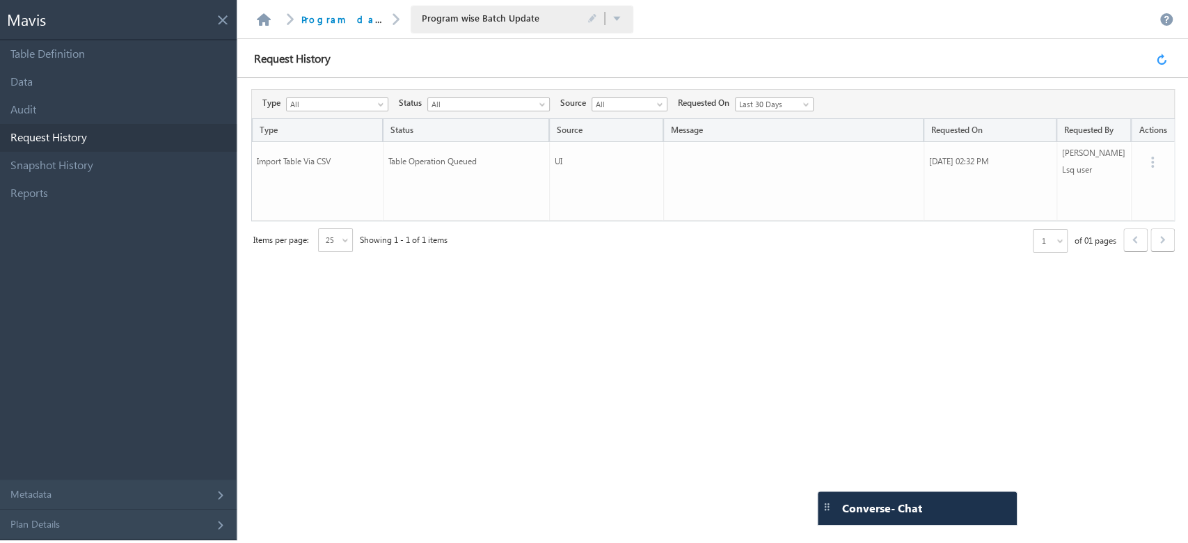
click at [1164, 61] on link at bounding box center [1163, 58] width 15 height 13
click at [1162, 58] on link at bounding box center [1163, 58] width 15 height 13
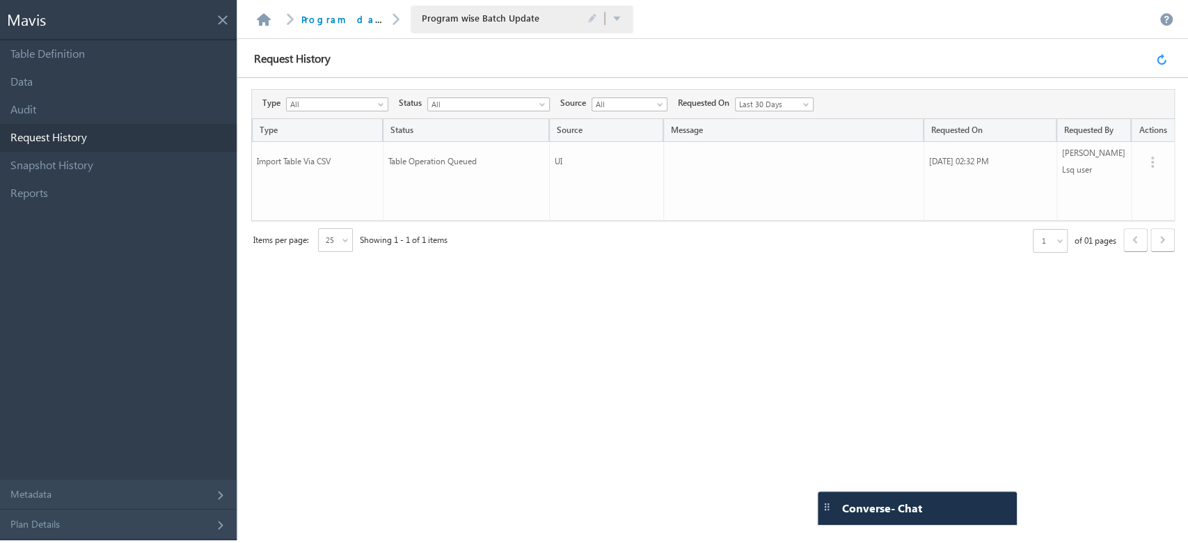
click at [1161, 61] on link at bounding box center [1163, 58] width 15 height 13
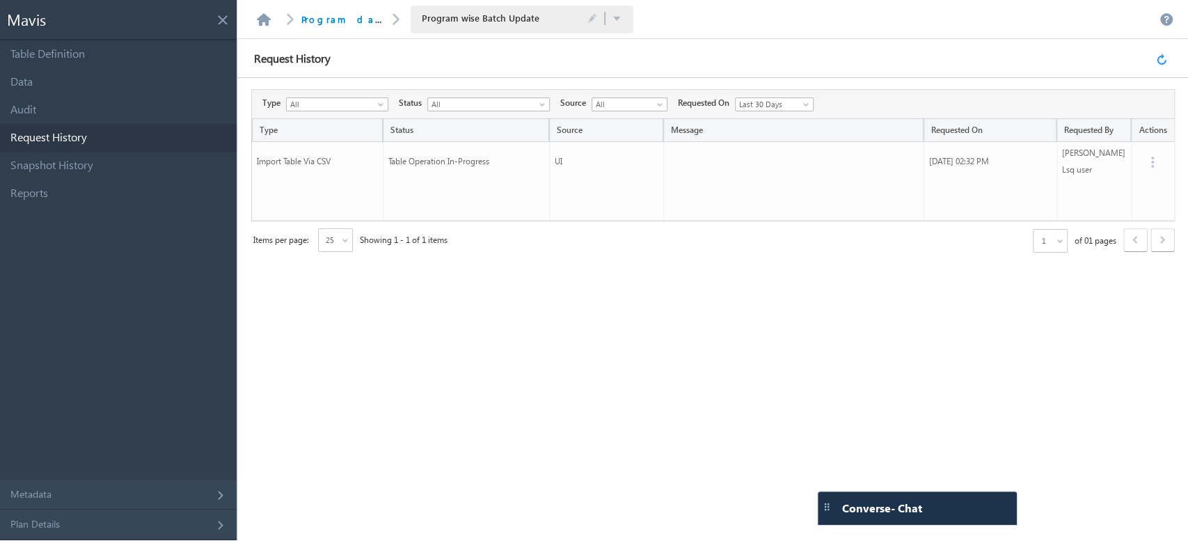
click at [1161, 61] on link at bounding box center [1163, 58] width 15 height 13
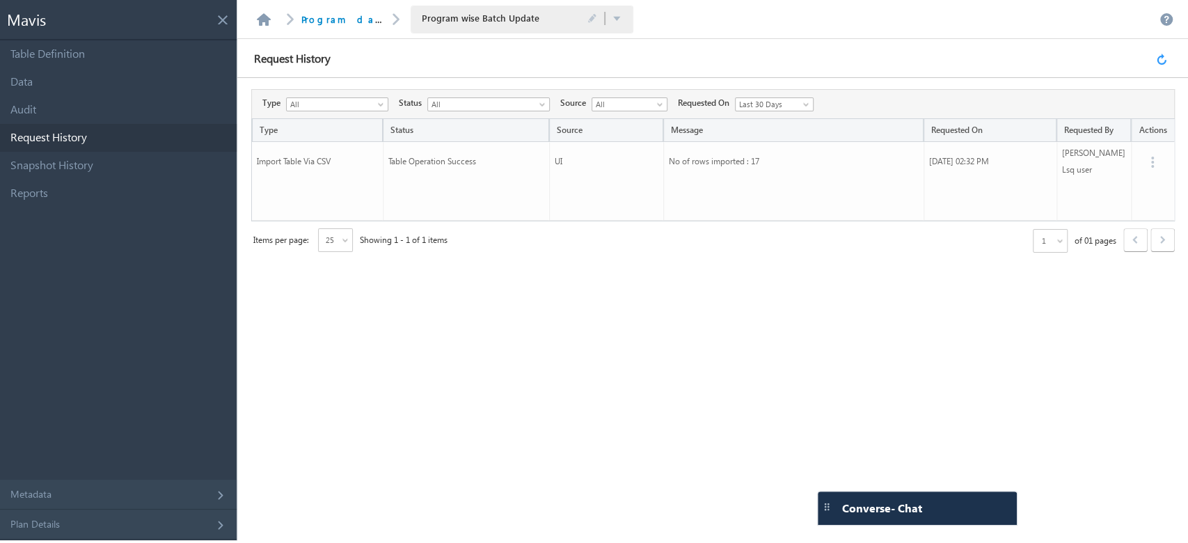
click at [1162, 57] on link at bounding box center [1163, 58] width 15 height 13
click at [75, 81] on link "Data" at bounding box center [118, 82] width 237 height 28
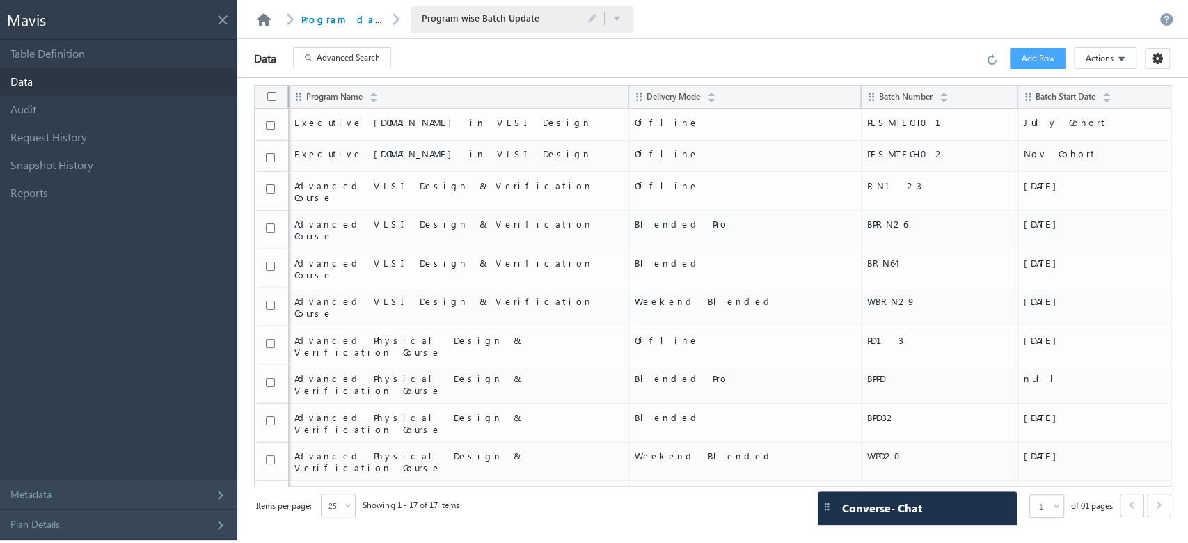
click at [268, 16] on link at bounding box center [263, 19] width 17 height 13
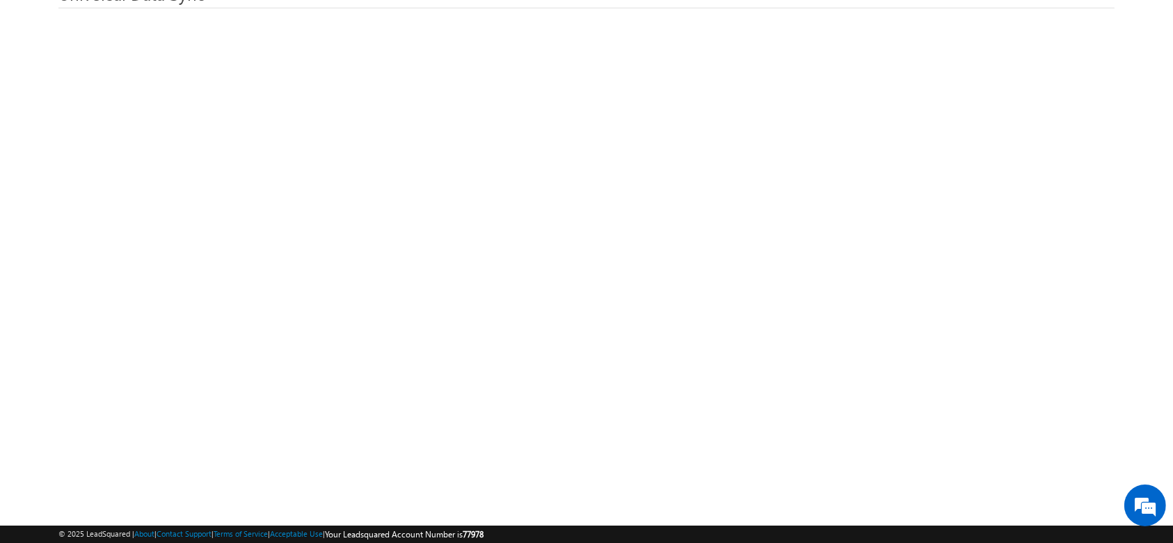
scroll to position [122, 0]
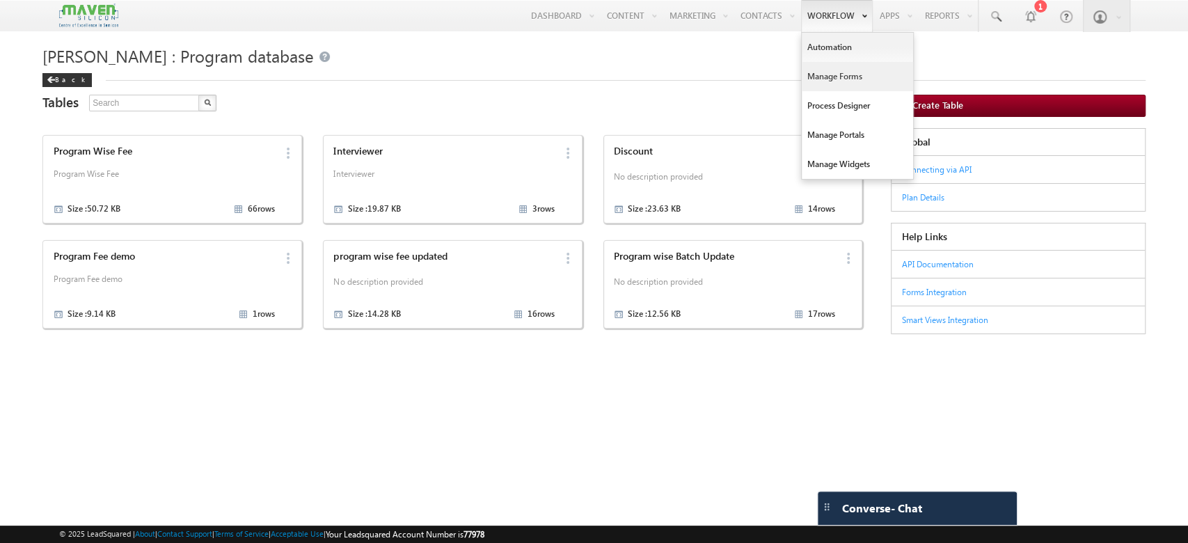
click at [849, 72] on link "Manage Forms" at bounding box center [857, 76] width 111 height 29
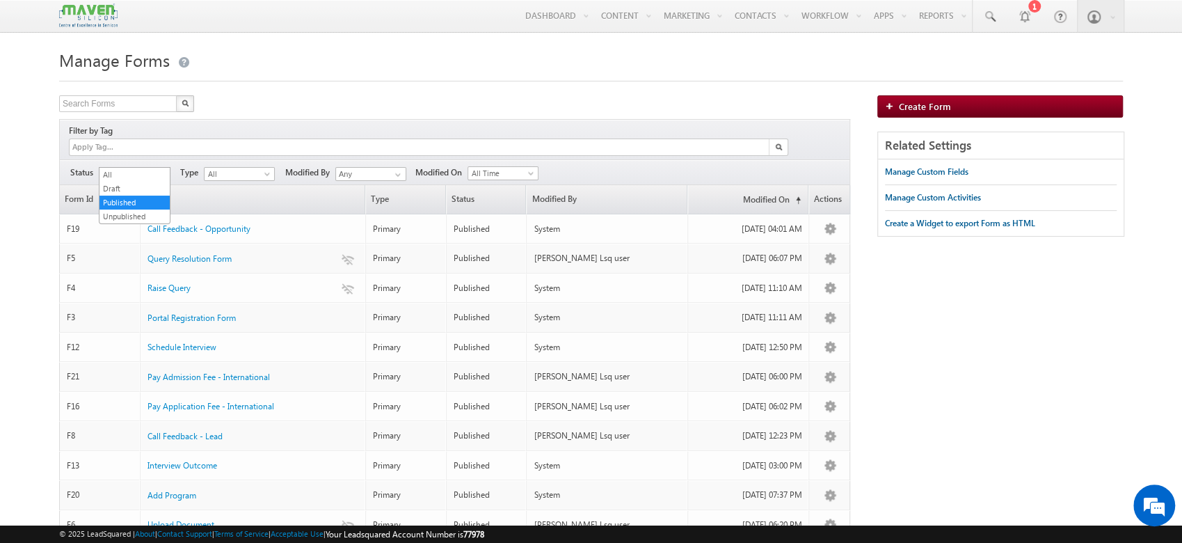
click at [157, 168] on span "Published" at bounding box center [133, 174] width 66 height 13
click at [127, 189] on link "Draft" at bounding box center [135, 188] width 70 height 13
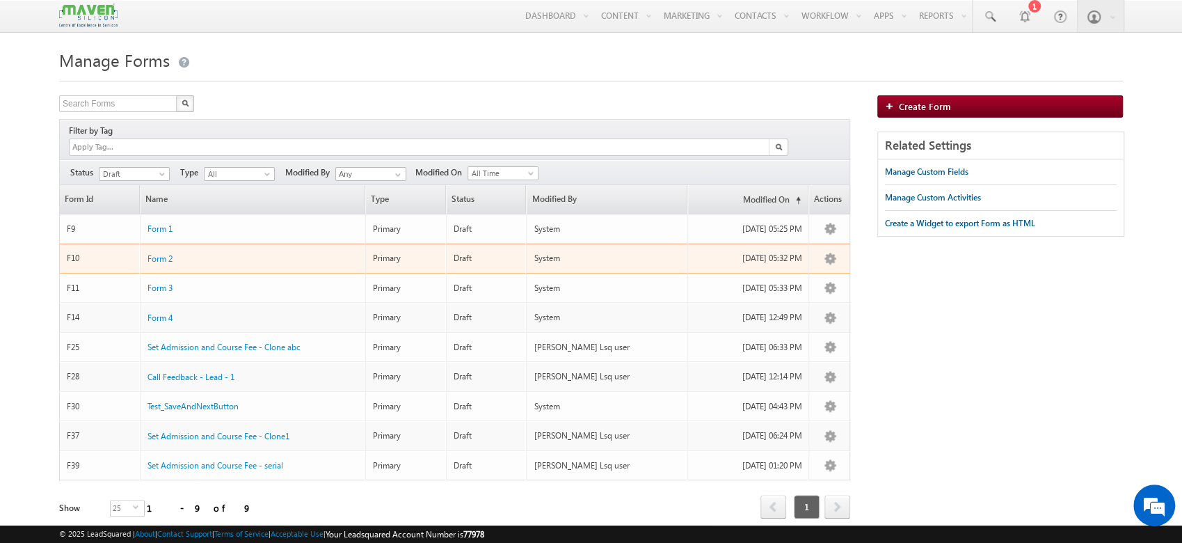
scroll to position [35, 0]
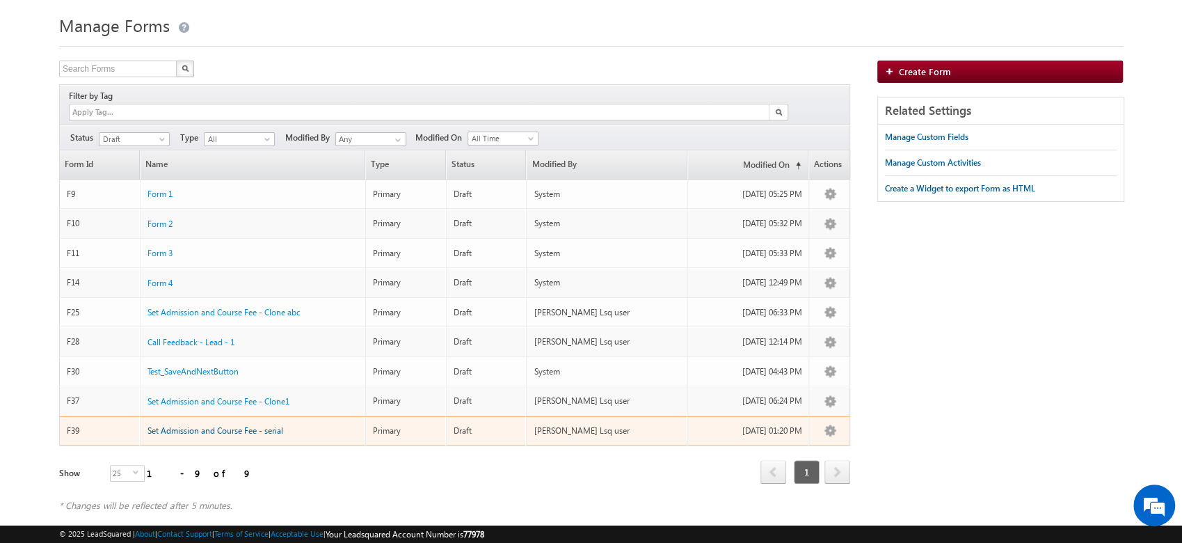
drag, startPoint x: 233, startPoint y: 416, endPoint x: 187, endPoint y: 419, distance: 46.0
click at [187, 425] on span "Set Admission and Course Fee - serial" at bounding box center [216, 430] width 136 height 10
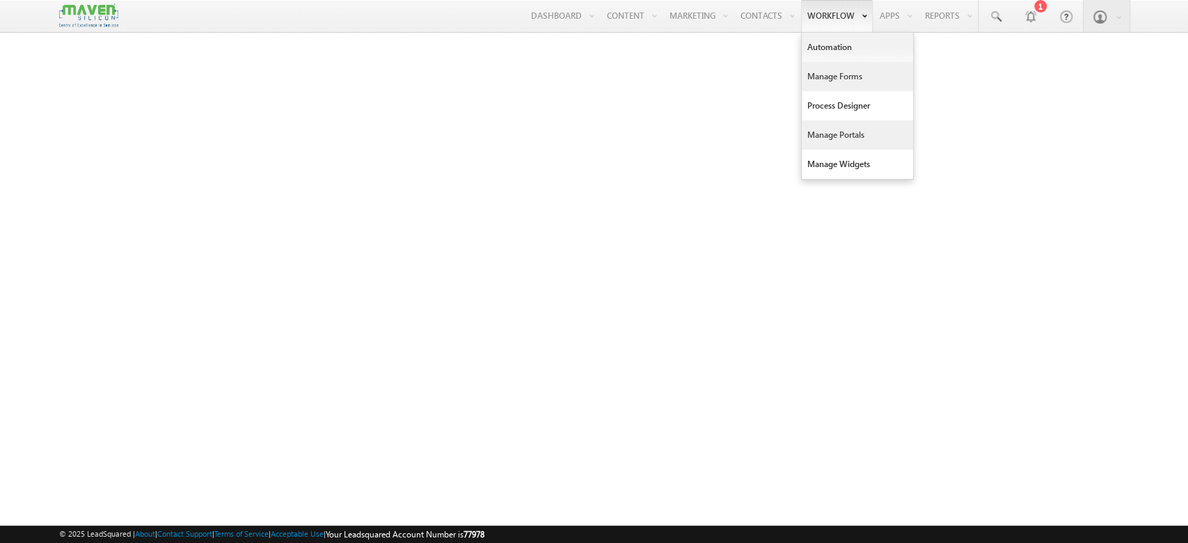
click at [839, 74] on link "Manage Forms" at bounding box center [857, 76] width 111 height 29
